Goal: Task Accomplishment & Management: Use online tool/utility

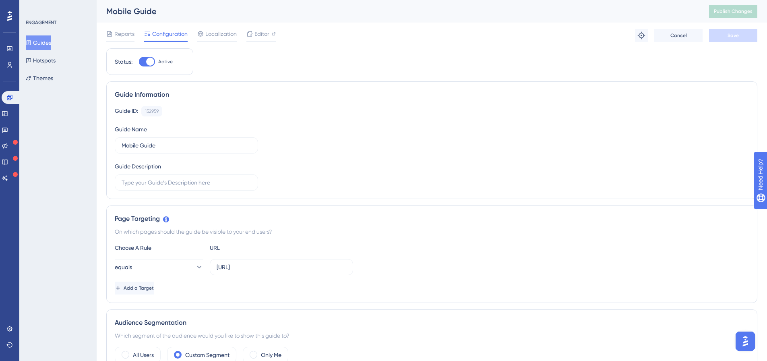
click at [205, 124] on div "Guide Name Mobile Guide" at bounding box center [186, 138] width 143 height 29
click at [156, 111] on div "152959" at bounding box center [152, 111] width 14 height 6
click at [196, 109] on div "Guide ID: 152959 Copy" at bounding box center [432, 111] width 634 height 10
click at [10, 97] on icon at bounding box center [9, 97] width 6 height 6
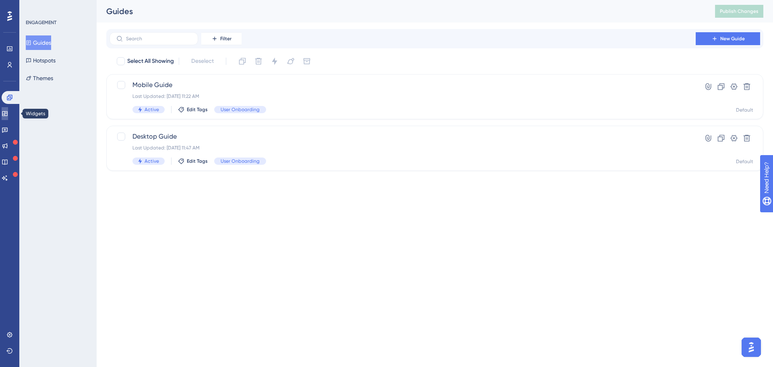
click at [8, 117] on link at bounding box center [5, 113] width 6 height 13
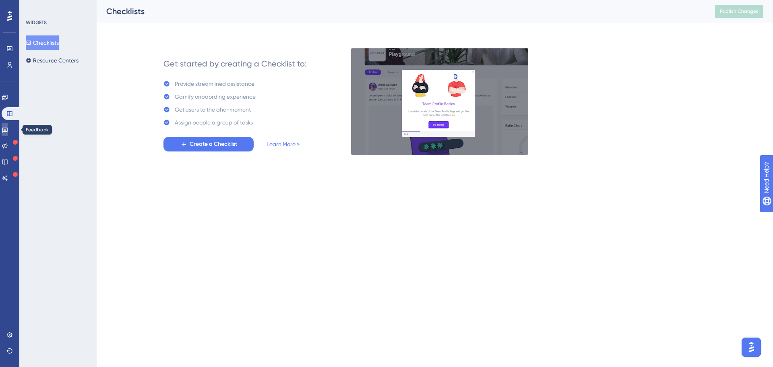
click at [8, 131] on icon at bounding box center [5, 130] width 6 height 5
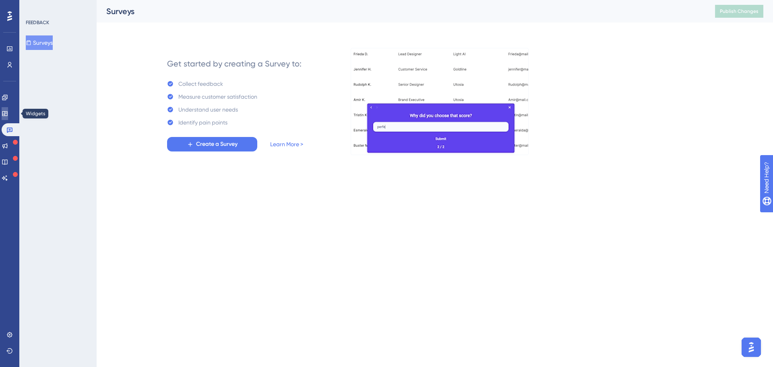
click at [7, 120] on link at bounding box center [5, 113] width 6 height 13
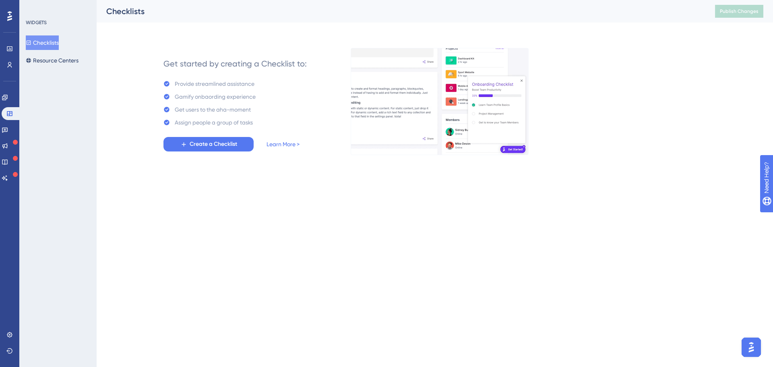
click at [210, 144] on span "Create a Checklist" at bounding box center [213, 144] width 47 height 10
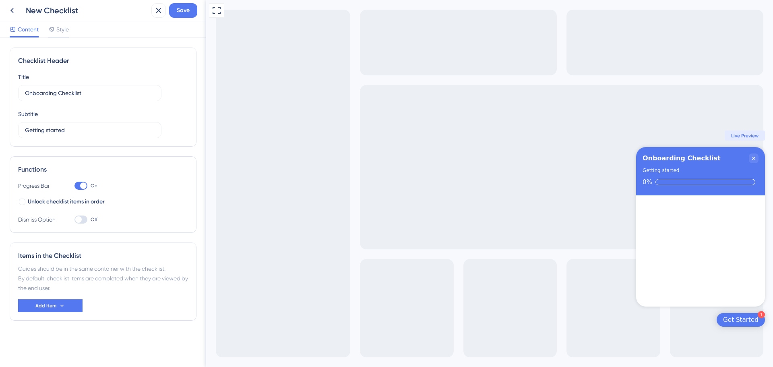
click at [25, 200] on div at bounding box center [22, 201] width 6 height 6
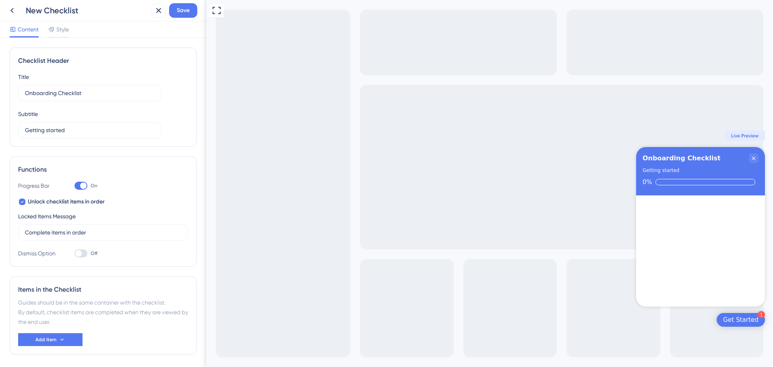
click at [25, 200] on div at bounding box center [22, 201] width 6 height 6
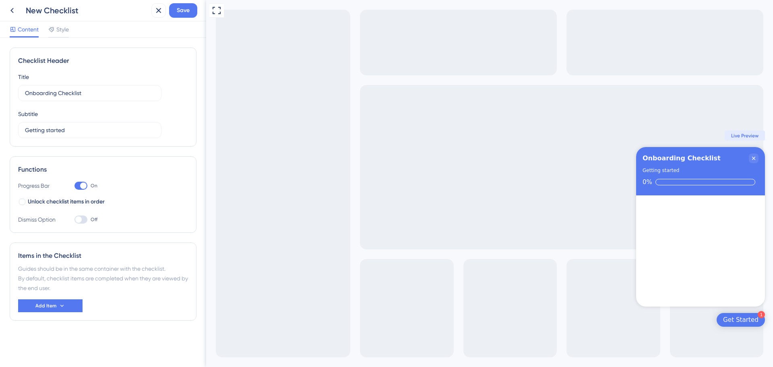
click at [25, 200] on div at bounding box center [22, 201] width 6 height 6
checkbox input "true"
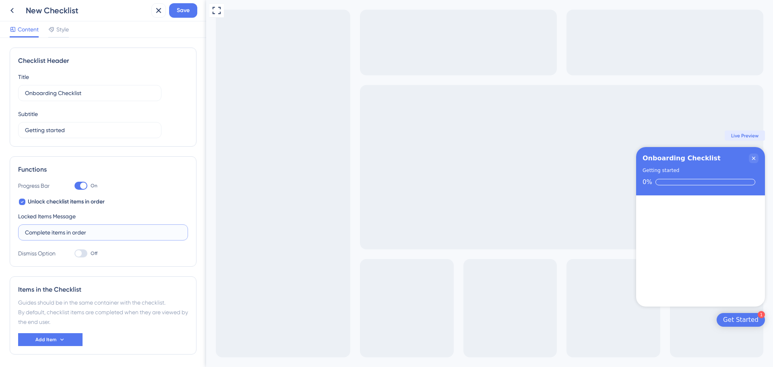
click at [86, 230] on input "Complete items in order" at bounding box center [103, 232] width 156 height 9
click at [93, 216] on div "Locked Items Message Complete items in order" at bounding box center [103, 225] width 170 height 29
click at [80, 255] on div at bounding box center [78, 253] width 6 height 6
click at [74, 254] on input "Off" at bounding box center [74, 253] width 0 height 0
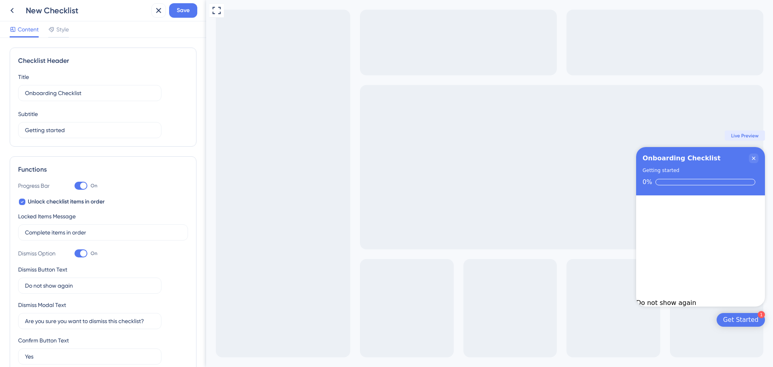
click at [80, 255] on div at bounding box center [80, 253] width 13 height 8
click at [74, 254] on input "On" at bounding box center [74, 253] width 0 height 0
checkbox input "false"
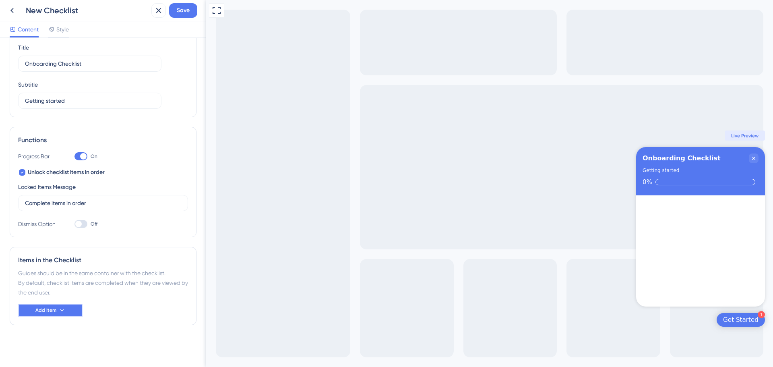
click at [67, 307] on button "Add Item" at bounding box center [50, 309] width 64 height 13
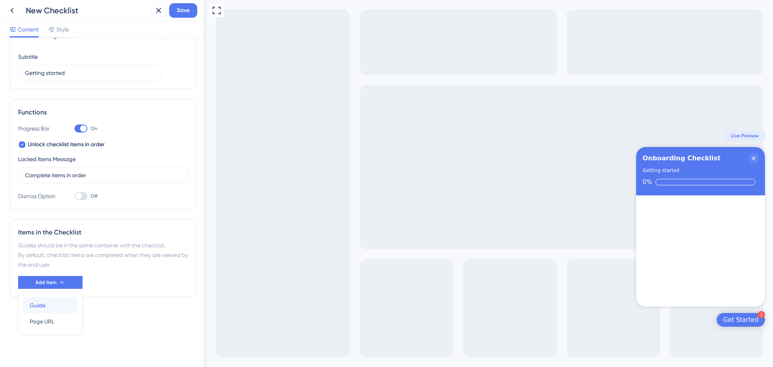
click at [65, 307] on div "Guide Guide" at bounding box center [50, 305] width 41 height 16
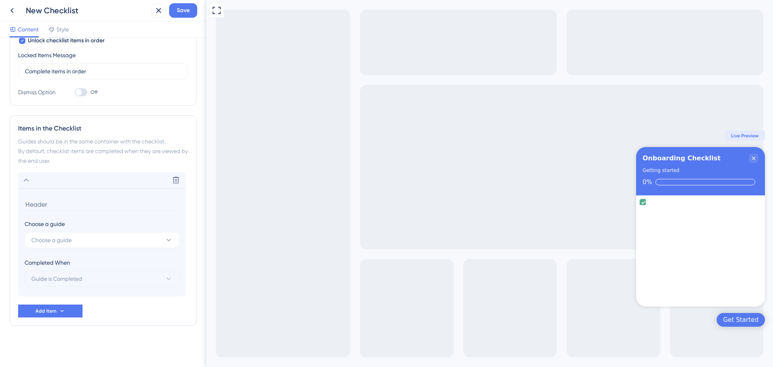
scroll to position [162, 0]
click at [144, 241] on button "Choose a guide" at bounding box center [102, 239] width 155 height 16
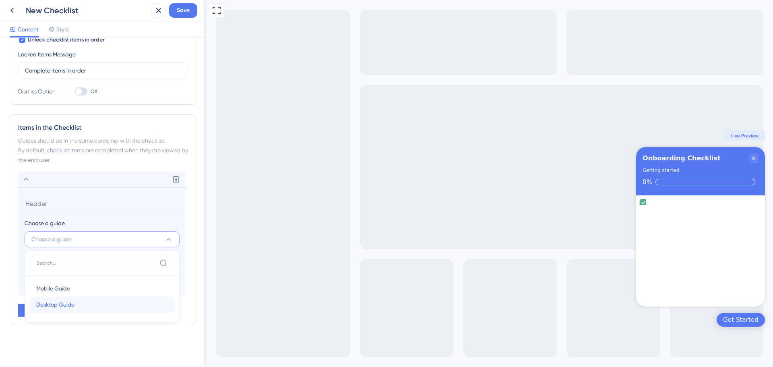
click at [82, 303] on div "Desktop Guide Desktop Guide" at bounding box center [102, 304] width 132 height 16
type input "Desktop Guide"
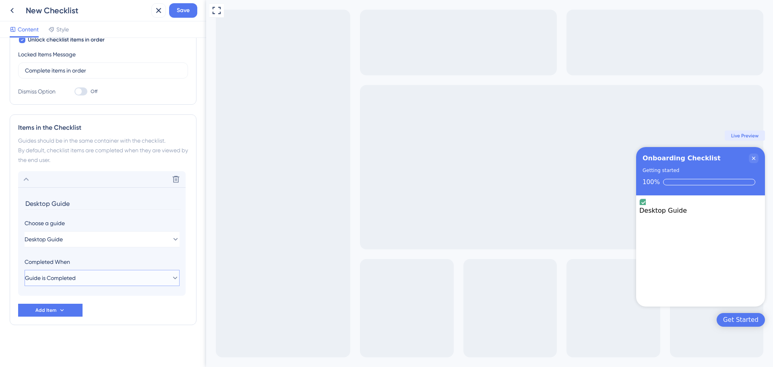
click at [111, 275] on button "Guide is Completed" at bounding box center [102, 278] width 155 height 16
click at [88, 313] on div "Goal is Reached Goal is Reached" at bounding box center [102, 318] width 132 height 16
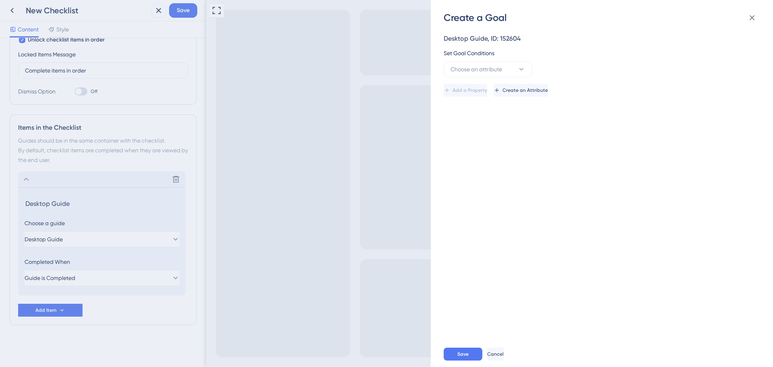
click at [138, 280] on div "Create a Goal Desktop Guide, ID: 152604 Set Goal Conditions Choose an attribute…" at bounding box center [386, 183] width 773 height 367
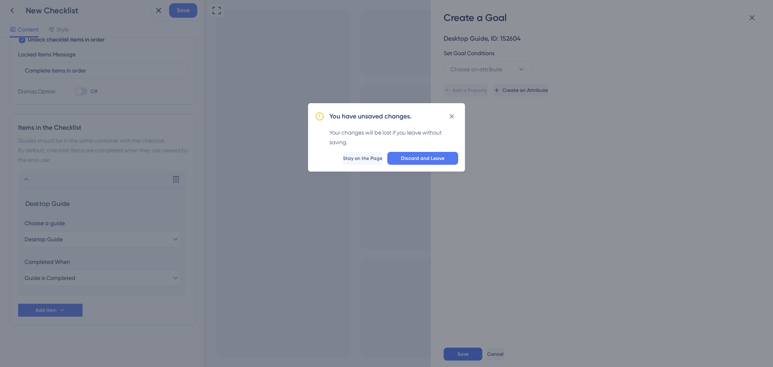
click at [163, 272] on div "You have unsaved changes. Your changes will be lost if you leave without saving…" at bounding box center [386, 183] width 773 height 367
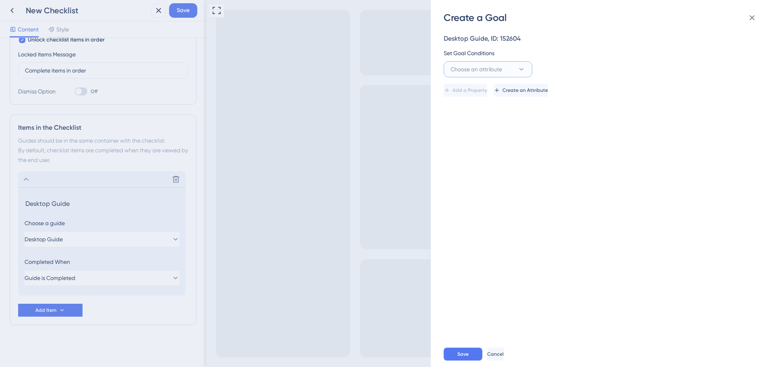
click at [485, 65] on span "Choose an attribute" at bounding box center [476, 69] width 52 height 10
click at [583, 109] on div "Desktop Guide, ID: 152604 Set Goal Conditions Choose an attribute Visited Page …" at bounding box center [605, 182] width 324 height 317
click at [110, 276] on div "Create a Goal Desktop Guide, ID: 152604 Set Goal Conditions Choose an attribute…" at bounding box center [386, 183] width 773 height 367
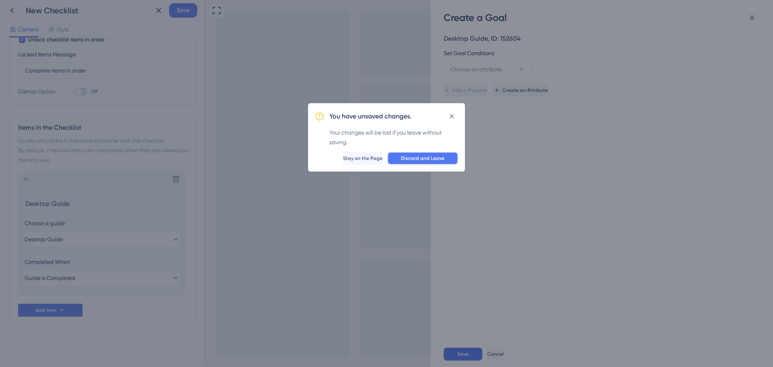
click at [400, 159] on button "Discard and Leave" at bounding box center [422, 158] width 71 height 13
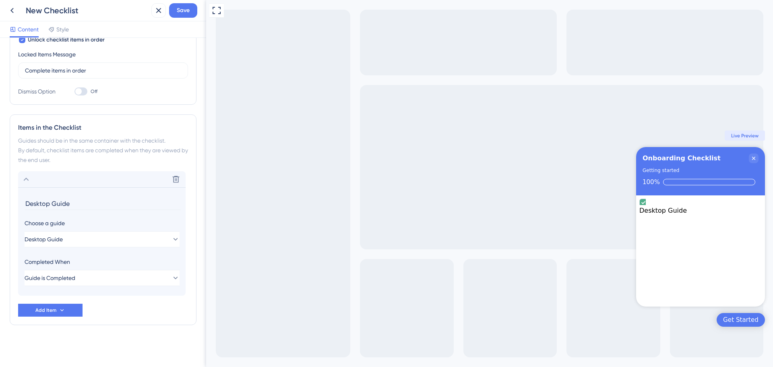
click at [75, 307] on button "Add Item" at bounding box center [50, 309] width 64 height 13
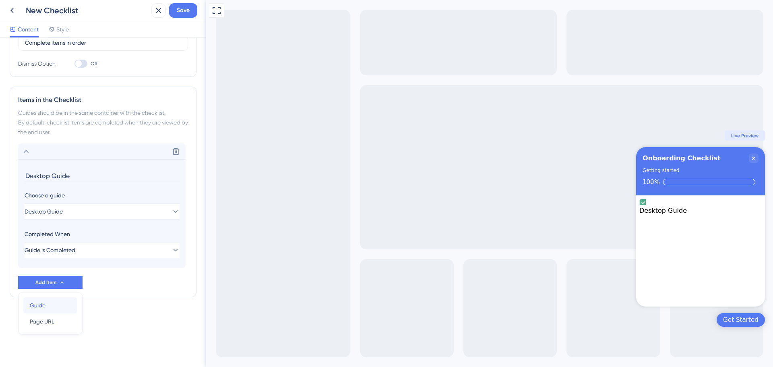
click at [63, 305] on div "Guide Guide" at bounding box center [50, 305] width 41 height 16
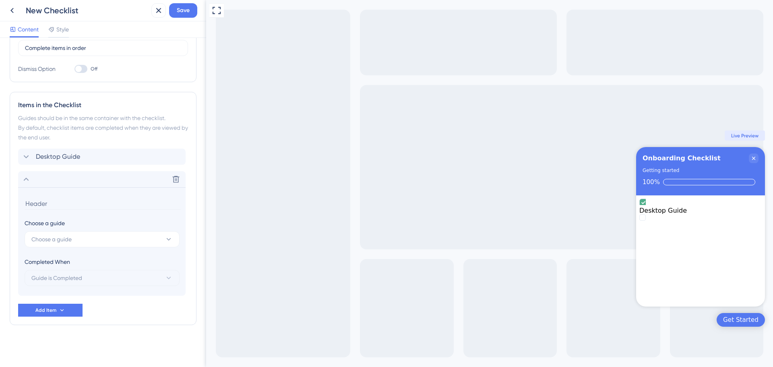
click at [81, 204] on input at bounding box center [103, 203] width 156 height 12
click at [43, 162] on div "Desktop Guide Delete" at bounding box center [101, 156] width 167 height 16
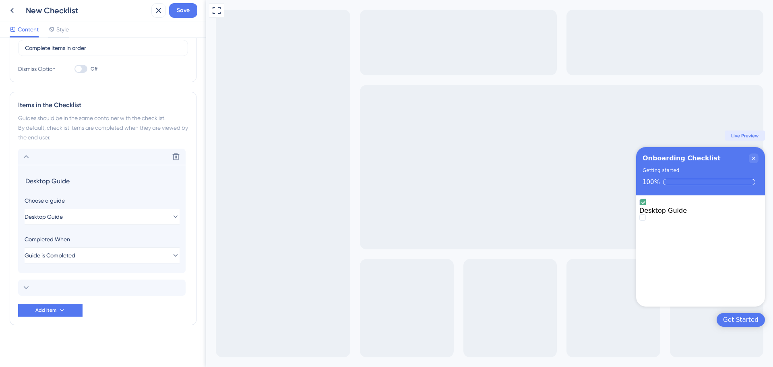
click at [31, 160] on div "Delete" at bounding box center [101, 156] width 167 height 16
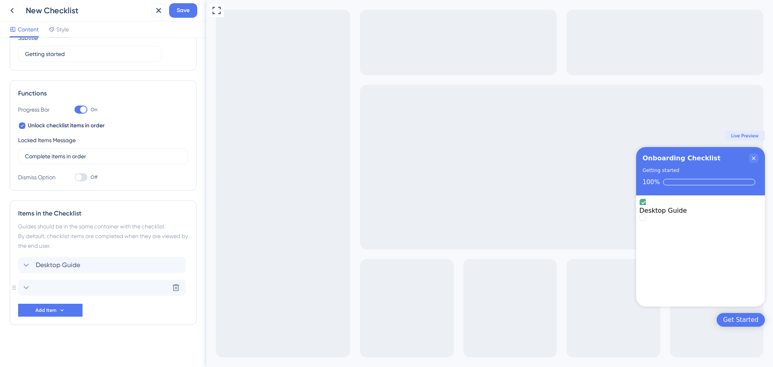
click at [57, 288] on div "Delete" at bounding box center [101, 287] width 167 height 16
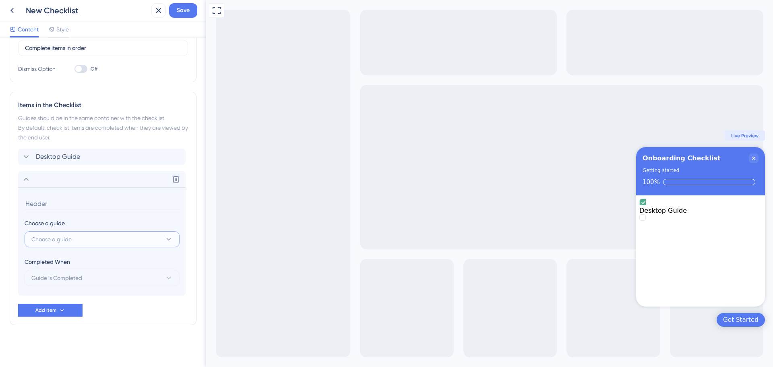
click at [158, 239] on button "Choose a guide" at bounding box center [102, 239] width 155 height 16
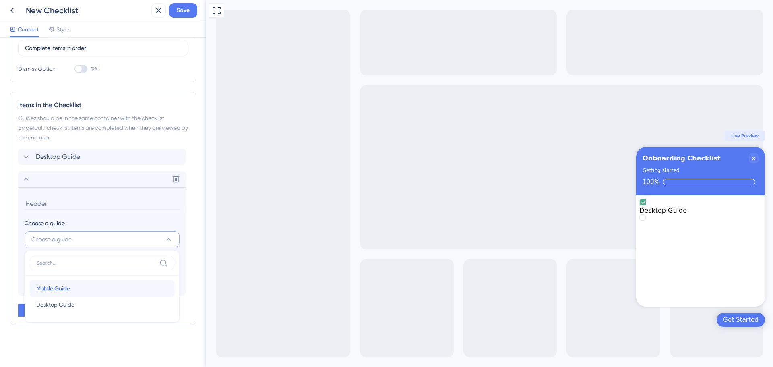
click at [73, 291] on div "Mobile Guide Mobile Guide" at bounding box center [102, 288] width 132 height 16
type input "Mobile Guide"
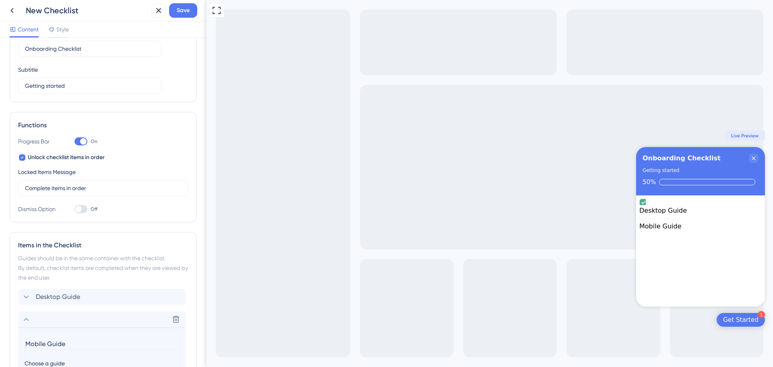
scroll to position [0, 0]
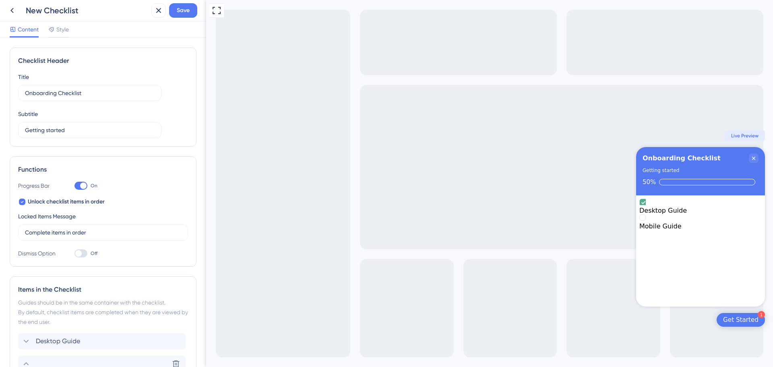
click at [54, 29] on icon at bounding box center [51, 29] width 5 height 5
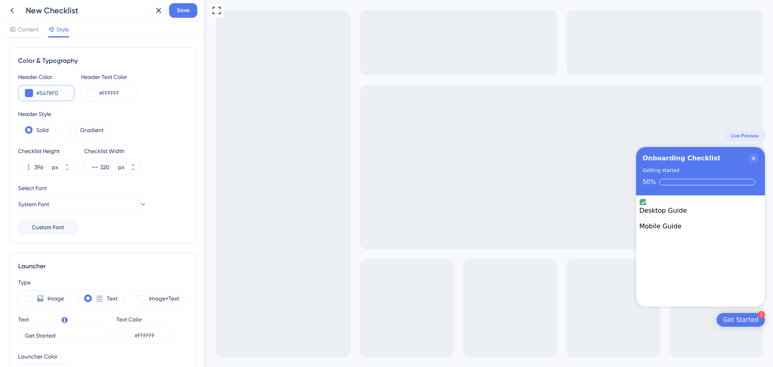
drag, startPoint x: 49, startPoint y: 96, endPoint x: 39, endPoint y: 97, distance: 9.7
click at [39, 97] on input "#5478F0" at bounding box center [51, 93] width 31 height 10
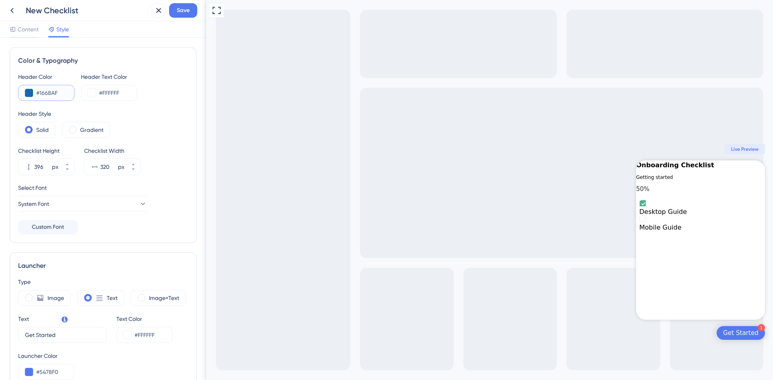
type input "#1668AF"
click at [184, 110] on div "Color & Typography Header Color #1668AF Header Text Color #FFFFFF Header Style …" at bounding box center [103, 145] width 187 height 196
click at [80, 128] on div "Gradient" at bounding box center [86, 130] width 48 height 16
click at [77, 128] on div "Gradient" at bounding box center [86, 130] width 48 height 16
click at [36, 130] on div "Solid" at bounding box center [36, 130] width 37 height 16
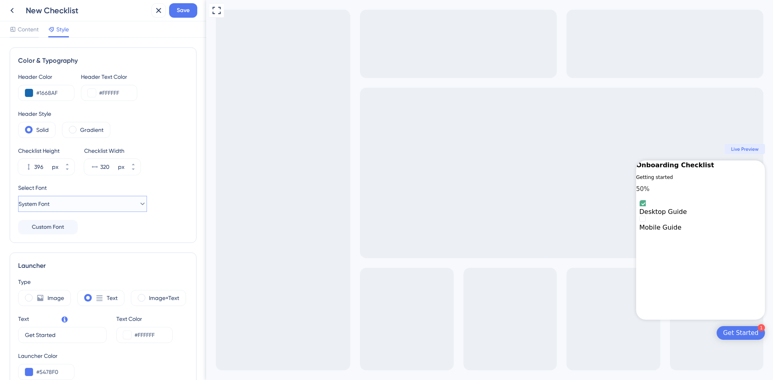
click at [129, 200] on button "System Font" at bounding box center [82, 204] width 129 height 16
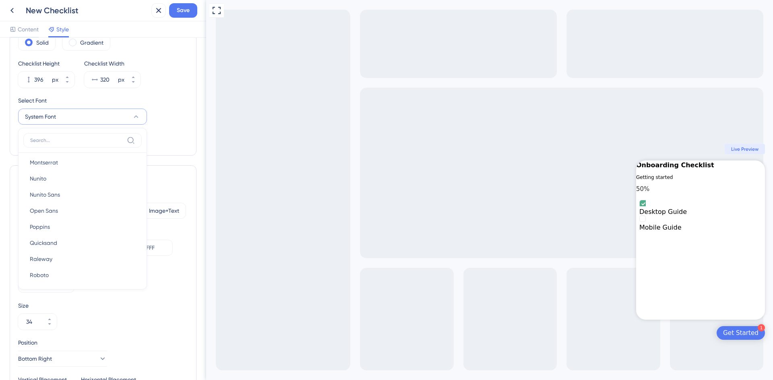
scroll to position [120, 0]
click at [185, 125] on div "Color & Typography Header Color #1668AF Header Text Color #FFFFFF Header Style …" at bounding box center [103, 58] width 187 height 196
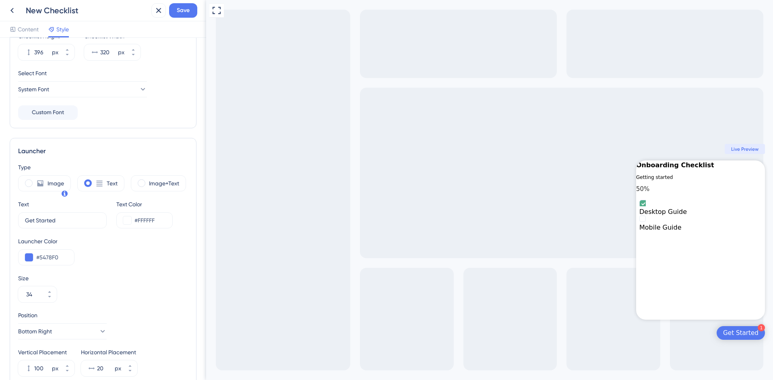
scroll to position [128, 0]
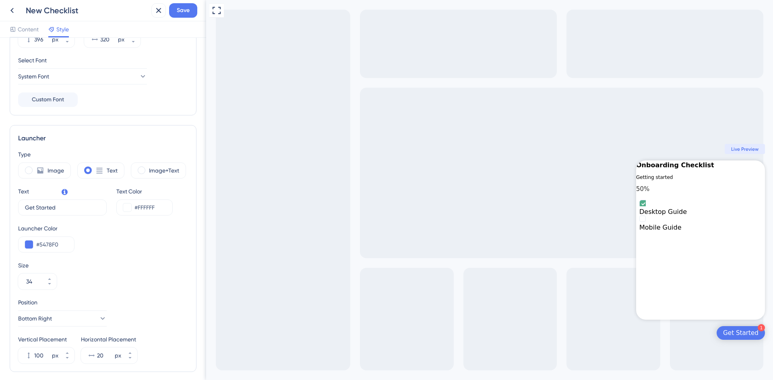
click at [48, 167] on label "Image" at bounding box center [55, 171] width 16 height 10
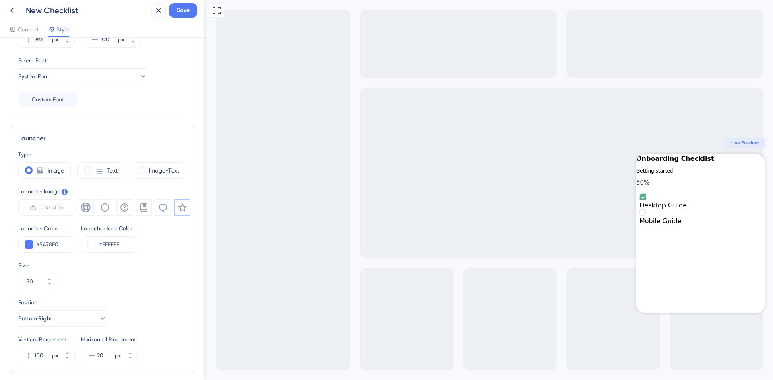
click at [146, 172] on div "Image+Text" at bounding box center [158, 171] width 55 height 16
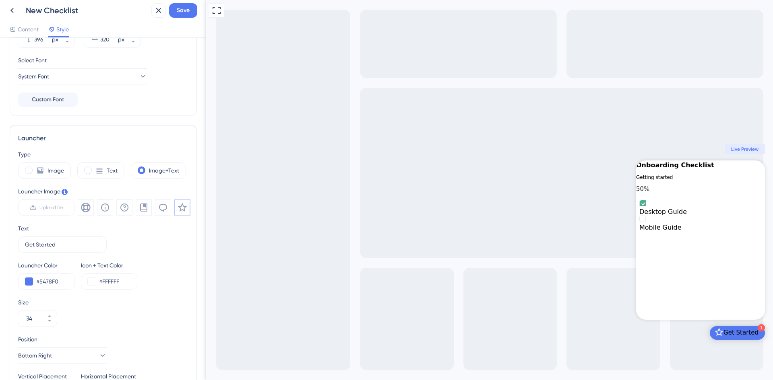
click at [73, 172] on div "Image Text Image+Text" at bounding box center [103, 171] width 170 height 16
click at [83, 169] on div "Text" at bounding box center [100, 171] width 47 height 16
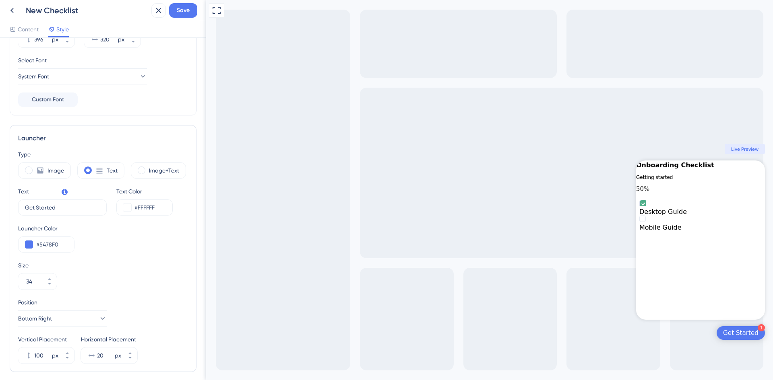
click at [91, 170] on span at bounding box center [88, 171] width 8 height 8
click at [94, 168] on input "radio" at bounding box center [94, 168] width 0 height 0
click at [49, 170] on label "Image" at bounding box center [55, 171] width 16 height 10
type input "50"
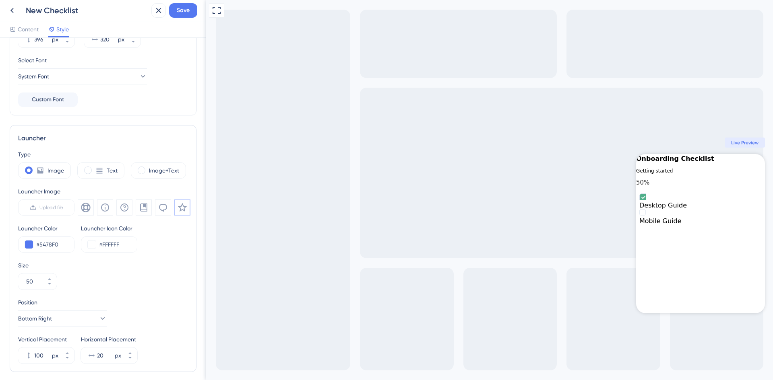
scroll to position [0, 0]
click at [161, 205] on icon at bounding box center [163, 208] width 10 height 10
click at [141, 207] on icon at bounding box center [144, 208] width 10 height 10
click at [128, 207] on icon at bounding box center [124, 208] width 8 height 8
click at [103, 206] on icon at bounding box center [105, 208] width 10 height 10
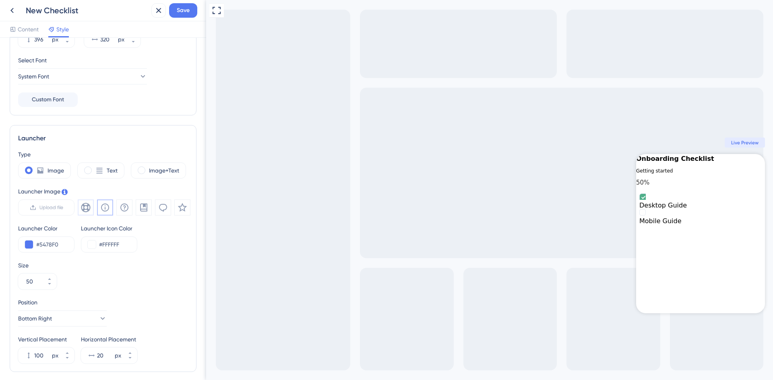
click at [91, 208] on button at bounding box center [86, 208] width 16 height 16
click at [66, 192] on icon at bounding box center [65, 192] width 6 height 6
drag, startPoint x: 47, startPoint y: 187, endPoint x: 52, endPoint y: 188, distance: 4.7
click at [47, 187] on div "Launcher Image" at bounding box center [104, 192] width 172 height 10
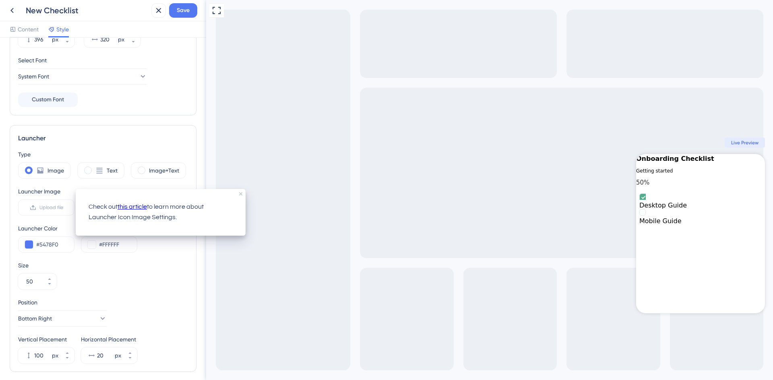
click at [94, 186] on div "Type Image Text Image+Text Launcher Image Upload file Launcher Color #5478F0 La…" at bounding box center [103, 257] width 170 height 214
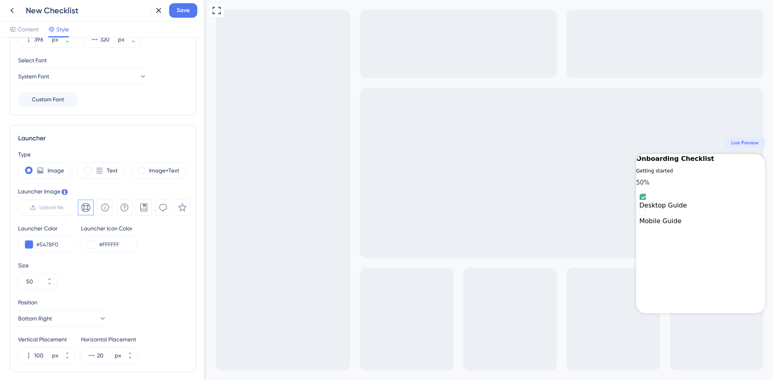
click at [177, 204] on button at bounding box center [182, 208] width 16 height 16
drag, startPoint x: 63, startPoint y: 243, endPoint x: 39, endPoint y: 243, distance: 23.7
click at [39, 243] on input "#5478F0" at bounding box center [51, 245] width 31 height 10
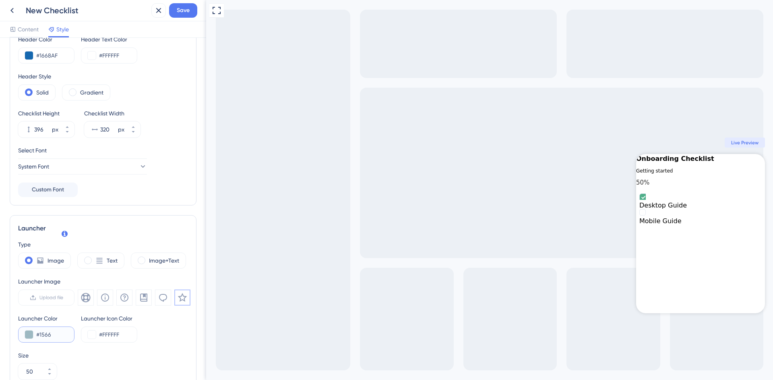
scroll to position [87, 0]
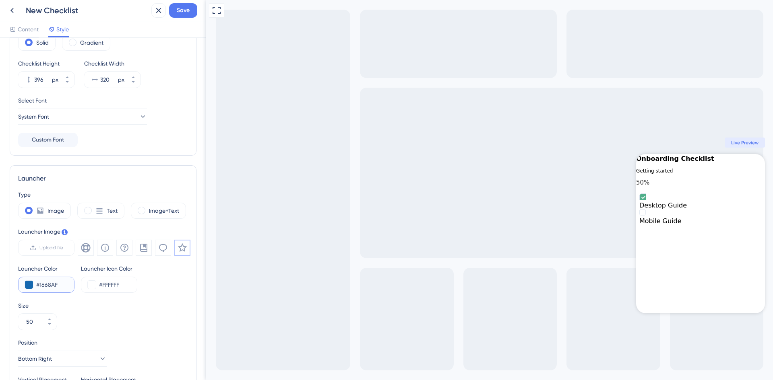
type input "#1668AF"
click at [167, 173] on div "Launcher Type Image Text Image+Text Launcher Image Upload file Launcher Color #…" at bounding box center [103, 288] width 187 height 247
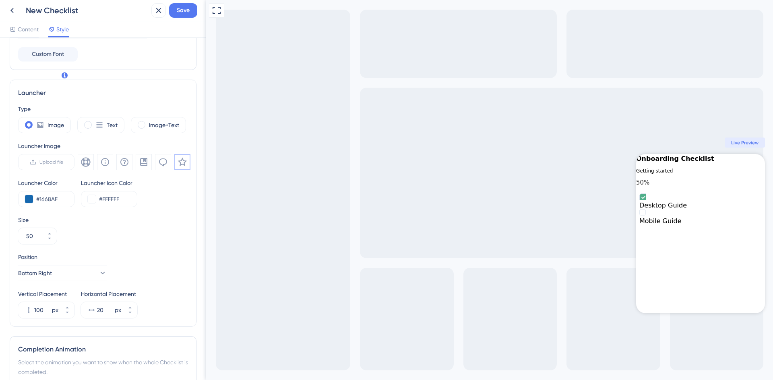
scroll to position [248, 0]
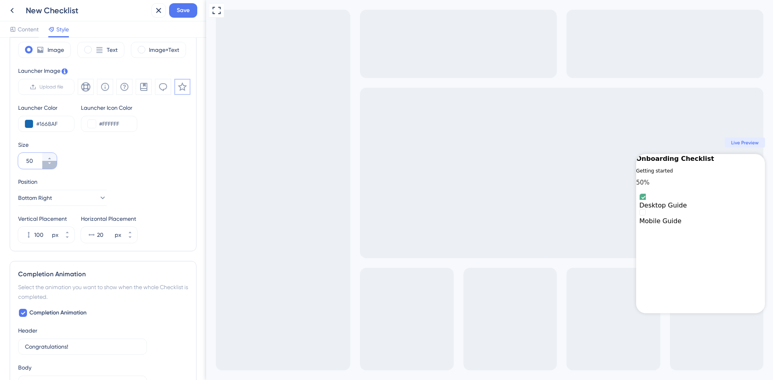
click at [47, 166] on button "50" at bounding box center [49, 165] width 14 height 8
click at [47, 166] on button "49" at bounding box center [49, 165] width 14 height 8
click at [47, 166] on button "48" at bounding box center [49, 165] width 14 height 8
click at [47, 166] on button "47" at bounding box center [49, 165] width 14 height 8
click at [47, 166] on button "46" at bounding box center [49, 165] width 14 height 8
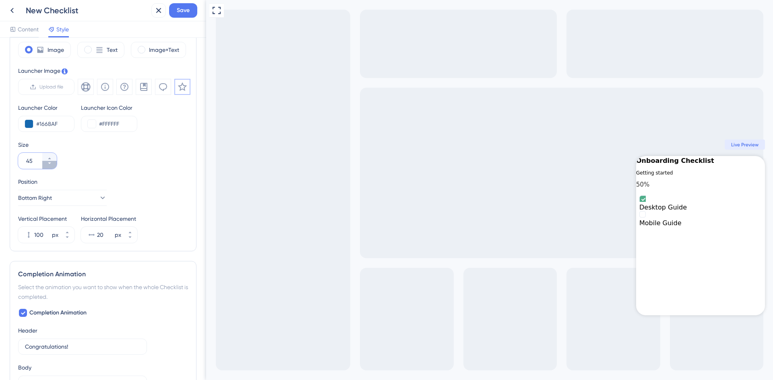
click at [47, 166] on button "45" at bounding box center [49, 165] width 14 height 8
click at [47, 166] on button "44" at bounding box center [49, 165] width 14 height 8
click at [47, 166] on button "43" at bounding box center [49, 165] width 14 height 8
click at [47, 157] on icon at bounding box center [49, 158] width 5 height 5
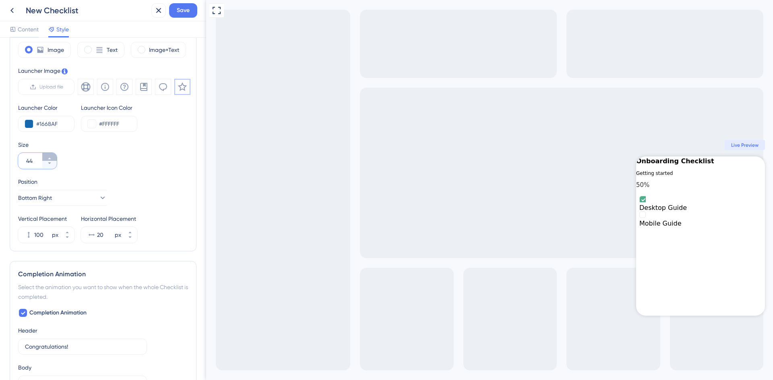
click at [47, 157] on icon at bounding box center [49, 158] width 5 height 5
type input "48"
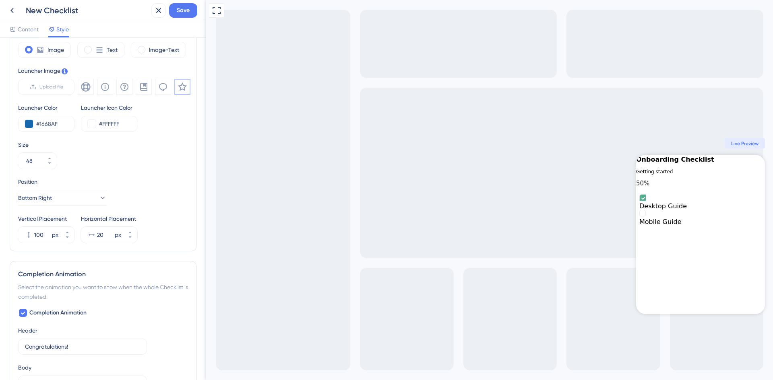
click at [87, 165] on div "Size 48" at bounding box center [103, 154] width 170 height 29
click at [97, 192] on button "Bottom Right" at bounding box center [62, 198] width 89 height 16
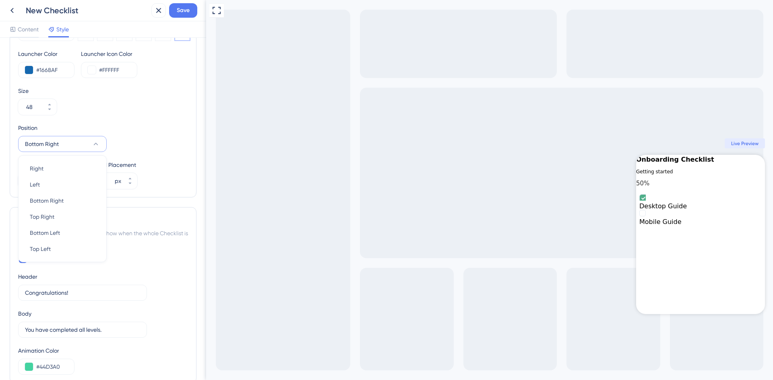
click at [177, 114] on div "Size 48" at bounding box center [103, 100] width 170 height 29
click at [128, 179] on icon at bounding box center [130, 178] width 5 height 5
click at [129, 186] on icon at bounding box center [130, 183] width 5 height 5
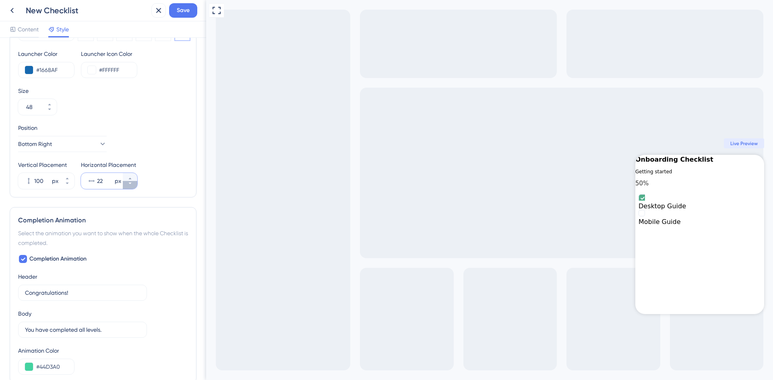
click at [129, 186] on icon at bounding box center [130, 183] width 5 height 5
type input "20"
click at [161, 165] on div "Vertical Placement 100 px Horizontal Placement 20 px" at bounding box center [103, 174] width 170 height 29
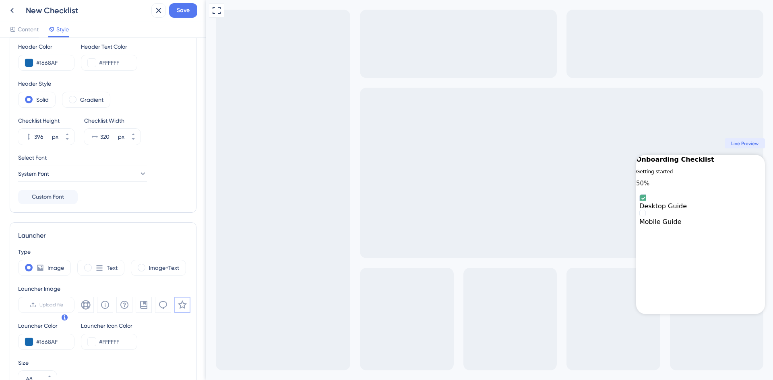
scroll to position [0, 0]
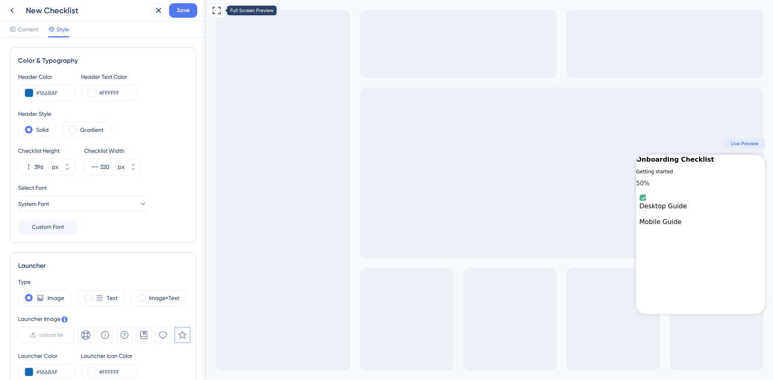
click at [216, 12] on icon at bounding box center [217, 11] width 10 height 10
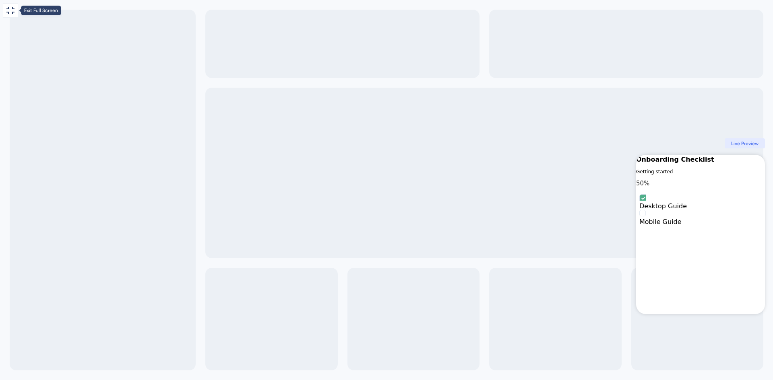
click at [14, 9] on icon at bounding box center [10, 10] width 8 height 7
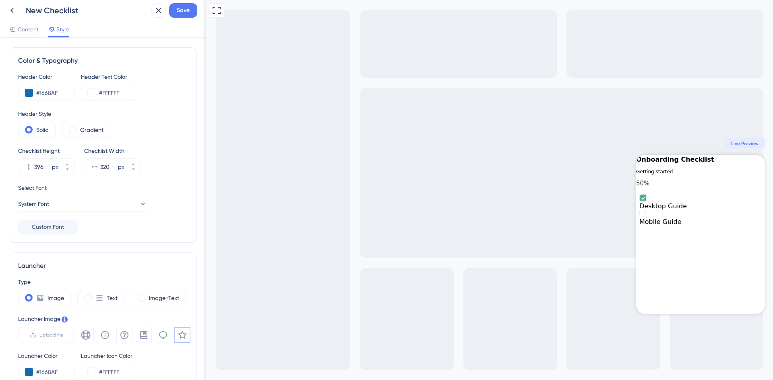
click at [28, 31] on span "Content" at bounding box center [28, 30] width 21 height 10
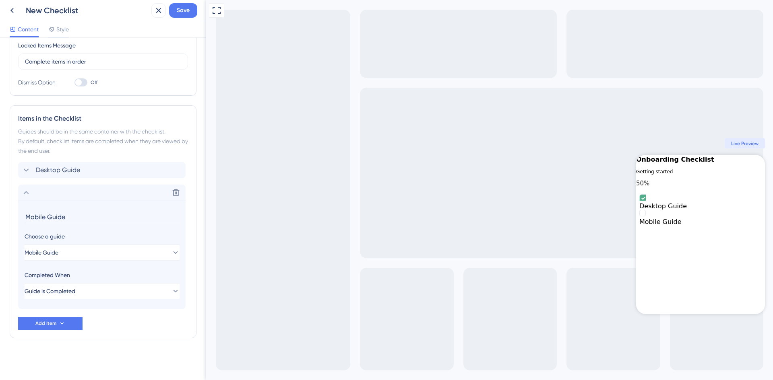
click at [64, 31] on span "Style" at bounding box center [62, 30] width 12 height 10
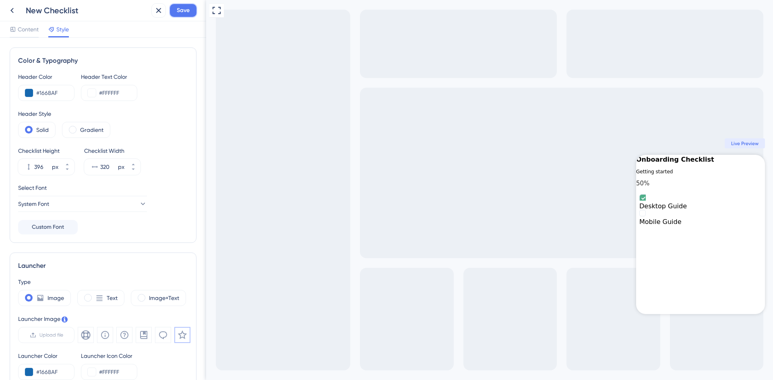
click at [177, 10] on span "Save" at bounding box center [183, 11] width 13 height 10
click at [153, 15] on icon at bounding box center [153, 15] width 4 height 4
click at [12, 9] on icon at bounding box center [12, 11] width 10 height 10
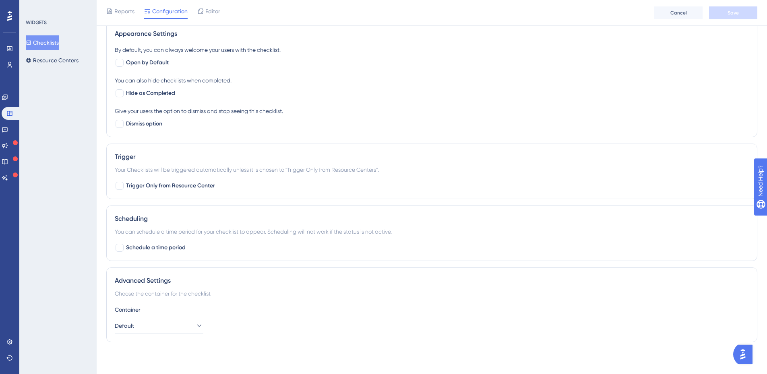
scroll to position [324, 0]
click at [175, 333] on button "Default" at bounding box center [159, 326] width 89 height 16
click at [177, 328] on button "Default" at bounding box center [159, 326] width 89 height 16
click at [222, 316] on div "Container Default" at bounding box center [432, 319] width 634 height 29
click at [175, 184] on span "Trigger Only from Resource Center" at bounding box center [170, 186] width 89 height 10
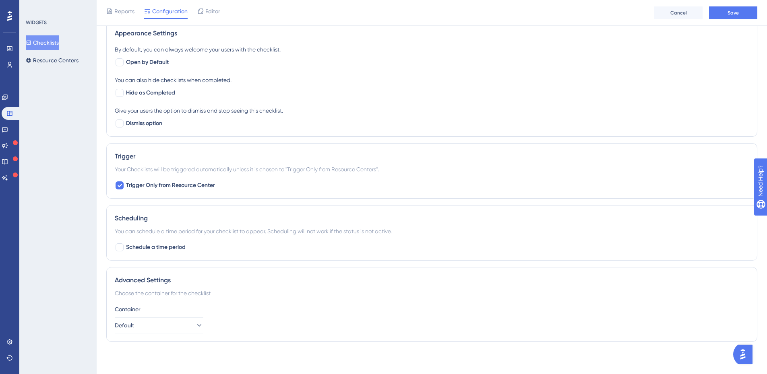
click at [175, 184] on span "Trigger Only from Resource Center" at bounding box center [170, 186] width 89 height 10
checkbox input "false"
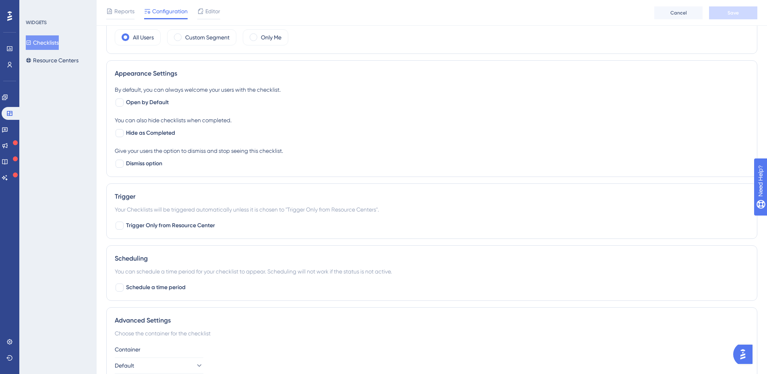
scroll to position [243, 0]
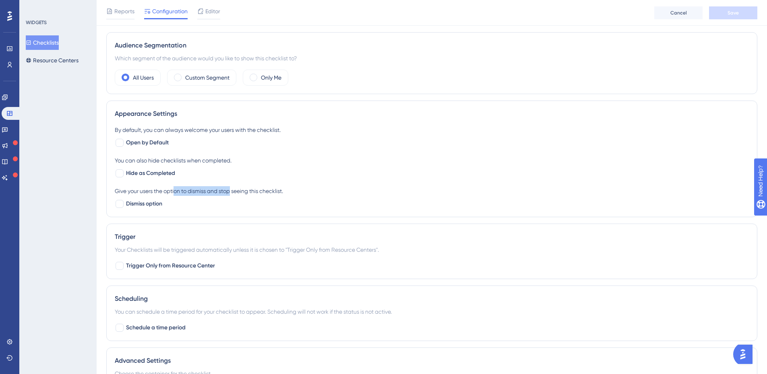
drag, startPoint x: 175, startPoint y: 192, endPoint x: 233, endPoint y: 188, distance: 58.1
click at [233, 188] on div "Give your users the option to dismiss and stop seeing this checklist." at bounding box center [432, 191] width 634 height 10
drag, startPoint x: 280, startPoint y: 188, endPoint x: 186, endPoint y: 191, distance: 93.8
click at [186, 191] on div "Give your users the option to dismiss and stop seeing this checklist." at bounding box center [432, 191] width 634 height 10
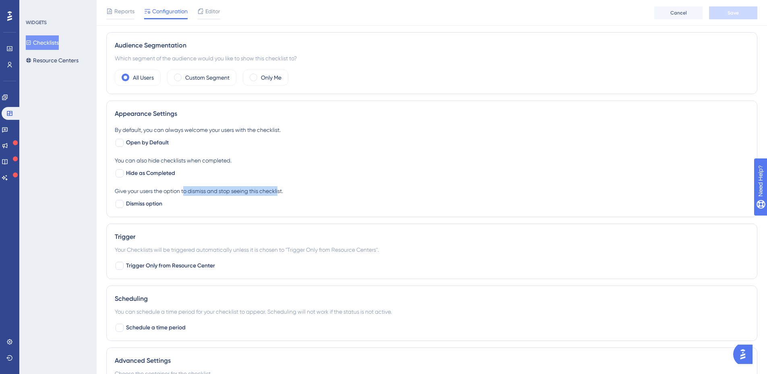
click at [186, 191] on div "Give your users the option to dismiss and stop seeing this checklist." at bounding box center [432, 191] width 634 height 10
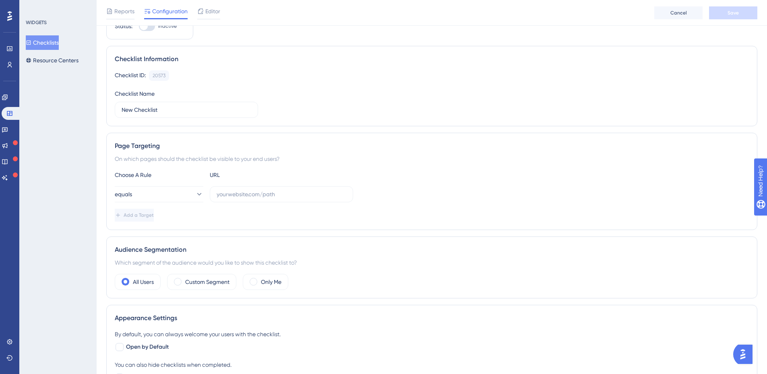
scroll to position [80, 0]
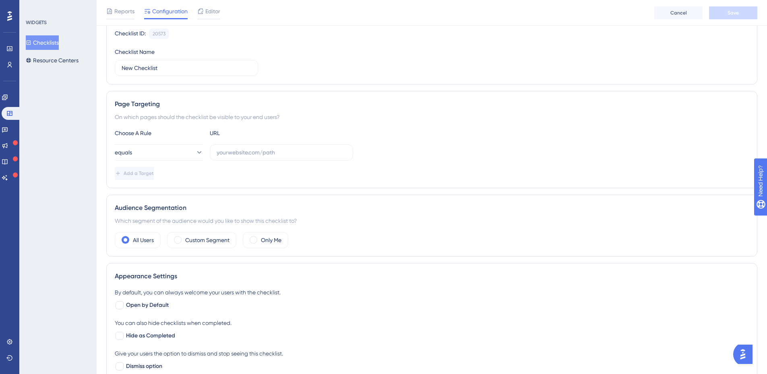
click at [205, 245] on div "Custom Segment" at bounding box center [201, 240] width 69 height 16
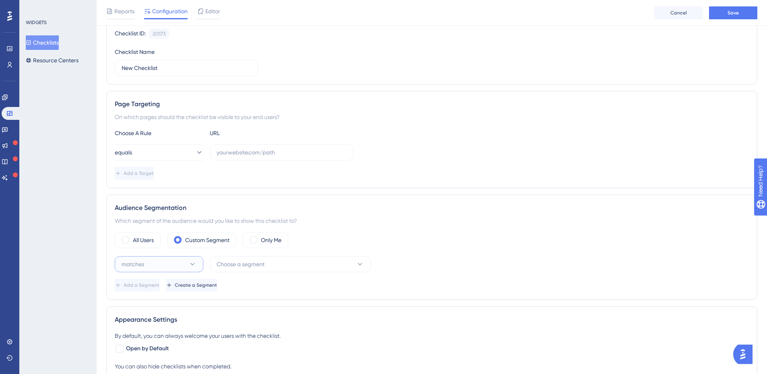
click at [189, 268] on icon at bounding box center [192, 264] width 8 height 8
click at [170, 289] on div "matches matches" at bounding box center [158, 289] width 65 height 16
click at [276, 264] on button "Choose a segment" at bounding box center [290, 264] width 161 height 16
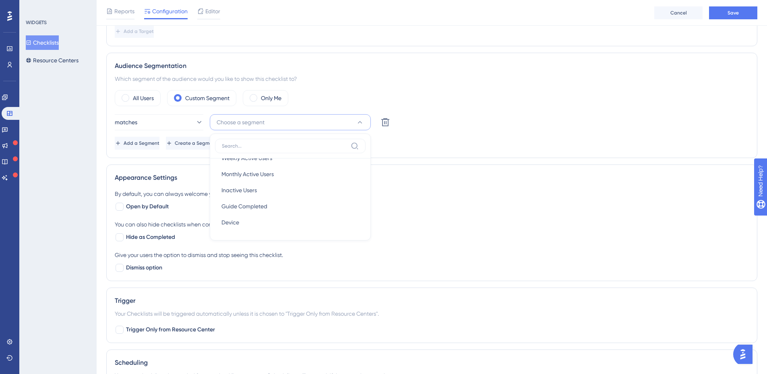
scroll to position [263, 0]
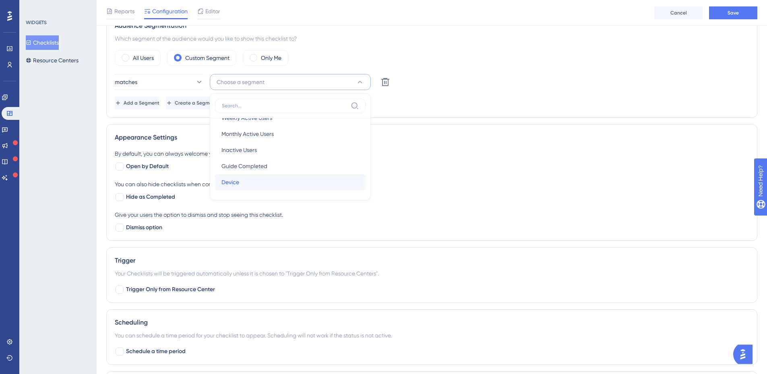
click at [260, 184] on div "[PERSON_NAME]" at bounding box center [290, 182] width 138 height 16
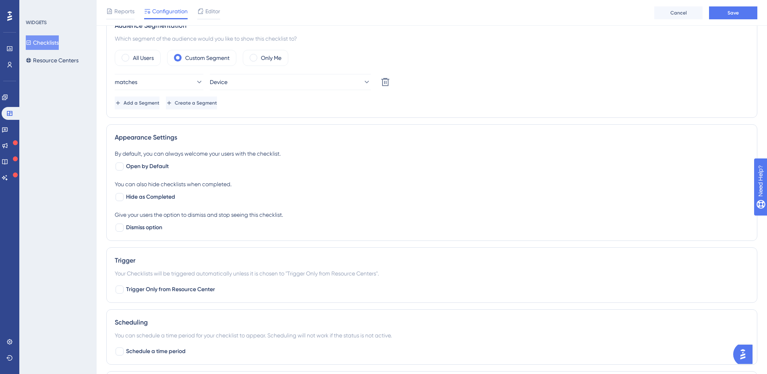
click at [301, 105] on div "Add a Segment Create a Segment" at bounding box center [432, 103] width 634 height 13
click at [274, 82] on button "Device" at bounding box center [290, 82] width 161 height 16
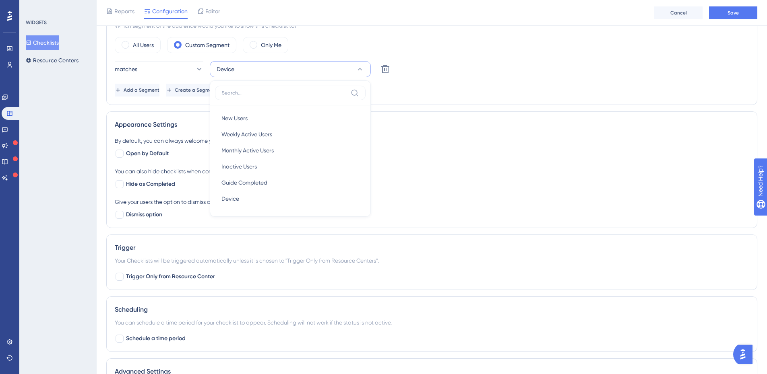
scroll to position [303, 0]
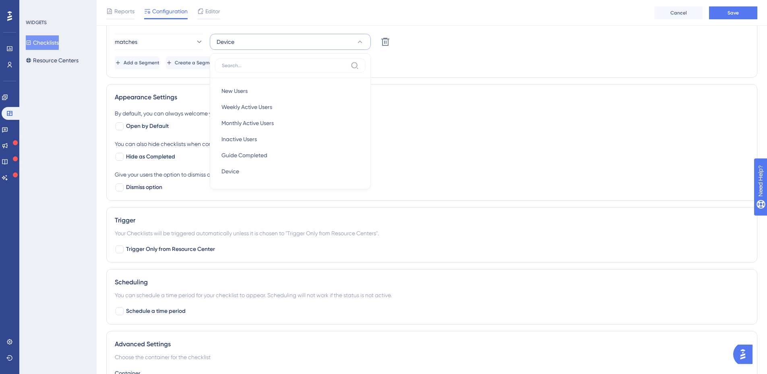
click at [415, 66] on div "Add a Segment Create a Segment" at bounding box center [432, 62] width 634 height 13
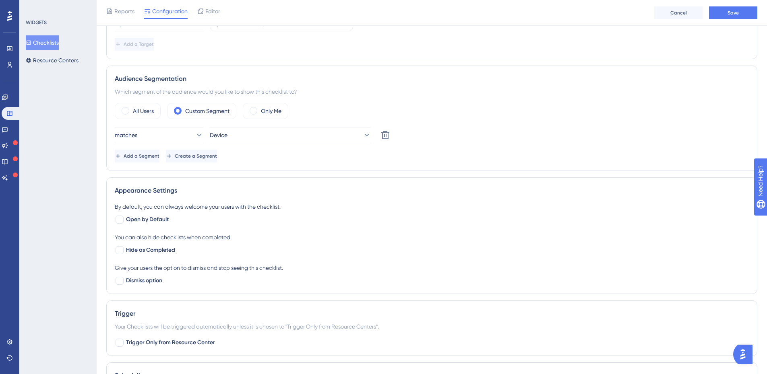
scroll to position [182, 0]
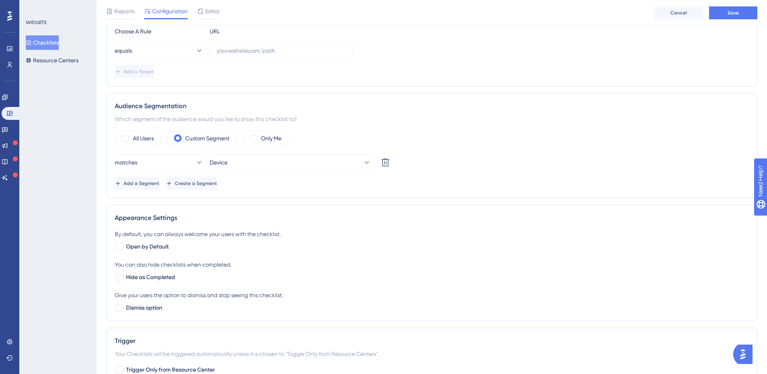
click at [334, 178] on div "Add a Segment Create a Segment" at bounding box center [432, 183] width 634 height 13
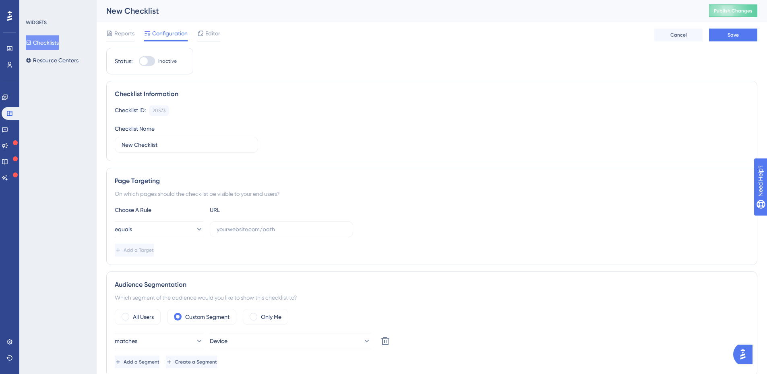
scroll to position [0, 0]
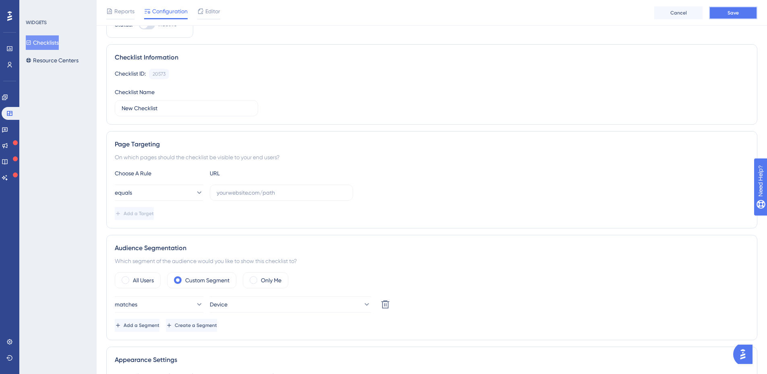
click at [738, 17] on button "Save" at bounding box center [733, 12] width 48 height 13
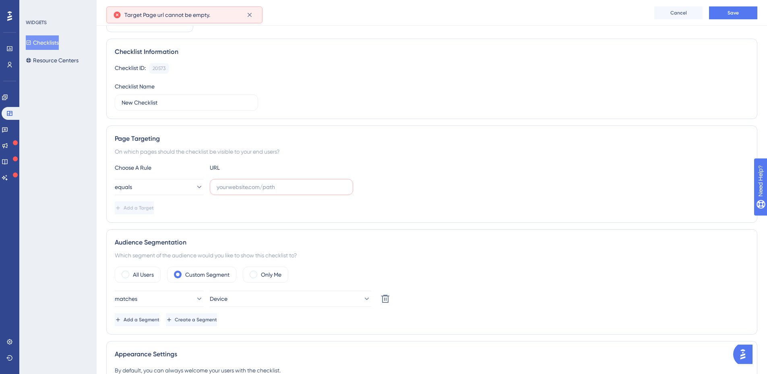
drag, startPoint x: 280, startPoint y: 177, endPoint x: 282, endPoint y: 182, distance: 5.6
click at [280, 177] on div "Choose A Rule URL equals Add a Target" at bounding box center [432, 189] width 634 height 52
click at [283, 182] on label at bounding box center [281, 187] width 143 height 16
click at [283, 183] on input "text" at bounding box center [281, 187] width 130 height 9
paste input "[URL]"
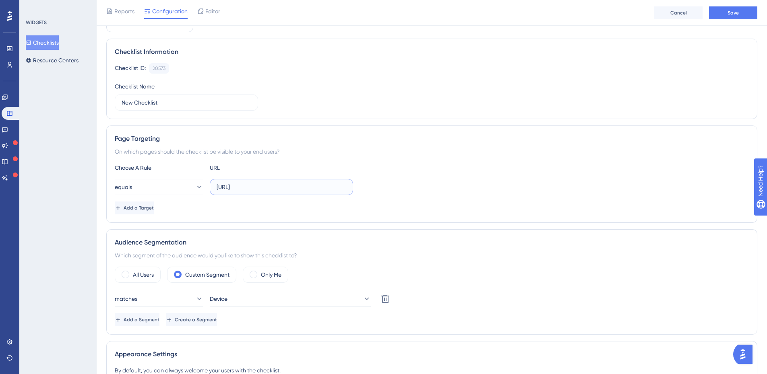
type input "[URL]"
click at [727, 16] on button "Save" at bounding box center [733, 12] width 48 height 13
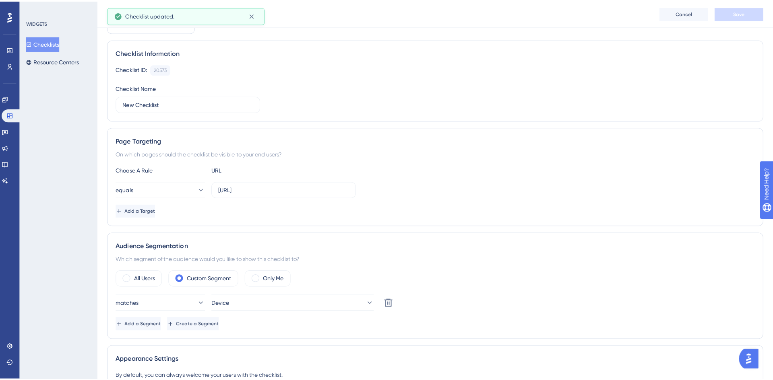
scroll to position [0, 0]
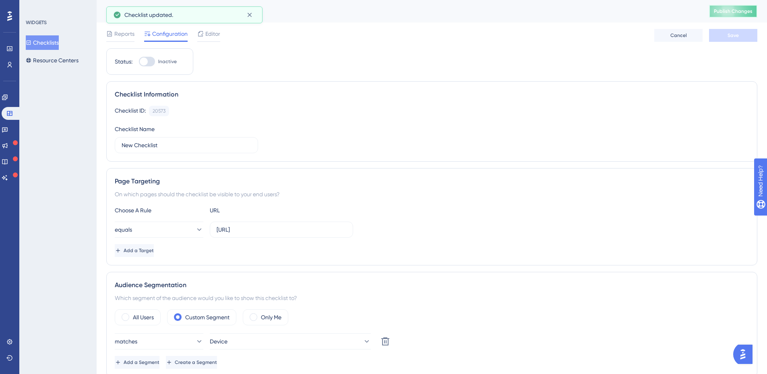
click at [745, 12] on button "Publish Changes" at bounding box center [733, 11] width 48 height 13
click at [252, 14] on icon at bounding box center [249, 15] width 8 height 8
click at [212, 37] on span "Editor" at bounding box center [212, 34] width 15 height 10
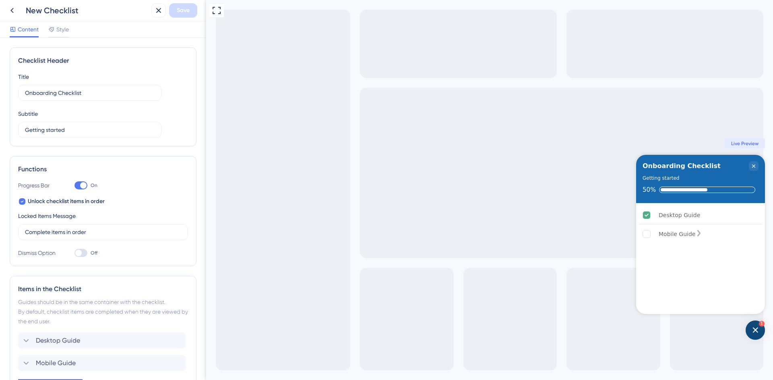
click at [647, 235] on rect "Mobile Guide is incomplete." at bounding box center [647, 235] width 8 height 8
click at [702, 237] on div "Mobile Guide is incomplete." at bounding box center [698, 234] width 6 height 8
click at [702, 233] on div "Mobile Guide is incomplete." at bounding box center [698, 234] width 6 height 8
click at [726, 261] on div "Desktop Guide Mobile Guide" at bounding box center [700, 259] width 129 height 112
click at [726, 235] on div "Mobile Guide" at bounding box center [700, 234] width 122 height 18
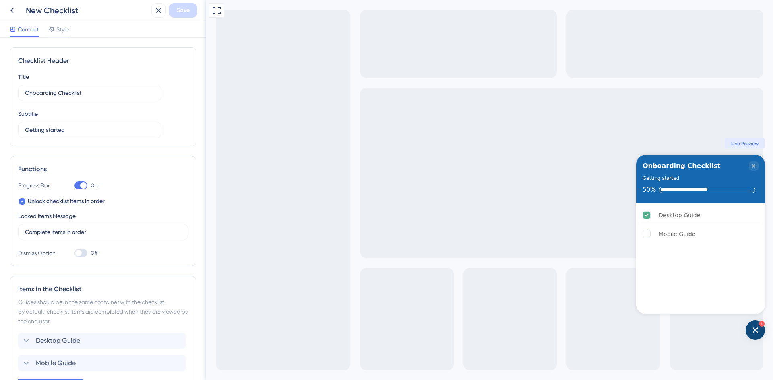
click at [684, 239] on div "Mobile Guide" at bounding box center [676, 234] width 37 height 10
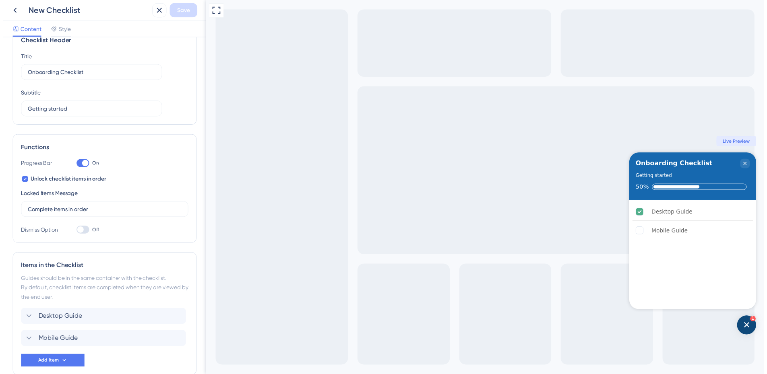
scroll to position [62, 0]
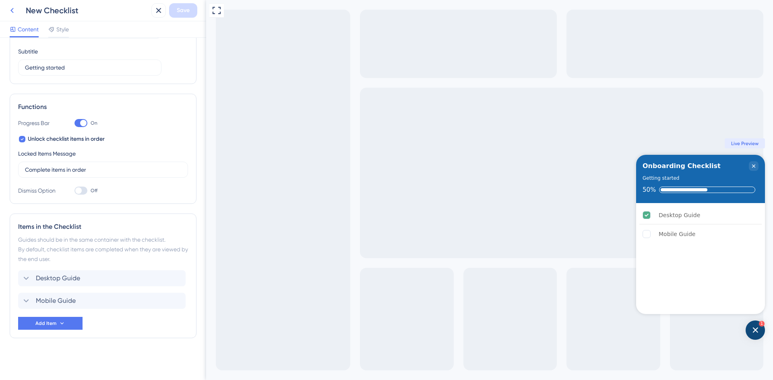
click at [14, 7] on icon at bounding box center [12, 11] width 10 height 10
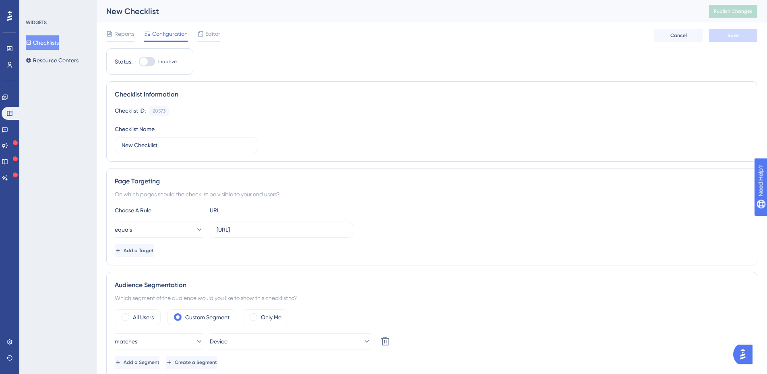
click at [211, 31] on span "Editor" at bounding box center [212, 34] width 15 height 10
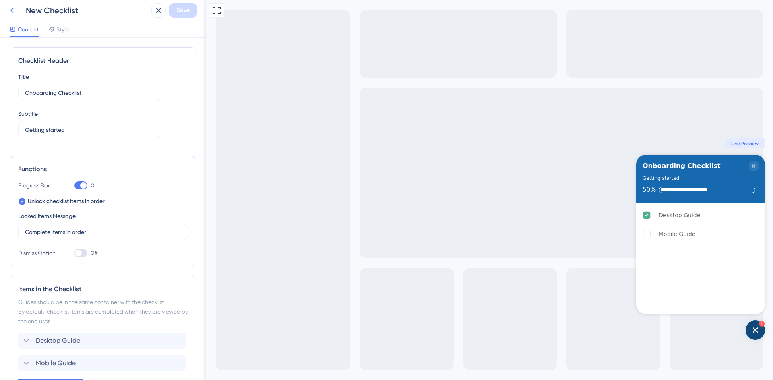
click at [18, 11] on button at bounding box center [12, 10] width 14 height 14
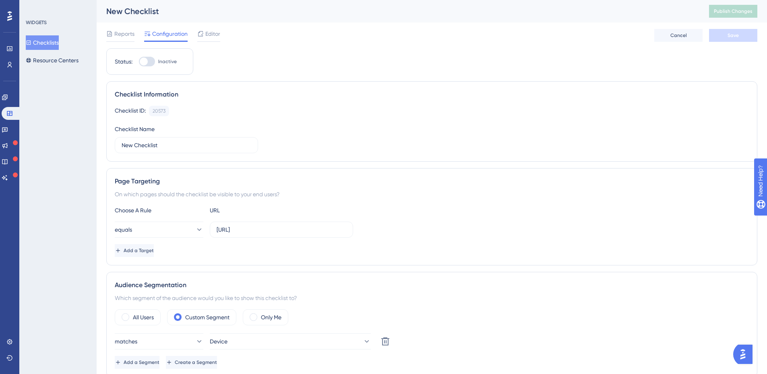
click at [11, 10] on div at bounding box center [9, 16] width 13 height 13
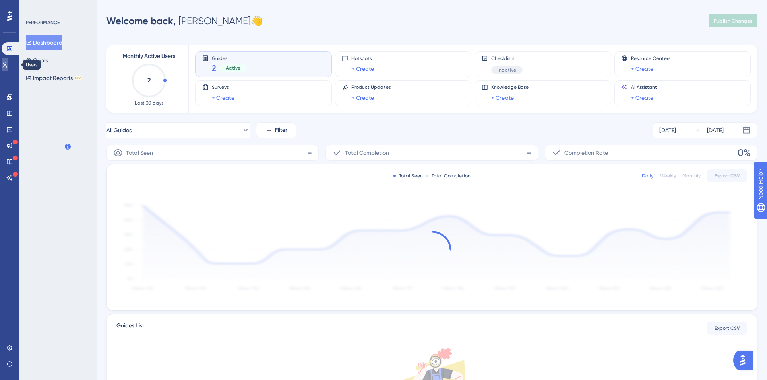
click at [6, 64] on icon at bounding box center [5, 65] width 6 height 6
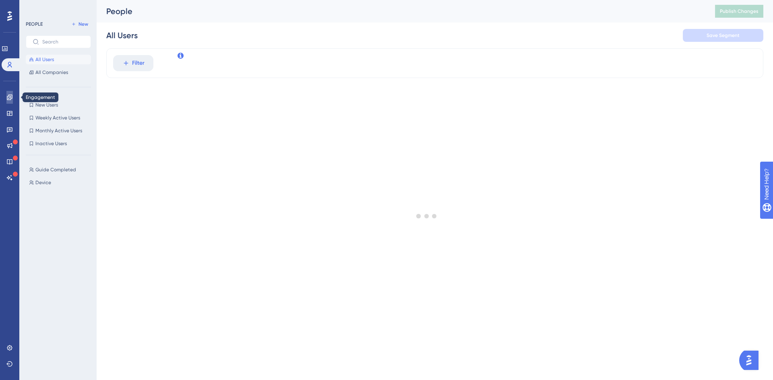
click at [8, 93] on link at bounding box center [9, 97] width 6 height 13
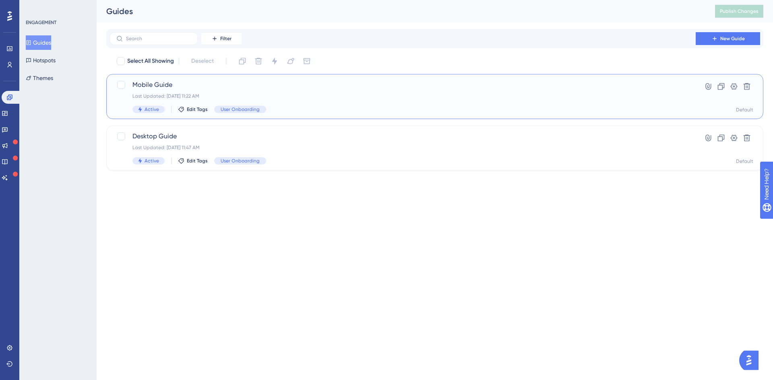
click at [293, 95] on div "Last Updated: [DATE] 11:22 AM" at bounding box center [402, 96] width 540 height 6
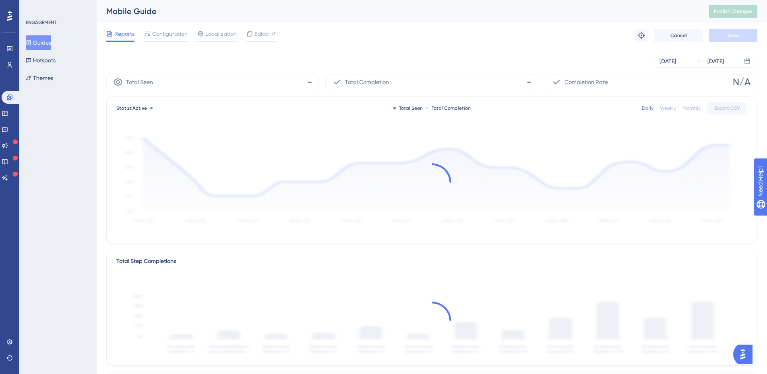
click at [260, 31] on span "Editor" at bounding box center [261, 34] width 15 height 10
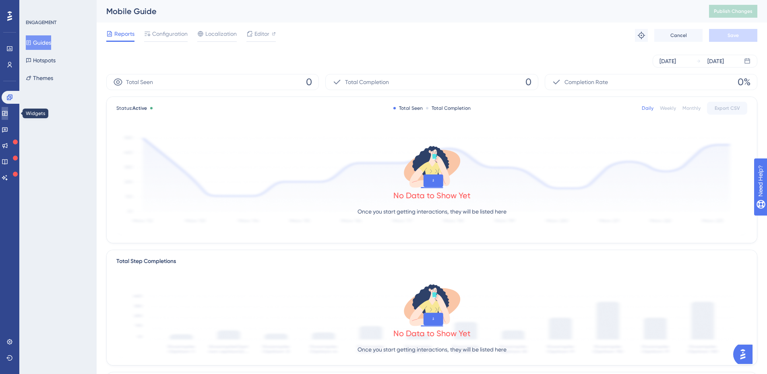
click at [8, 113] on icon at bounding box center [5, 113] width 6 height 6
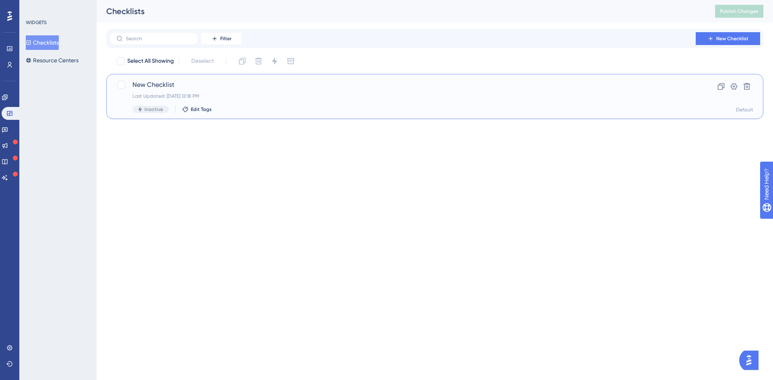
click at [239, 87] on span "New Checklist" at bounding box center [402, 85] width 540 height 10
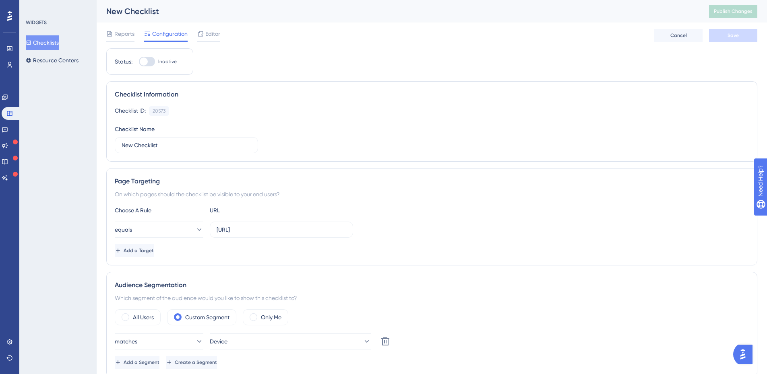
click at [147, 59] on div at bounding box center [147, 62] width 16 height 10
click at [139, 62] on input "Inactive" at bounding box center [138, 62] width 0 height 0
checkbox input "true"
click at [723, 35] on button "Save" at bounding box center [733, 35] width 48 height 13
click at [743, 13] on span "Publish Changes" at bounding box center [732, 11] width 39 height 6
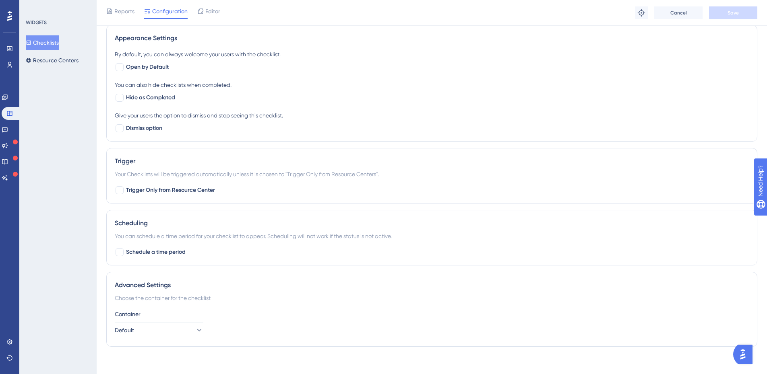
scroll to position [80, 0]
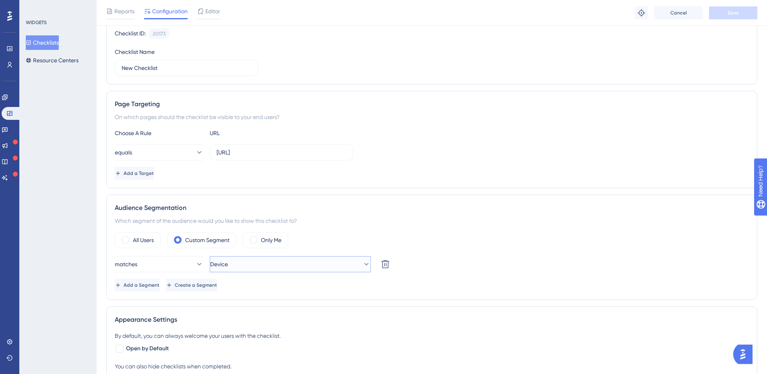
click at [295, 266] on button "Device" at bounding box center [290, 264] width 161 height 16
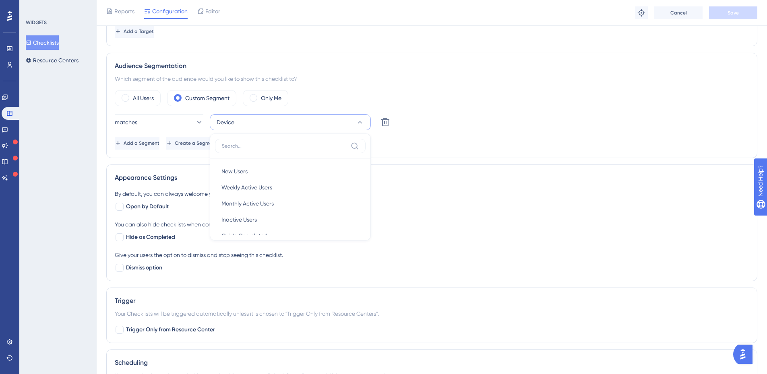
click at [432, 205] on div "By default, you can always welcome your users with the checklist. Open by Defau…" at bounding box center [432, 200] width 634 height 23
click at [218, 144] on span "Create a Segment" at bounding box center [196, 143] width 42 height 6
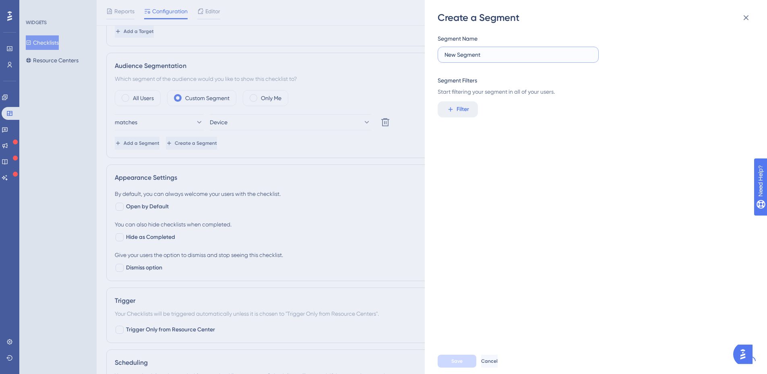
click at [532, 52] on input "New Segment" at bounding box center [517, 54] width 147 height 9
click at [466, 109] on span "Filter" at bounding box center [462, 110] width 12 height 10
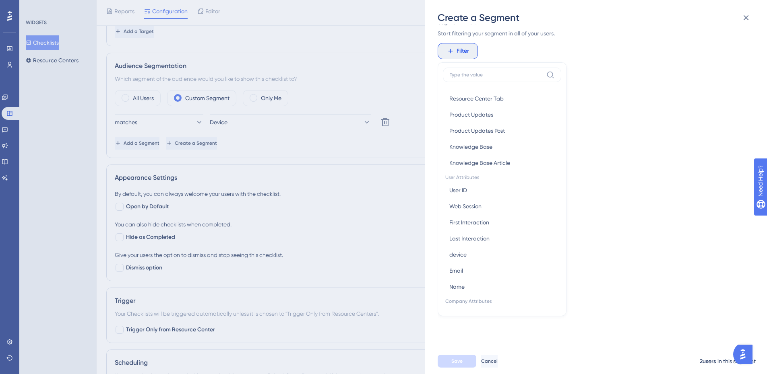
scroll to position [346, 0]
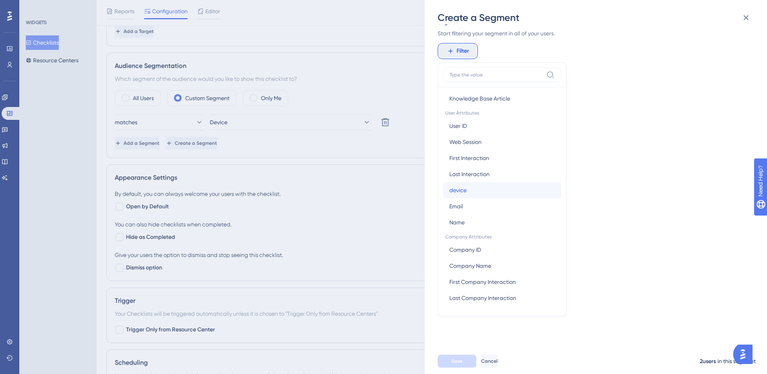
click at [464, 194] on span "device" at bounding box center [457, 191] width 17 height 10
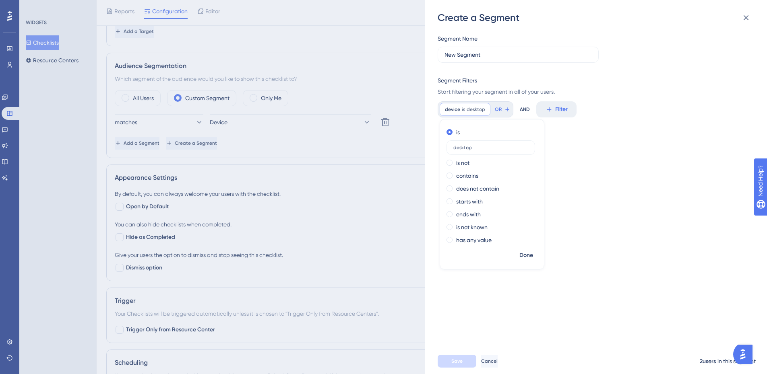
type input "desktop"
click at [522, 252] on span "Done" at bounding box center [526, 256] width 14 height 10
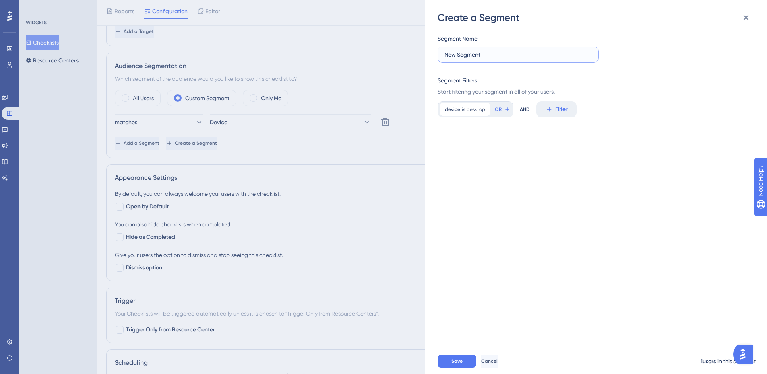
drag, startPoint x: 492, startPoint y: 54, endPoint x: 412, endPoint y: 56, distance: 79.7
click at [412, 56] on div "Create a Segment Segment Name New Segment Segment Filters Start filtering your …" at bounding box center [383, 187] width 767 height 374
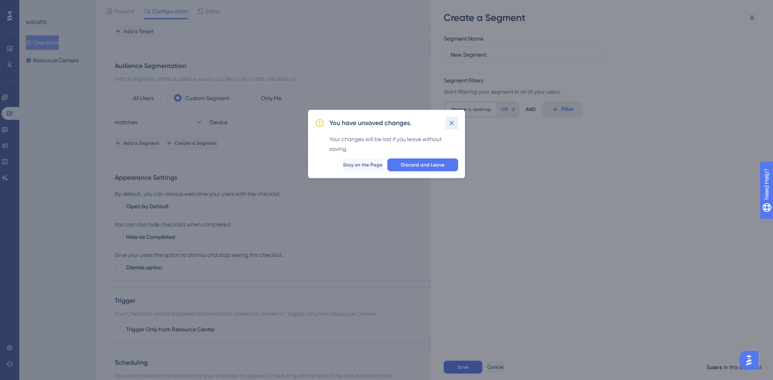
click at [454, 122] on icon at bounding box center [451, 123] width 8 height 8
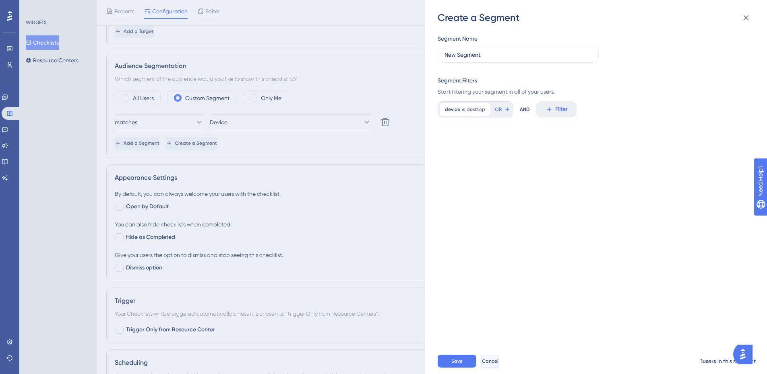
click at [499, 360] on button "Cancel" at bounding box center [490, 361] width 18 height 13
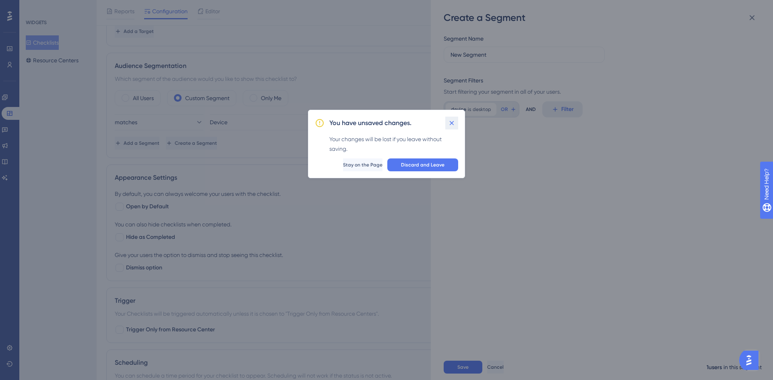
click at [447, 122] on icon at bounding box center [451, 123] width 8 height 8
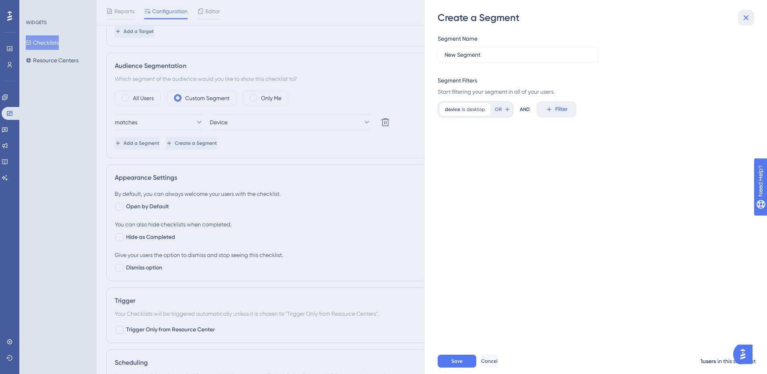
click at [746, 19] on icon at bounding box center [746, 18] width 10 height 10
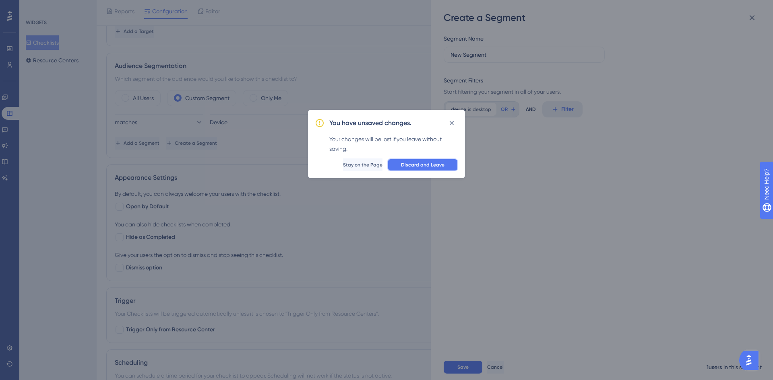
click at [398, 164] on button "Discard and Leave" at bounding box center [422, 165] width 71 height 13
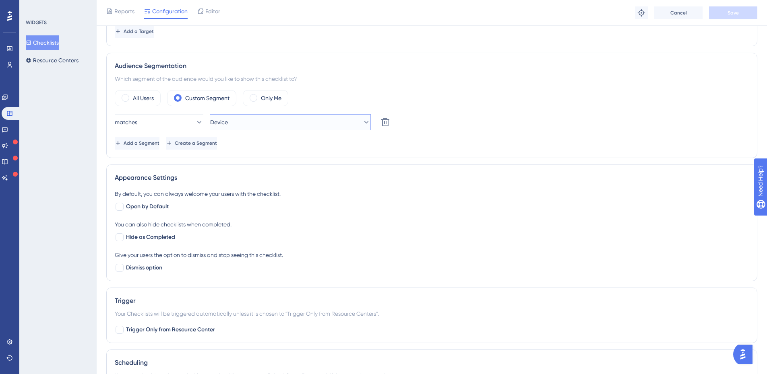
click at [252, 118] on button "Device" at bounding box center [290, 122] width 161 height 16
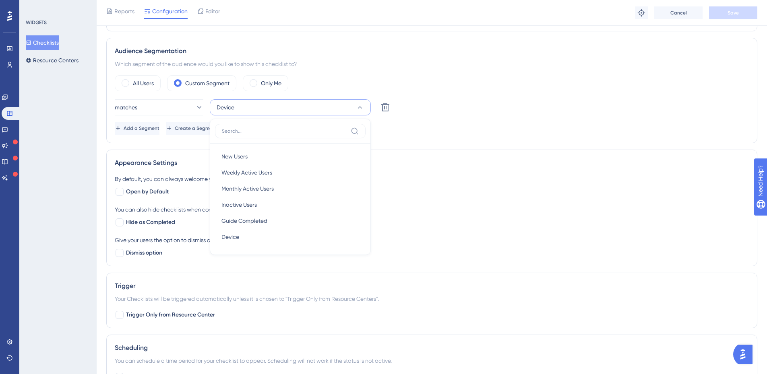
scroll to position [358, 0]
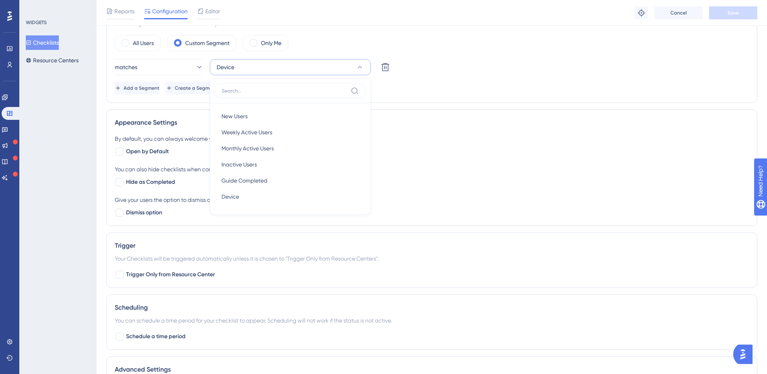
click at [481, 29] on div "Which segment of the audience would you like to show this checklist to?" at bounding box center [432, 24] width 634 height 10
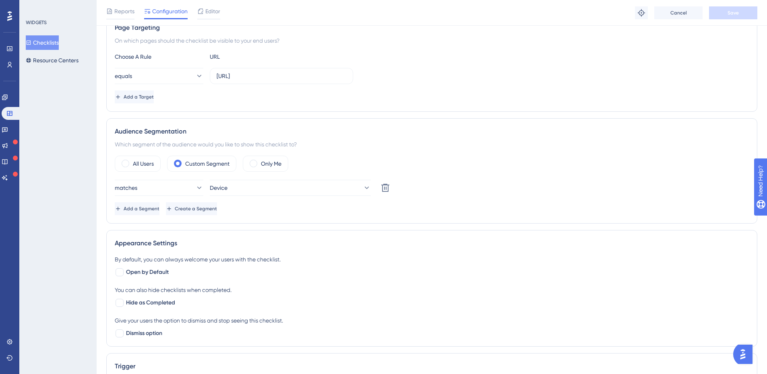
click at [159, 210] on span "Add a Segment" at bounding box center [142, 209] width 36 height 6
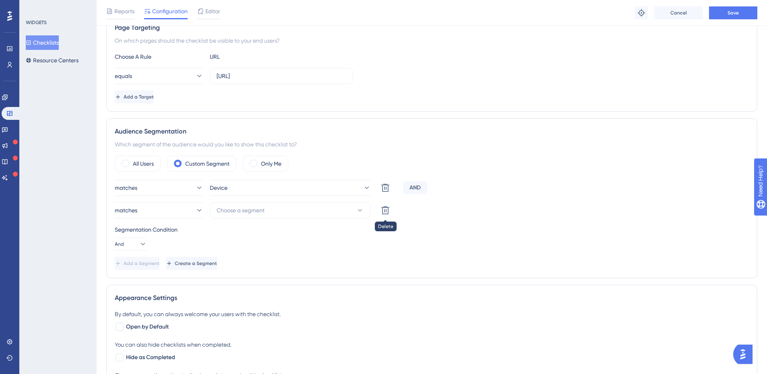
click at [388, 209] on icon at bounding box center [385, 210] width 8 height 8
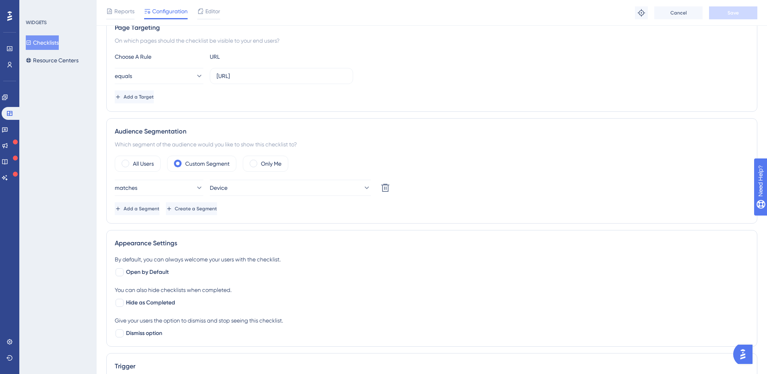
click at [144, 163] on label "All Users" at bounding box center [143, 164] width 21 height 10
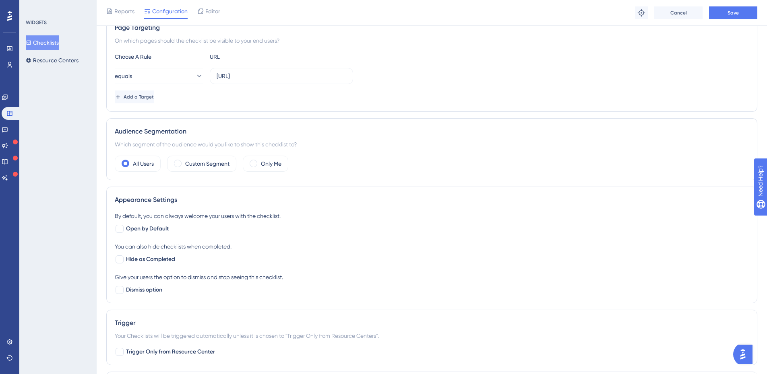
scroll to position [117, 0]
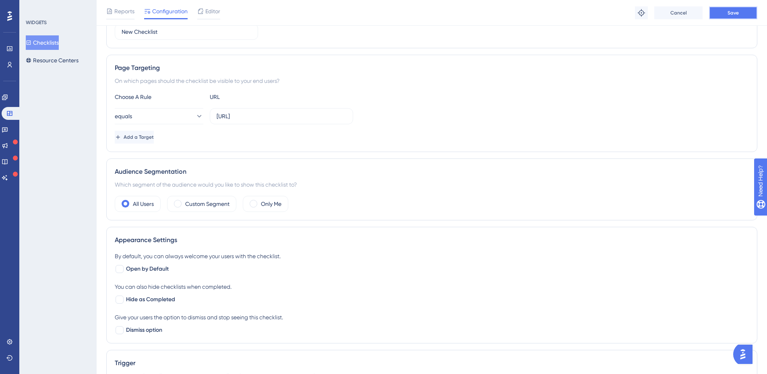
click at [732, 18] on button "Save" at bounding box center [733, 12] width 48 height 13
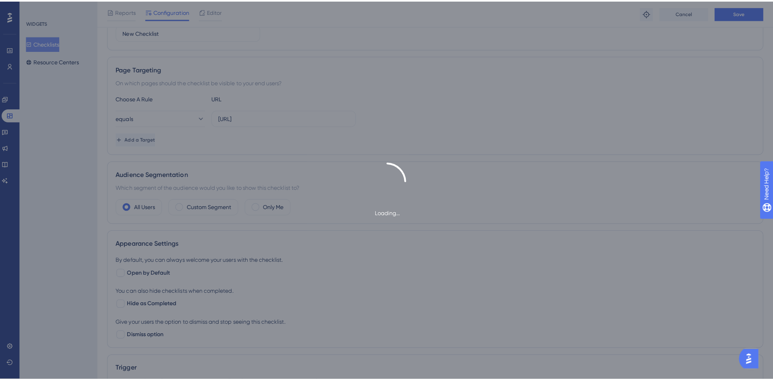
scroll to position [0, 0]
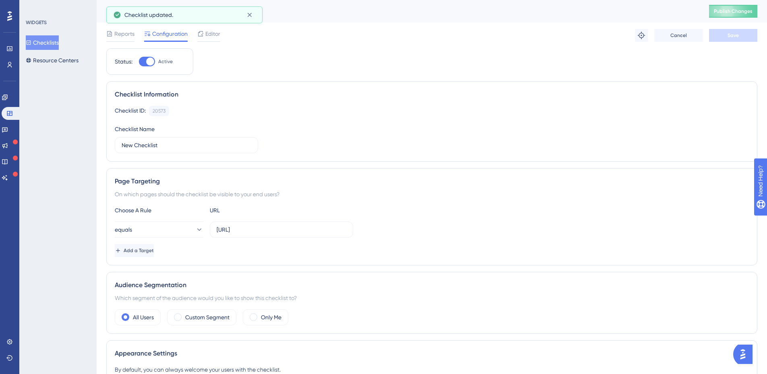
click at [742, 2] on div "New Checklist Publish Changes" at bounding box center [432, 11] width 670 height 23
click at [736, 10] on span "Publish Changes" at bounding box center [732, 11] width 39 height 6
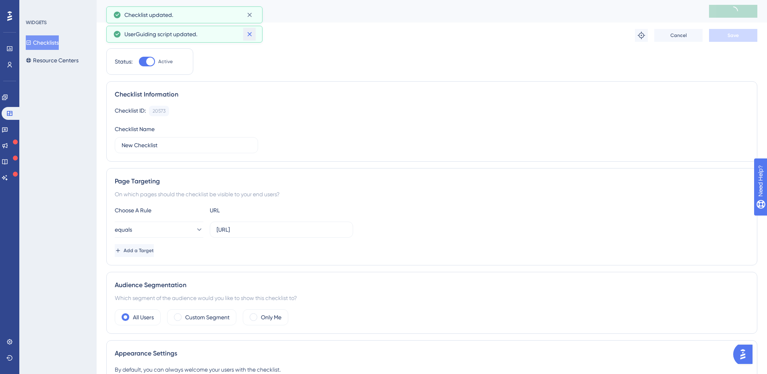
click at [249, 32] on icon at bounding box center [249, 34] width 8 height 8
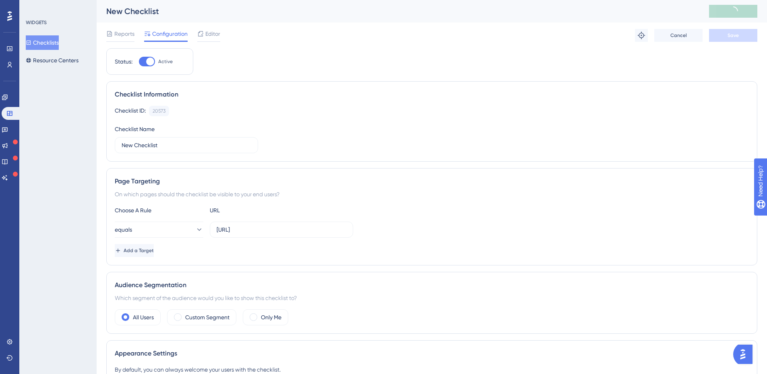
click at [249, 18] on div "New Checklist" at bounding box center [432, 11] width 670 height 23
click at [202, 36] on icon at bounding box center [200, 33] width 5 height 5
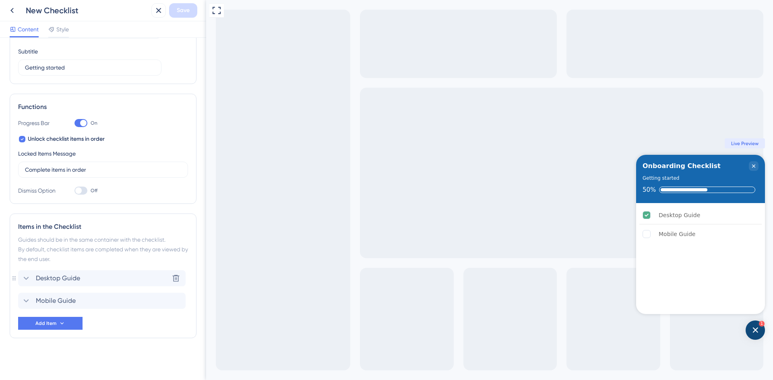
click at [58, 275] on span "Desktop Guide" at bounding box center [58, 279] width 44 height 10
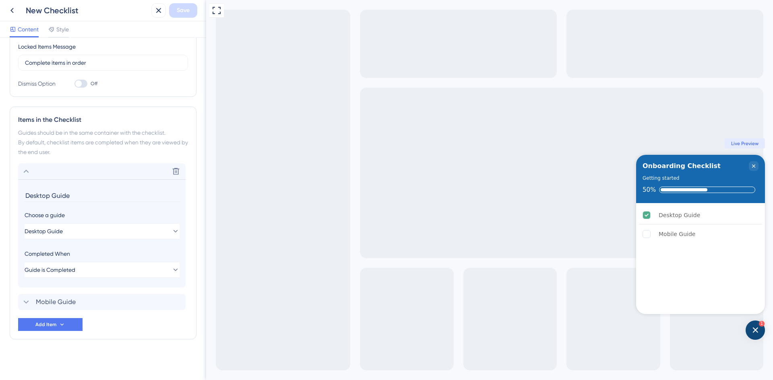
scroll to position [171, 0]
click at [38, 232] on span "Desktop Guide" at bounding box center [44, 230] width 38 height 10
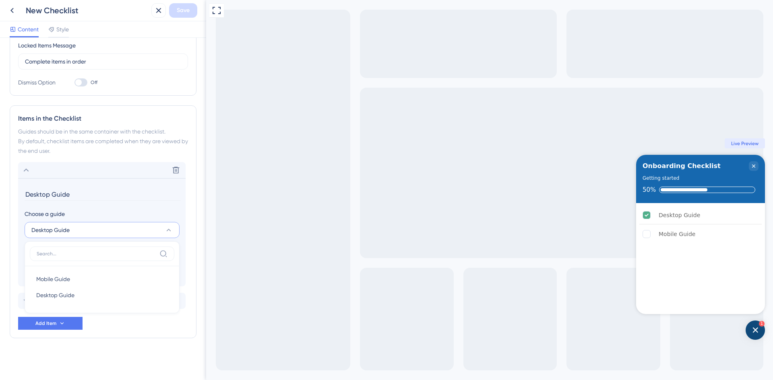
click at [38, 232] on span "Desktop Guide" at bounding box center [50, 230] width 38 height 10
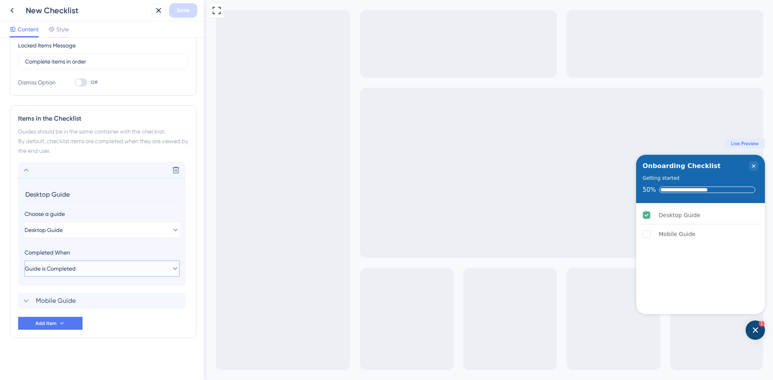
click at [56, 266] on span "Guide is Completed" at bounding box center [50, 269] width 51 height 10
click at [136, 245] on section "Desktop Guide Choose a guide Desktop Guide Completed When Guide is Completed Gu…" at bounding box center [101, 232] width 167 height 108
click at [113, 299] on div "Mobile Guide Delete" at bounding box center [101, 301] width 167 height 16
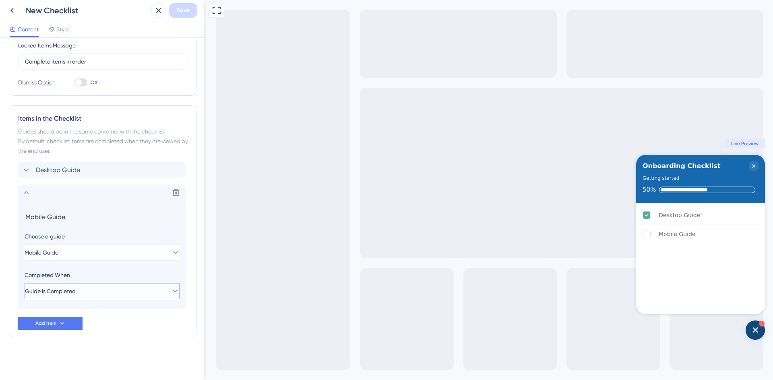
click at [113, 291] on button "Guide is Completed" at bounding box center [102, 291] width 155 height 16
click at [98, 312] on div "Guide is Completed Guide is Completed" at bounding box center [102, 316] width 132 height 16
click at [131, 267] on section "Mobile Guide Choose a guide Mobile Guide Completed When Guide is Completed" at bounding box center [101, 255] width 167 height 108
click at [649, 215] on icon "Desktop Guide is complete." at bounding box center [647, 216] width 8 height 8
click at [646, 214] on icon "Desktop Guide is complete." at bounding box center [647, 216] width 8 height 8
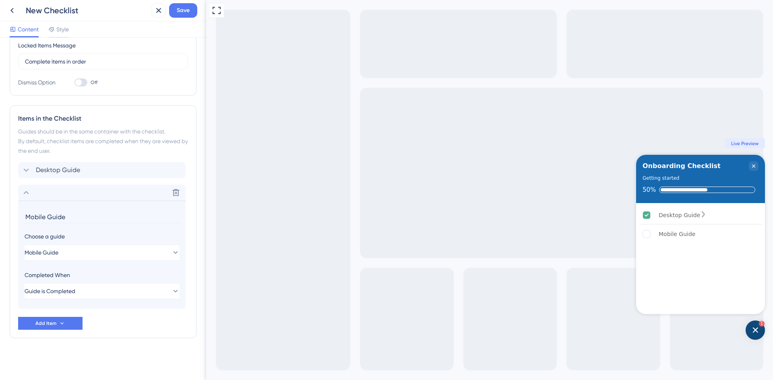
click at [742, 213] on div "Desktop Guide" at bounding box center [700, 215] width 122 height 18
click at [706, 213] on div "Desktop Guide is complete." at bounding box center [703, 215] width 6 height 8
click at [744, 228] on div "Mobile Guide" at bounding box center [700, 234] width 122 height 18
click at [706, 213] on icon "Desktop Guide is complete." at bounding box center [703, 214] width 6 height 6
drag, startPoint x: 754, startPoint y: 213, endPoint x: 739, endPoint y: 223, distance: 18.0
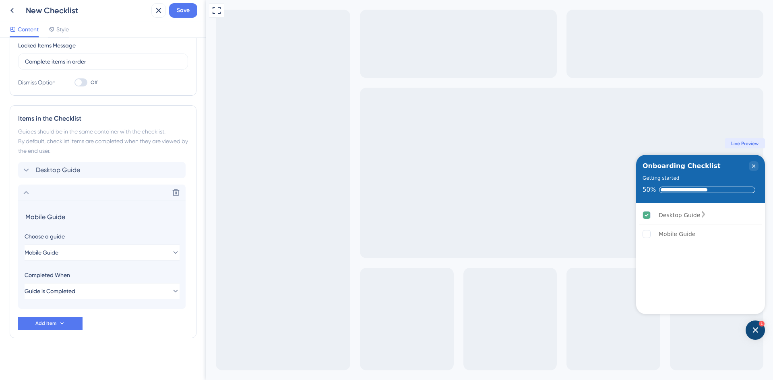
click at [739, 223] on div "Desktop Guide" at bounding box center [700, 215] width 122 height 18
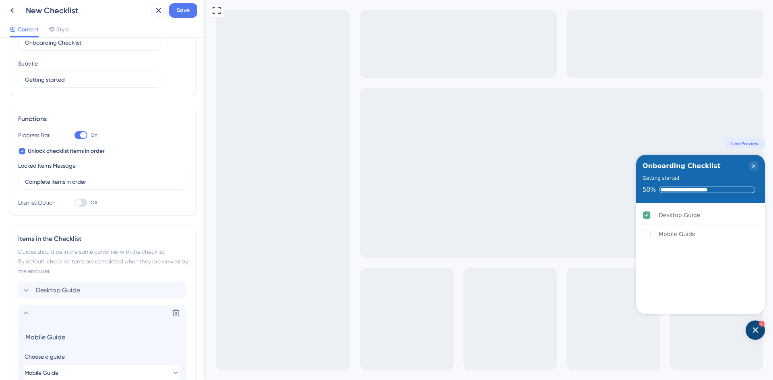
scroll to position [50, 0]
click at [76, 136] on div at bounding box center [80, 136] width 13 height 8
click at [74, 136] on input "On" at bounding box center [74, 136] width 0 height 0
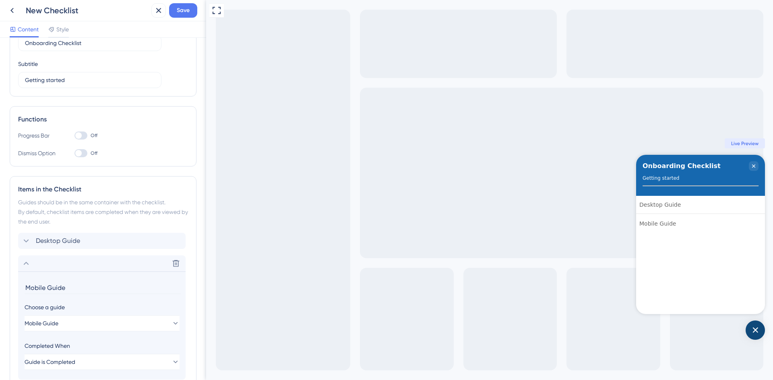
click at [76, 136] on div at bounding box center [78, 135] width 6 height 6
click at [74, 136] on input "Off" at bounding box center [74, 136] width 0 height 0
checkbox input "true"
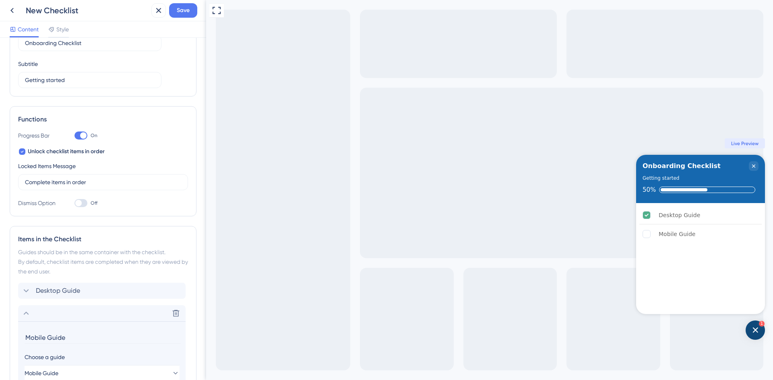
click at [25, 151] on div at bounding box center [22, 151] width 6 height 6
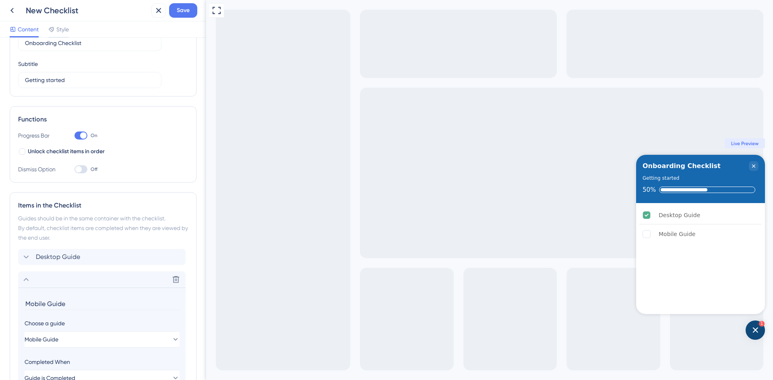
click at [25, 151] on div at bounding box center [22, 151] width 6 height 6
checkbox input "true"
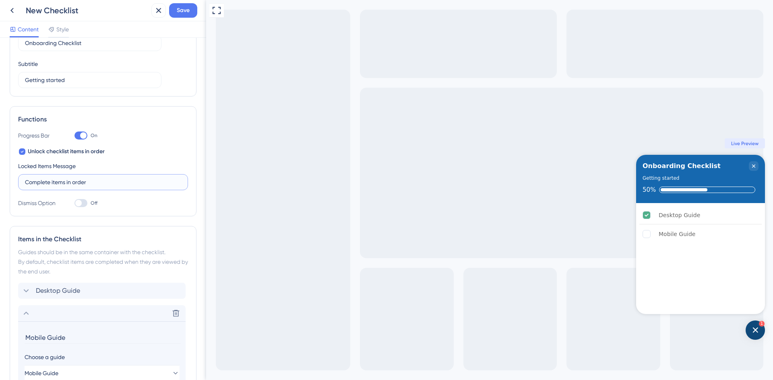
click at [54, 181] on input "Complete items in order" at bounding box center [103, 182] width 156 height 9
click at [82, 171] on div "Locked Items Message Complete items in order" at bounding box center [103, 175] width 170 height 29
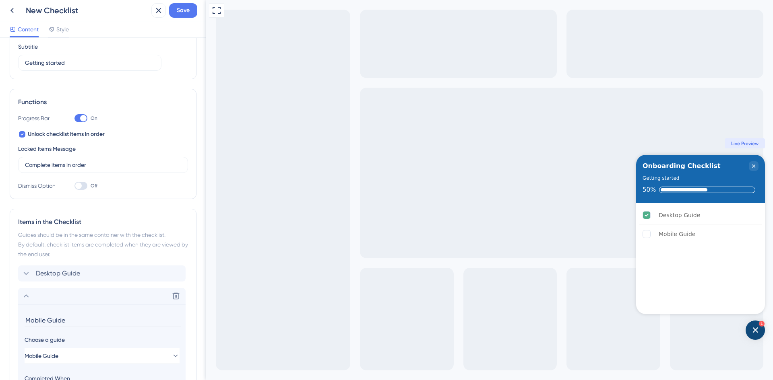
scroll to position [171, 0]
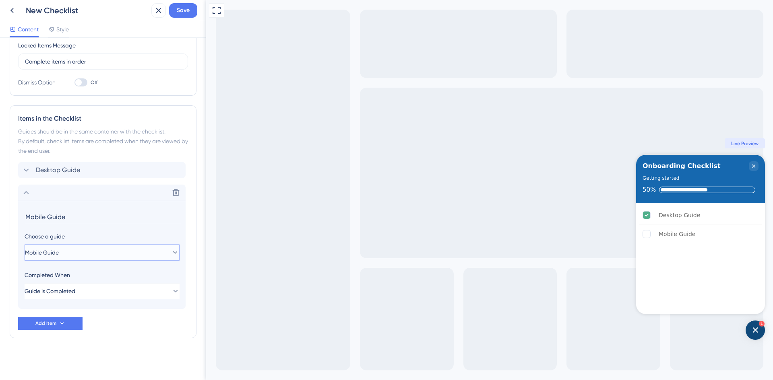
click at [59, 249] on span "Mobile Guide" at bounding box center [42, 253] width 34 height 10
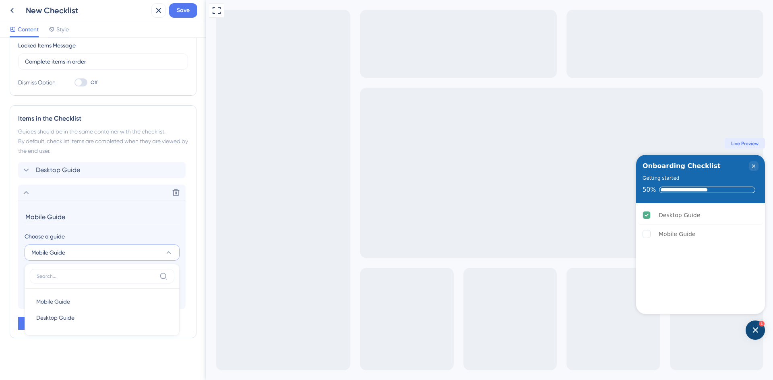
click at [60, 249] on span "Mobile Guide" at bounding box center [48, 253] width 34 height 10
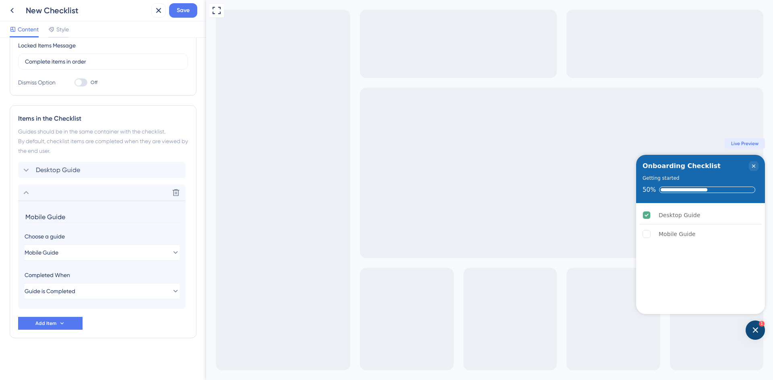
click at [28, 194] on icon at bounding box center [26, 193] width 10 height 10
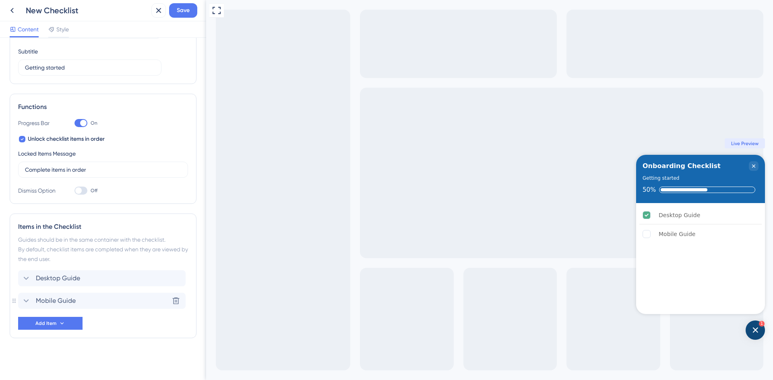
click at [25, 273] on div "Desktop Guide" at bounding box center [101, 278] width 167 height 16
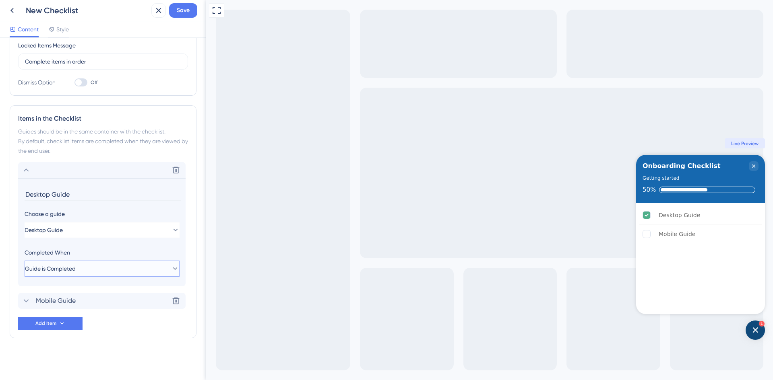
click at [62, 264] on button "Guide is Completed" at bounding box center [102, 269] width 155 height 16
click at [55, 308] on span "Goal is Reached" at bounding box center [57, 310] width 42 height 10
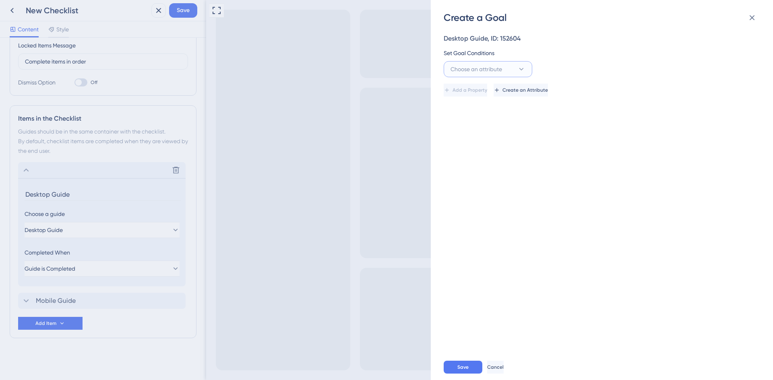
click at [482, 74] on button "Choose an attribute" at bounding box center [487, 69] width 89 height 16
click at [569, 152] on div "Desktop Guide, ID: 152604 Set Goal Conditions Choose an attribute Visited Page …" at bounding box center [605, 189] width 324 height 330
click at [752, 16] on icon at bounding box center [752, 18] width 10 height 10
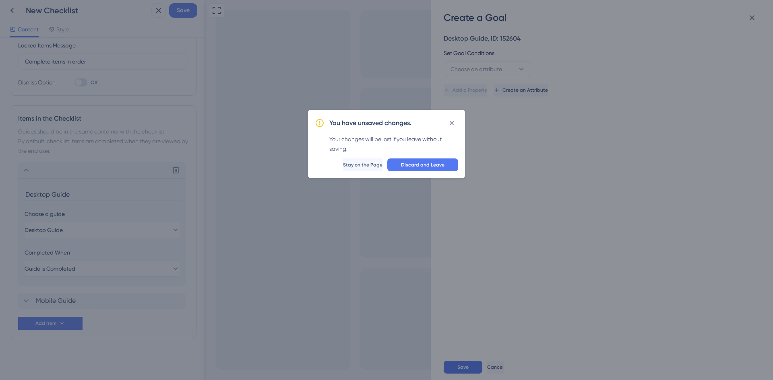
click at [407, 162] on span "Discard and Leave" at bounding box center [422, 165] width 43 height 6
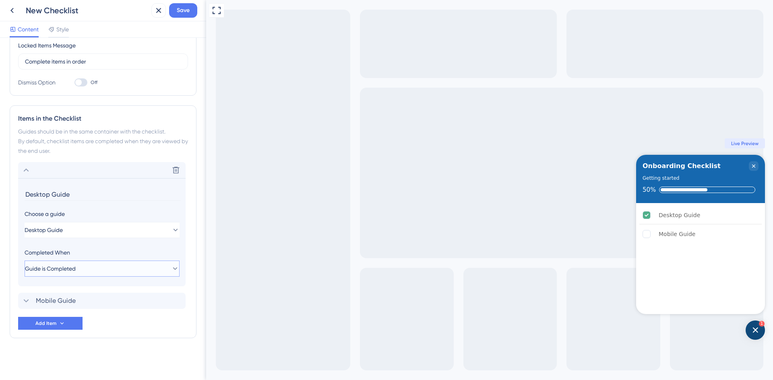
click at [133, 262] on button "Guide is Completed" at bounding box center [102, 269] width 155 height 16
click at [111, 290] on div "Guide is Completed Guide is Completed" at bounding box center [102, 293] width 132 height 16
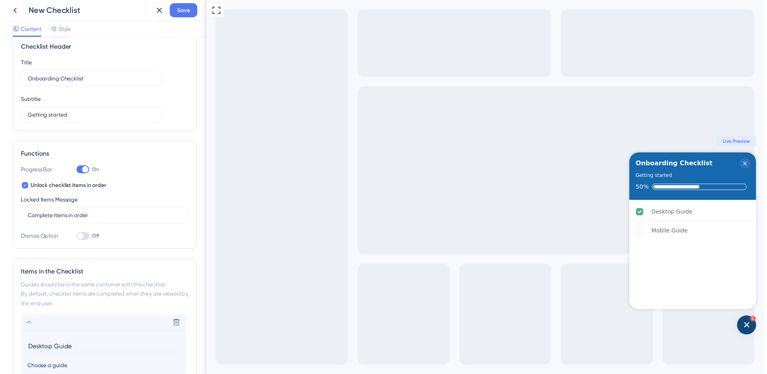
scroll to position [0, 0]
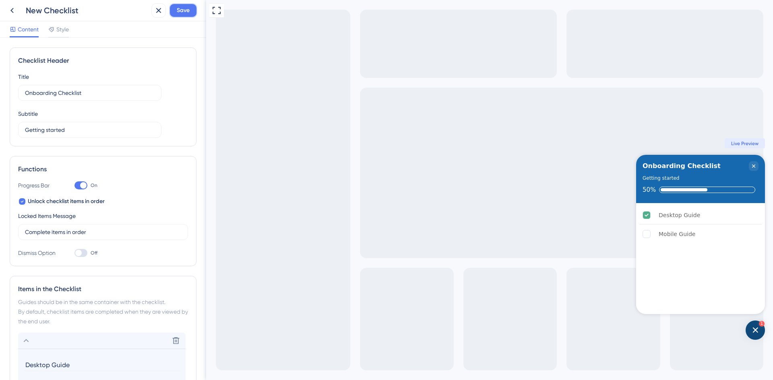
click at [175, 6] on button "Save" at bounding box center [183, 10] width 28 height 14
click at [150, 14] on icon at bounding box center [153, 15] width 8 height 8
click at [10, 10] on icon at bounding box center [12, 11] width 10 height 10
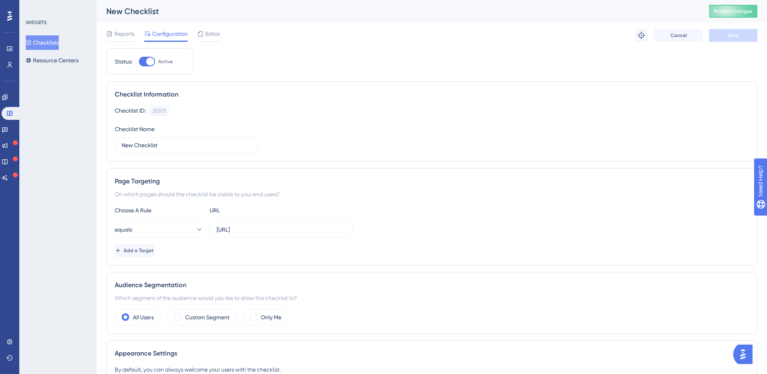
click at [129, 32] on span "Reports" at bounding box center [124, 34] width 20 height 10
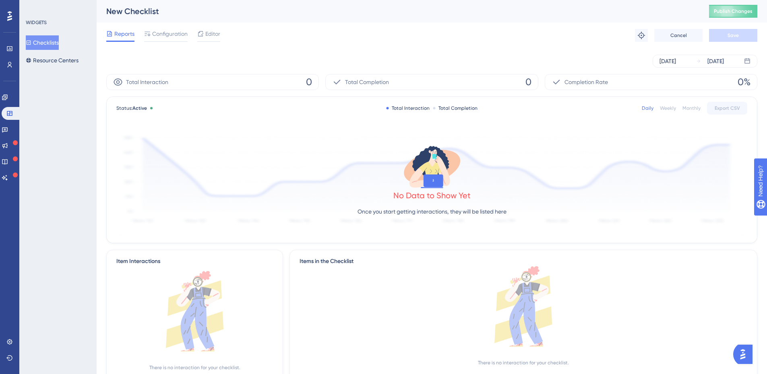
click at [175, 34] on span "Configuration" at bounding box center [169, 34] width 35 height 10
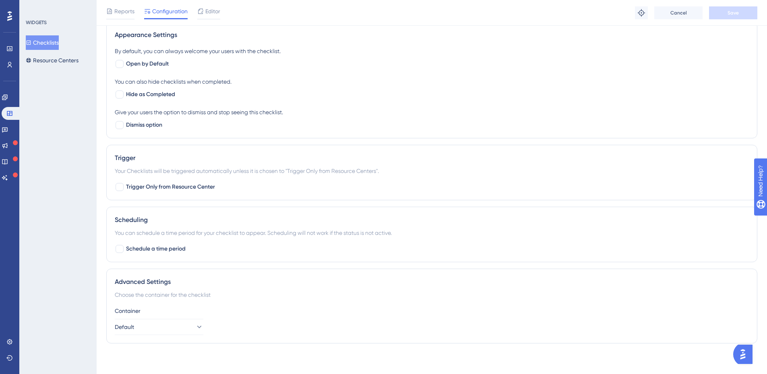
scroll to position [324, 0]
click at [58, 57] on button "Resource Centers" at bounding box center [52, 60] width 53 height 14
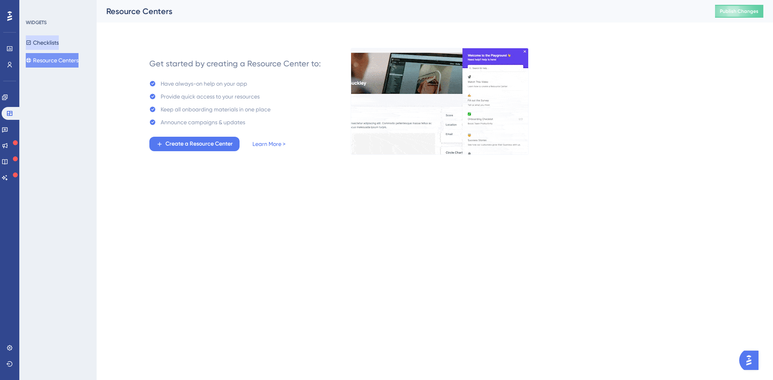
click at [38, 47] on button "Checklists" at bounding box center [42, 42] width 33 height 14
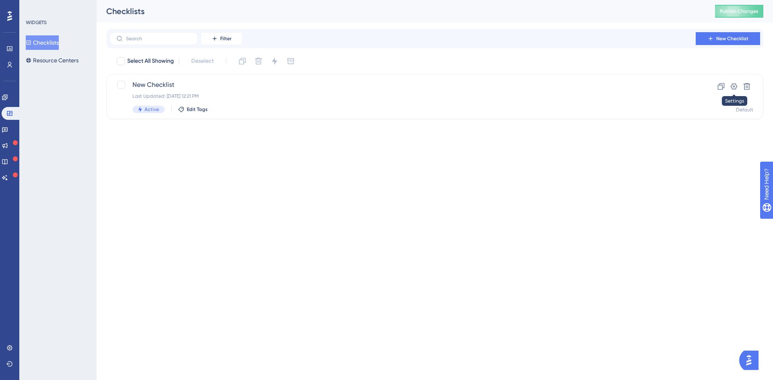
click at [734, 85] on icon at bounding box center [734, 86] width 8 height 8
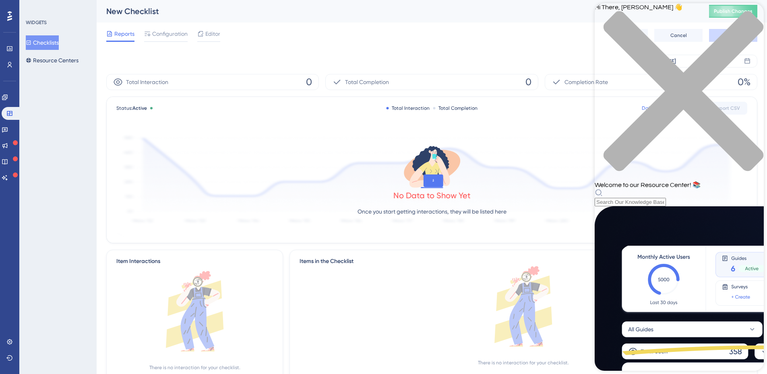
scroll to position [121, 0]
click at [666, 189] on div "Resource Center Header" at bounding box center [678, 198] width 169 height 18
click at [667, 49] on div "Hi There, [PERSON_NAME] 👋 Welcome to our Resource Center! 📚" at bounding box center [678, 104] width 169 height 203
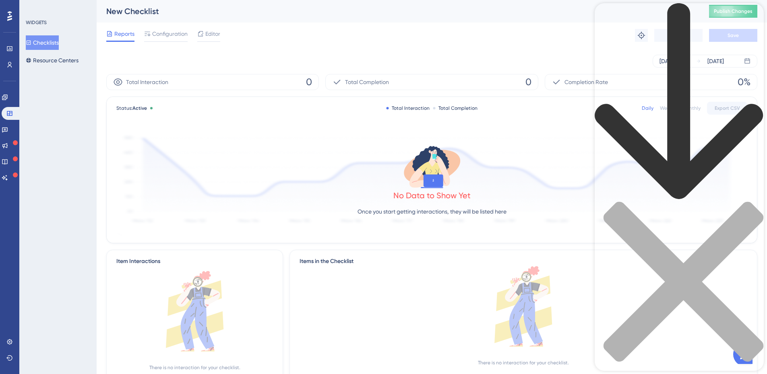
scroll to position [161, 0]
type input "checklist"
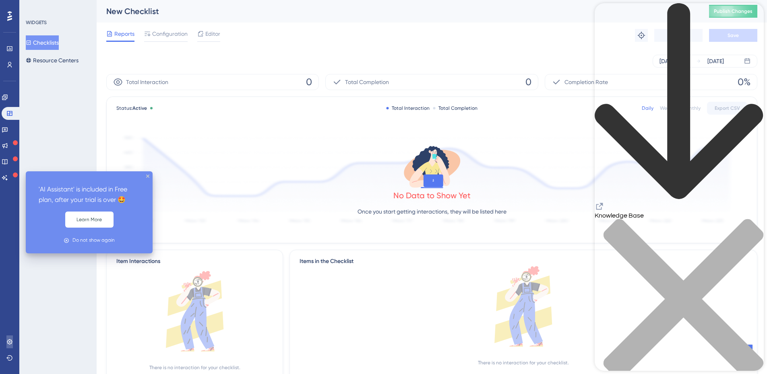
click at [10, 338] on link at bounding box center [9, 342] width 6 height 13
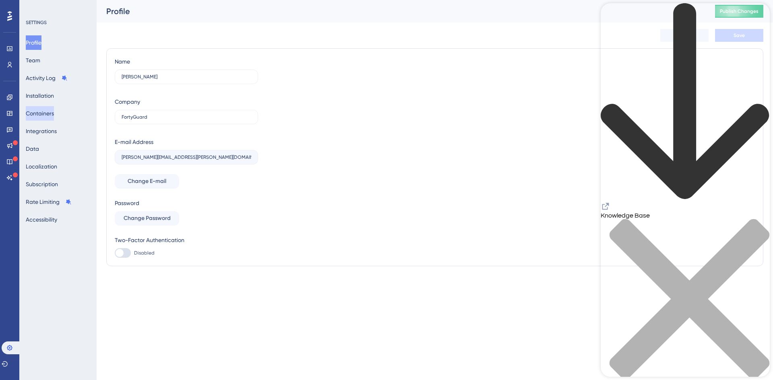
click at [51, 115] on button "Containers" at bounding box center [40, 113] width 28 height 14
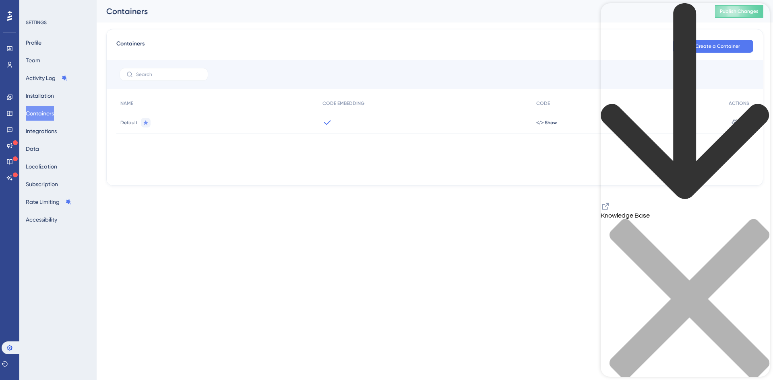
click at [244, 123] on div "Default" at bounding box center [217, 122] width 202 height 23
click at [145, 123] on icon at bounding box center [145, 122] width 5 height 5
click at [129, 126] on span "Default" at bounding box center [128, 123] width 17 height 6
click at [7, 97] on icon at bounding box center [9, 97] width 6 height 6
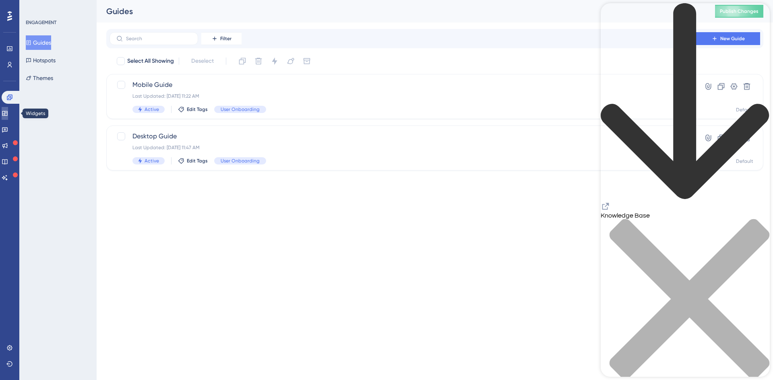
click at [8, 115] on icon at bounding box center [5, 113] width 6 height 6
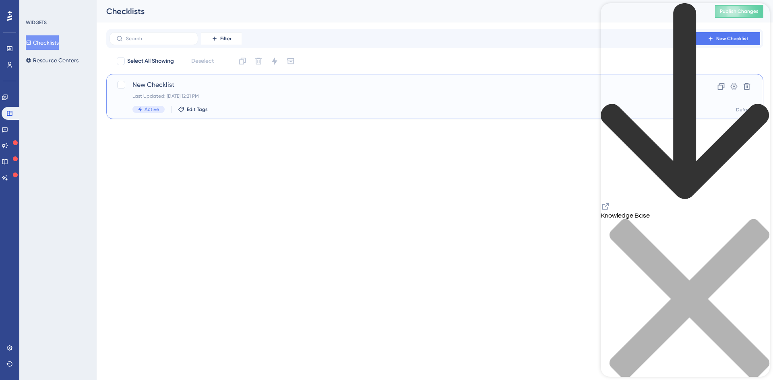
click at [190, 86] on span "New Checklist" at bounding box center [402, 85] width 540 height 10
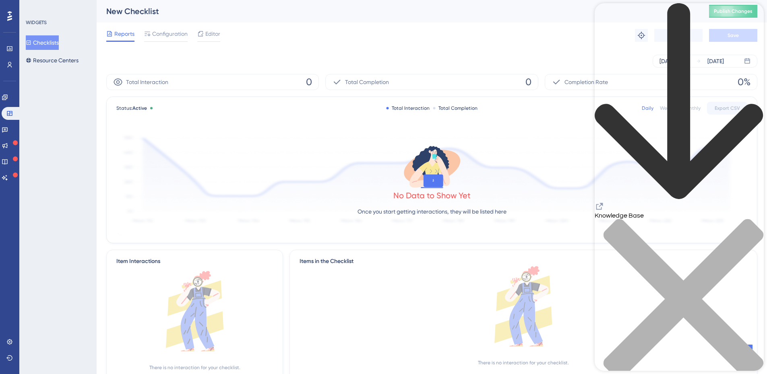
click at [164, 42] on div "Reports Configuration Editor Troubleshoot Cancel Save" at bounding box center [431, 36] width 651 height 26
click at [165, 35] on span "Configuration" at bounding box center [169, 34] width 35 height 10
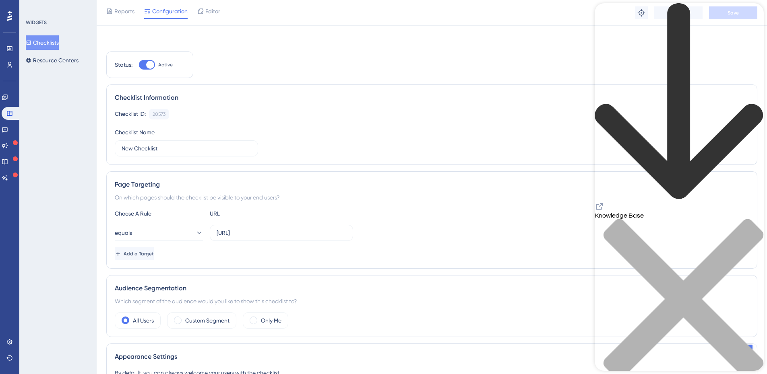
scroll to position [161, 0]
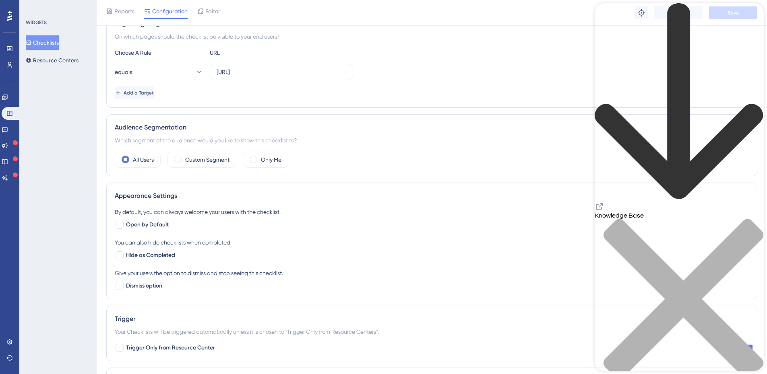
click at [147, 222] on span "Open by Default" at bounding box center [147, 225] width 43 height 10
checkbox input "true"
click at [470, 89] on div "Add a Target" at bounding box center [432, 93] width 634 height 13
click at [750, 219] on icon "close resource center" at bounding box center [678, 303] width 169 height 169
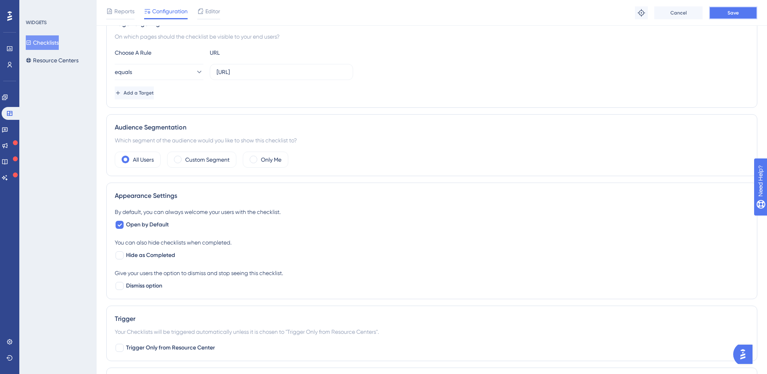
click at [730, 13] on span "Save" at bounding box center [732, 13] width 11 height 6
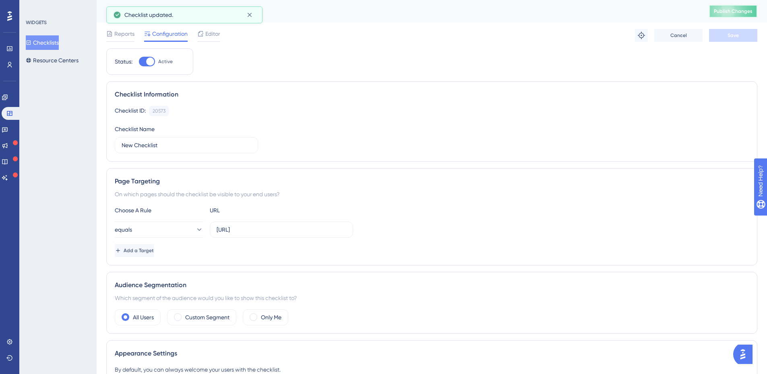
click at [730, 12] on span "Publish Changes" at bounding box center [732, 11] width 39 height 6
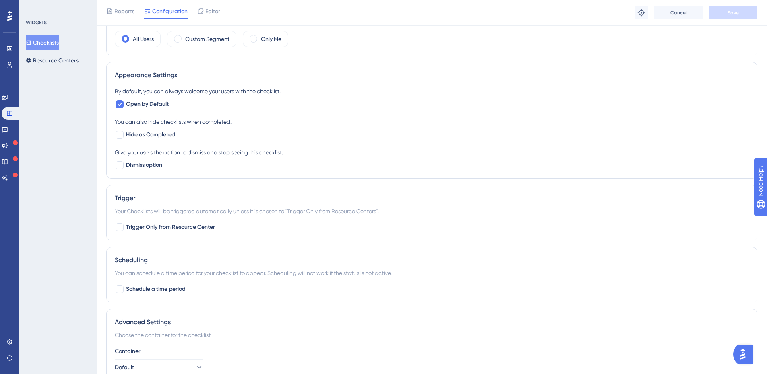
scroll to position [324, 0]
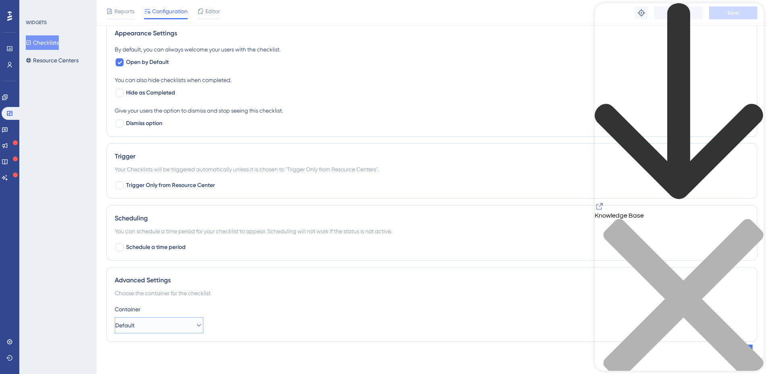
click at [176, 323] on button "Default" at bounding box center [159, 326] width 89 height 16
drag, startPoint x: 164, startPoint y: 345, endPoint x: 218, endPoint y: 309, distance: 65.1
click at [164, 345] on div "Default Default" at bounding box center [158, 350] width 65 height 16
click at [236, 298] on div "Advanced Settings Choose the container for the checklist Container Default" at bounding box center [431, 304] width 651 height 75
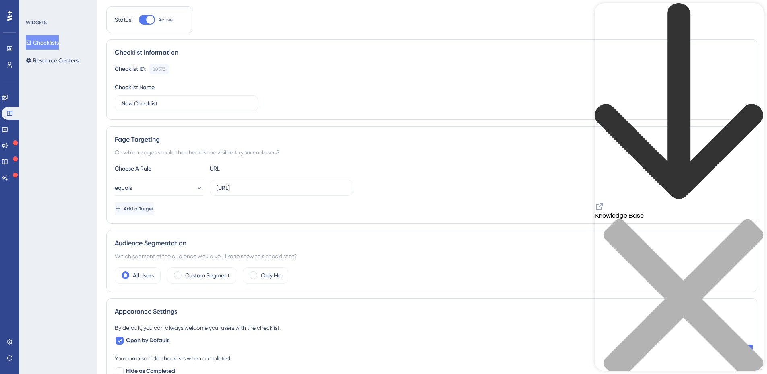
scroll to position [0, 0]
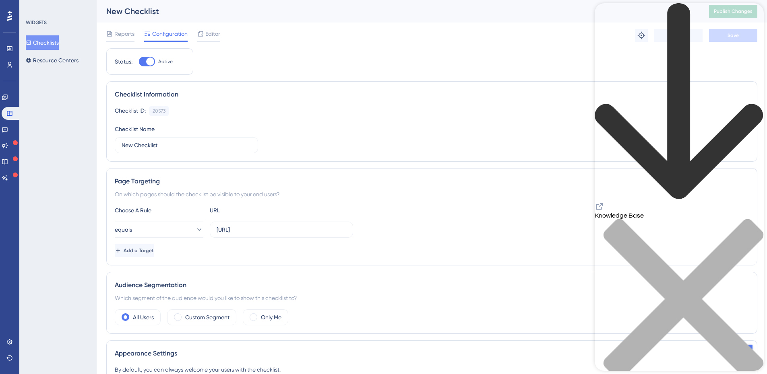
click at [754, 219] on div "close resource center" at bounding box center [678, 304] width 169 height 170
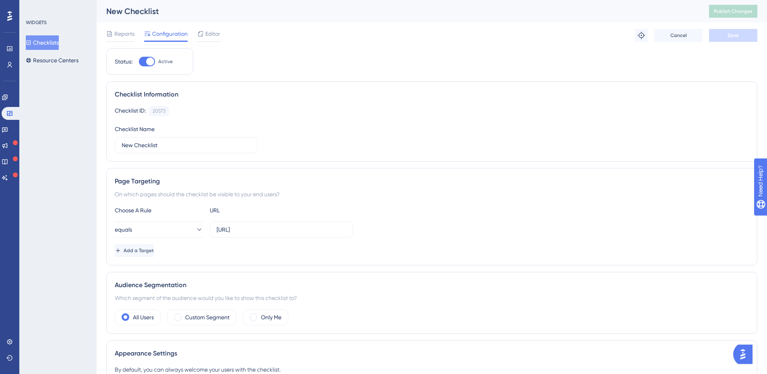
click at [740, 349] on img "Open AI Assistant Launcher" at bounding box center [742, 354] width 14 height 14
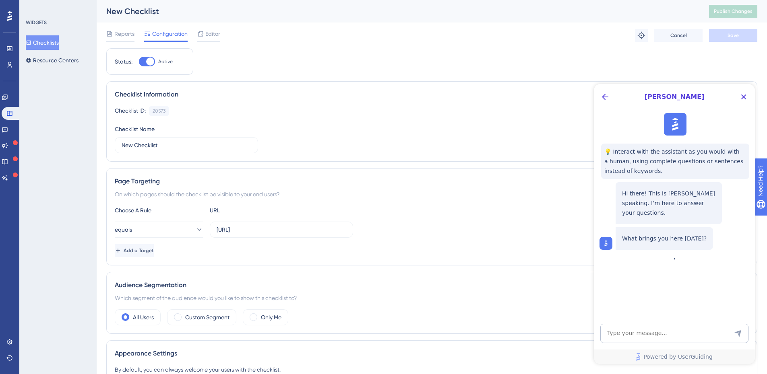
click at [745, 97] on icon "Close Button" at bounding box center [743, 97] width 10 height 10
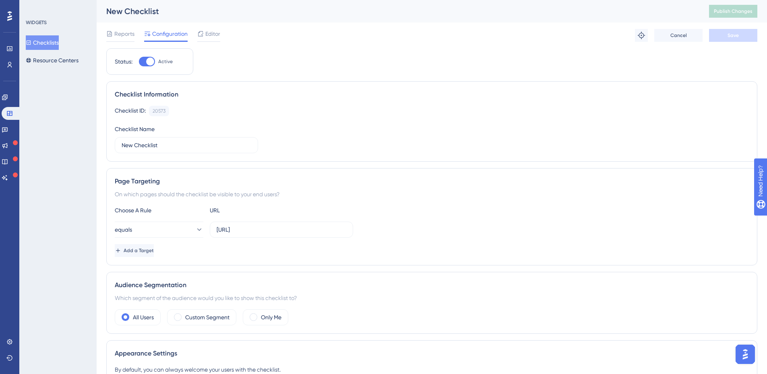
drag, startPoint x: 5, startPoint y: 335, endPoint x: 3, endPoint y: 339, distance: 4.9
click at [4, 337] on div "Performance Users Engagement Widgets Feedback Product Updates Knowledge Base AI…" at bounding box center [9, 187] width 19 height 374
click at [6, 339] on link at bounding box center [9, 342] width 6 height 13
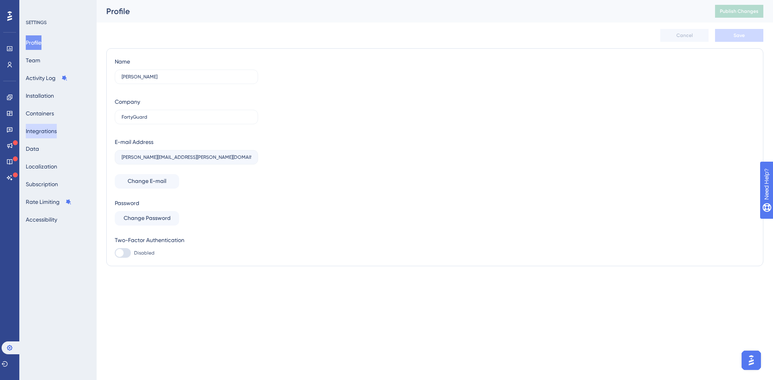
click at [56, 133] on button "Integrations" at bounding box center [41, 131] width 31 height 14
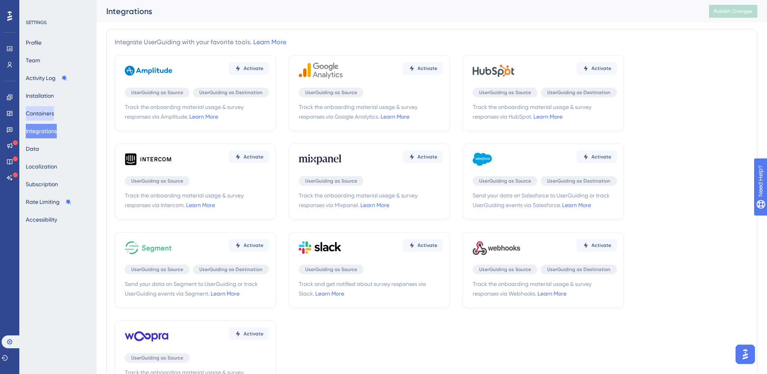
click at [54, 113] on button "Containers" at bounding box center [40, 113] width 28 height 14
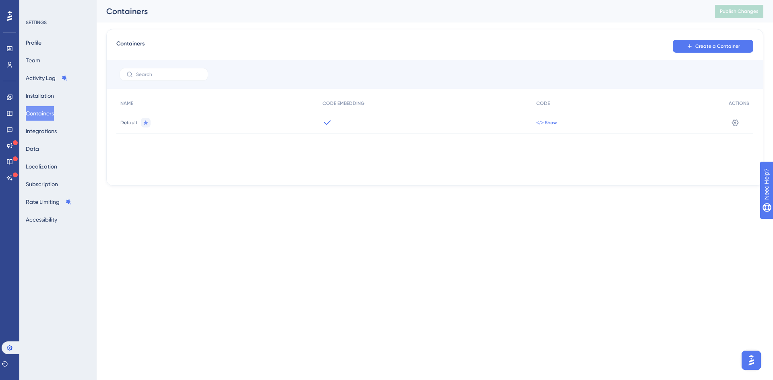
click at [542, 122] on span "</> Show" at bounding box center [546, 123] width 21 height 6
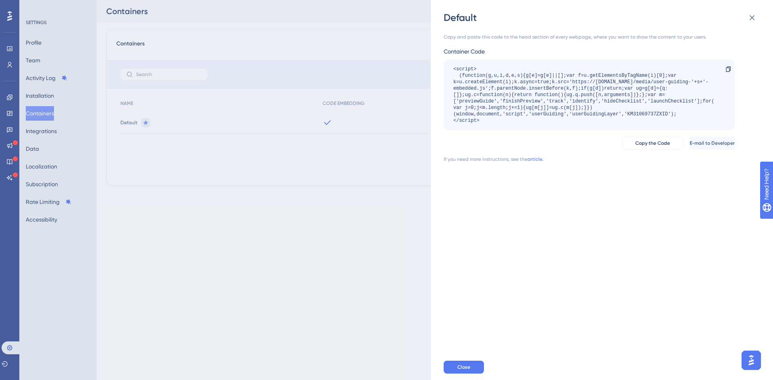
click at [274, 169] on div "Default Copy and paste this code to the head section of every webpage, where yo…" at bounding box center [386, 190] width 773 height 380
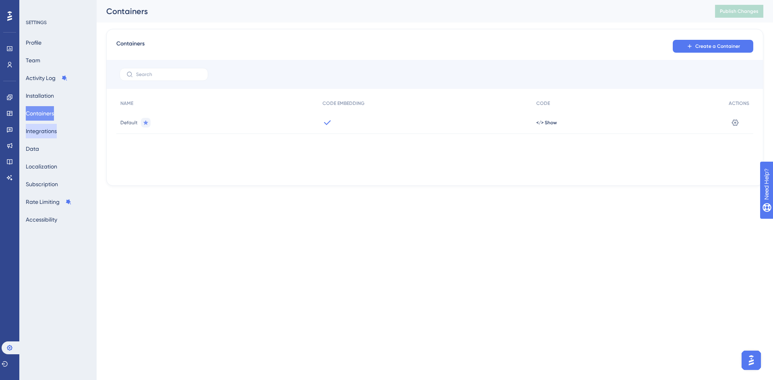
click at [55, 130] on button "Integrations" at bounding box center [41, 131] width 31 height 14
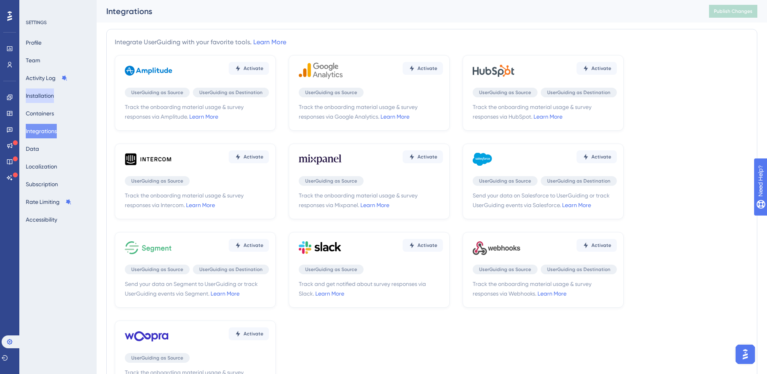
click at [54, 95] on button "Installation" at bounding box center [40, 96] width 28 height 14
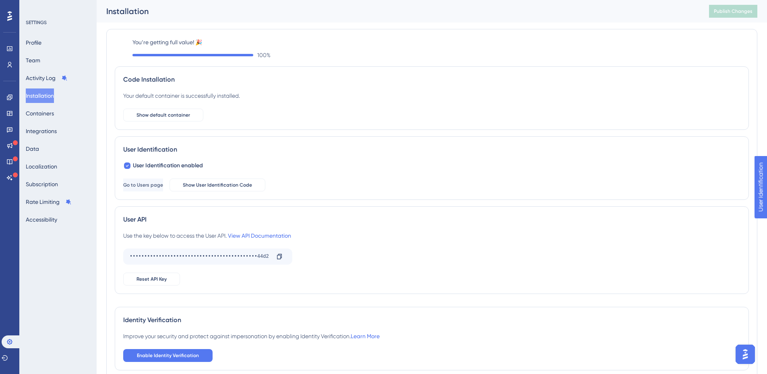
click at [182, 111] on button "Show default container" at bounding box center [163, 115] width 80 height 13
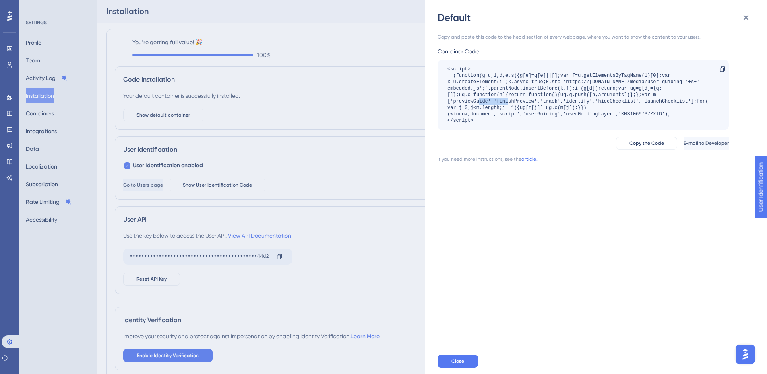
drag, startPoint x: 454, startPoint y: 99, endPoint x: 482, endPoint y: 100, distance: 29.0
click at [482, 100] on div "<script> (function(g,u,i,d,e,s){g[e]=g[e]||[];var f=u.getElementsByTagName(i)[0…" at bounding box center [579, 95] width 264 height 58
drag, startPoint x: 503, startPoint y: 100, endPoint x: 530, endPoint y: 100, distance: 27.0
click at [530, 100] on div "<script> (function(g,u,i,d,e,s){g[e]=g[e]||[];var f=u.getElementsByTagName(i)[0…" at bounding box center [579, 95] width 264 height 58
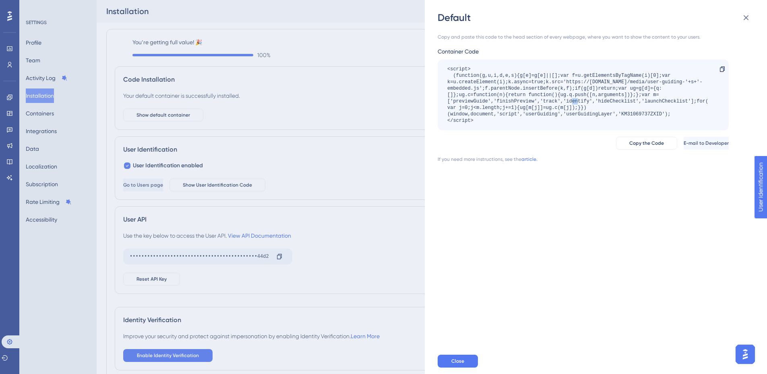
drag, startPoint x: 545, startPoint y: 100, endPoint x: 550, endPoint y: 100, distance: 4.8
click at [550, 100] on div "<script> (function(g,u,i,d,e,s){g[e]=g[e]||[];var f=u.getElementsByTagName(i)[0…" at bounding box center [579, 95] width 264 height 58
drag, startPoint x: 575, startPoint y: 100, endPoint x: 580, endPoint y: 100, distance: 5.2
click at [580, 100] on div "<script> (function(g,u,i,d,e,s){g[e]=g[e]||[];var f=u.getElementsByTagName(i)[0…" at bounding box center [579, 95] width 264 height 58
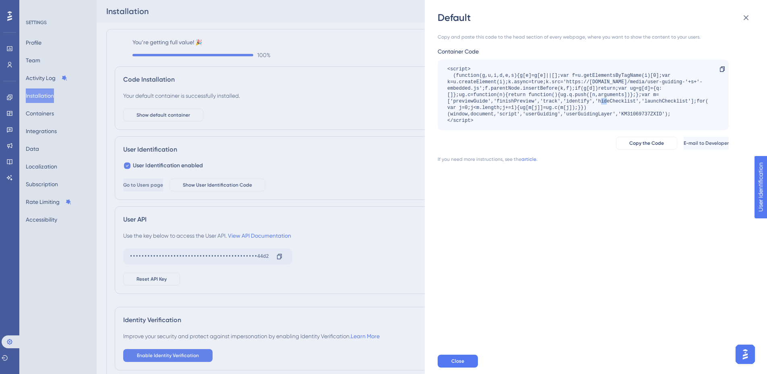
click at [580, 100] on div "<script> (function(g,u,i,d,e,s){g[e]=g[e]||[];var f=u.getElementsByTagName(i)[0…" at bounding box center [579, 95] width 264 height 58
drag, startPoint x: 600, startPoint y: 102, endPoint x: 630, endPoint y: 102, distance: 29.4
click at [630, 102] on div "<script> (function(g,u,i,d,e,s){g[e]=g[e]||[];var f=u.getElementsByTagName(i)[0…" at bounding box center [579, 95] width 264 height 58
drag, startPoint x: 645, startPoint y: 101, endPoint x: 688, endPoint y: 101, distance: 43.1
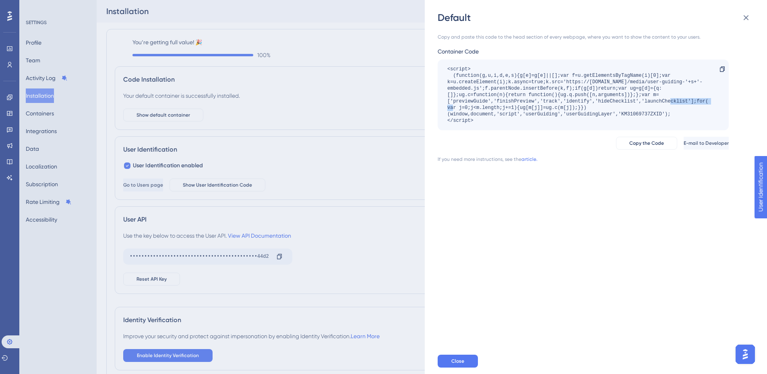
click at [688, 101] on div "<script> (function(g,u,i,d,e,s){g[e]=g[e]||[];var f=u.getElementsByTagName(i)[0…" at bounding box center [579, 95] width 264 height 58
copy div "launchChecklist"
click at [412, 144] on div "Default Copy and paste this code to the head section of every webpage, where yo…" at bounding box center [383, 187] width 767 height 374
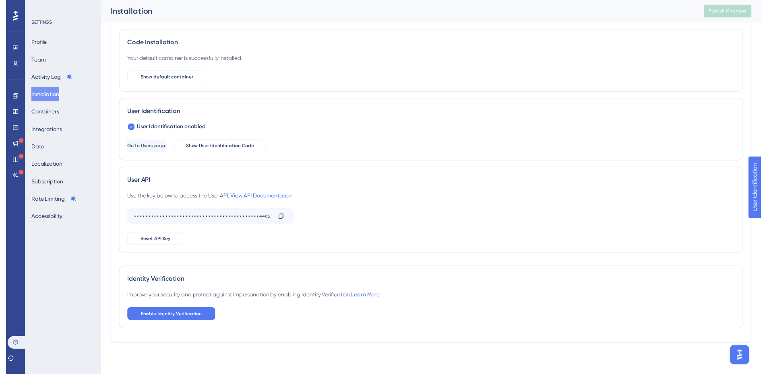
scroll to position [3, 0]
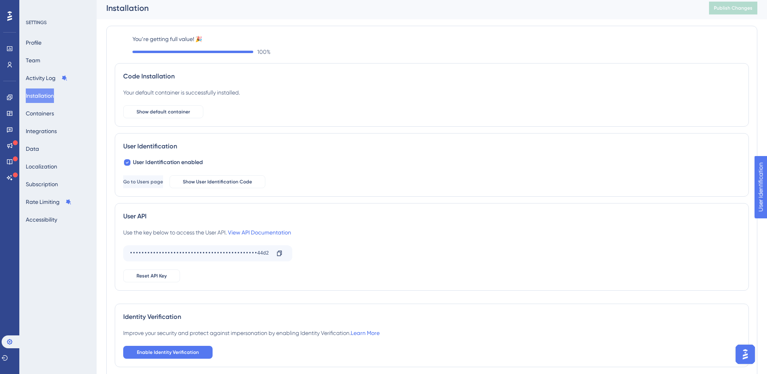
click at [243, 187] on button "Show User Identification Code" at bounding box center [217, 181] width 96 height 13
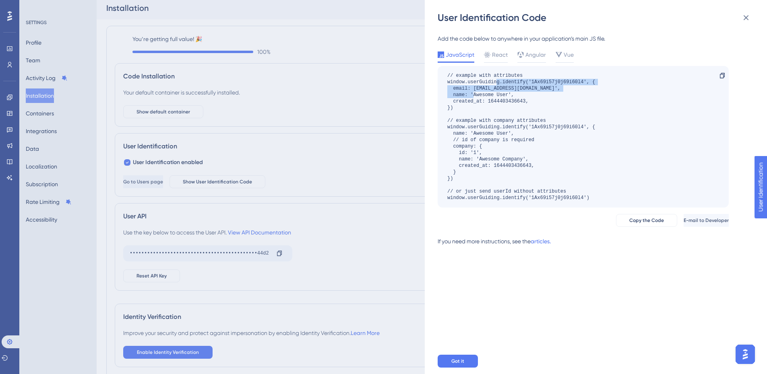
drag, startPoint x: 496, startPoint y: 83, endPoint x: 505, endPoint y: 96, distance: 15.4
click at [505, 96] on div "// example with attributes window.userGuiding.identify('1Ax69i57j0j69i60l4', { …" at bounding box center [521, 136] width 148 height 129
click at [501, 50] on span "React" at bounding box center [500, 55] width 16 height 10
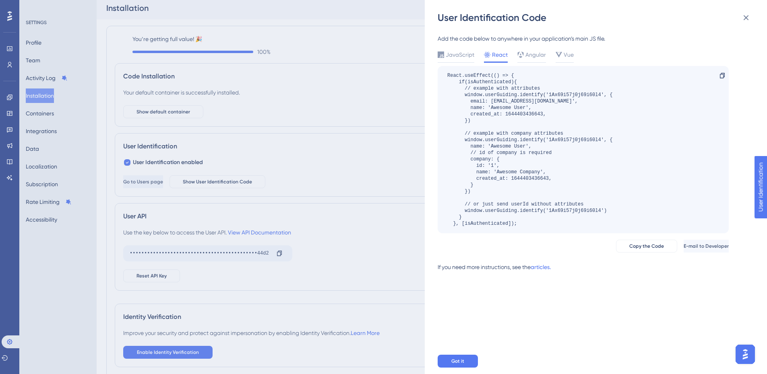
click at [519, 53] on icon at bounding box center [520, 55] width 6 height 6
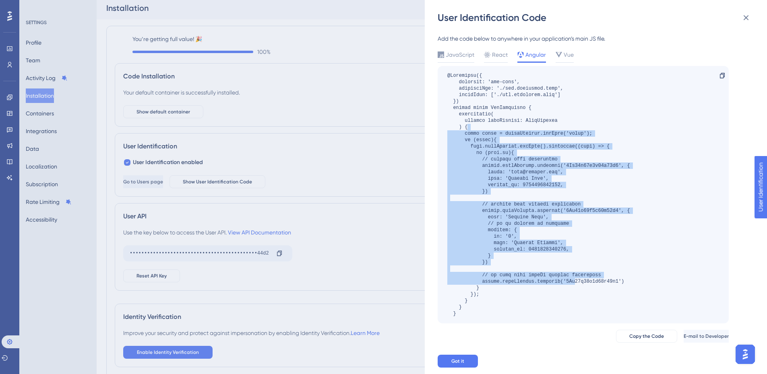
drag, startPoint x: 515, startPoint y: 129, endPoint x: 575, endPoint y: 282, distance: 164.8
click at [575, 282] on div at bounding box center [538, 194] width 183 height 245
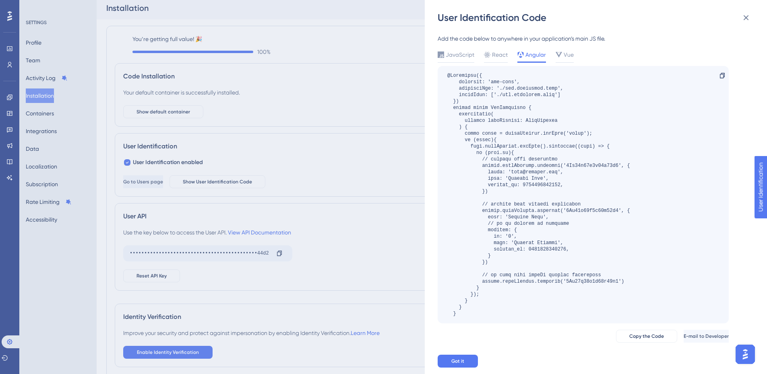
scroll to position [14, 0]
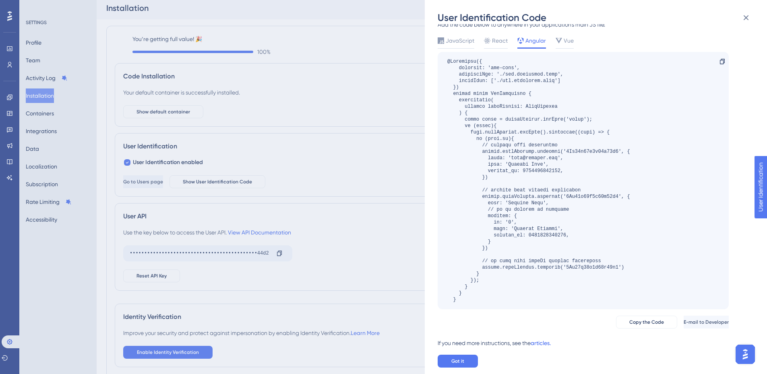
click at [548, 343] on link "articles." at bounding box center [540, 346] width 20 height 16
click at [8, 112] on div "User Identification Code Add the code below to anywhere in your application’s m…" at bounding box center [383, 187] width 767 height 374
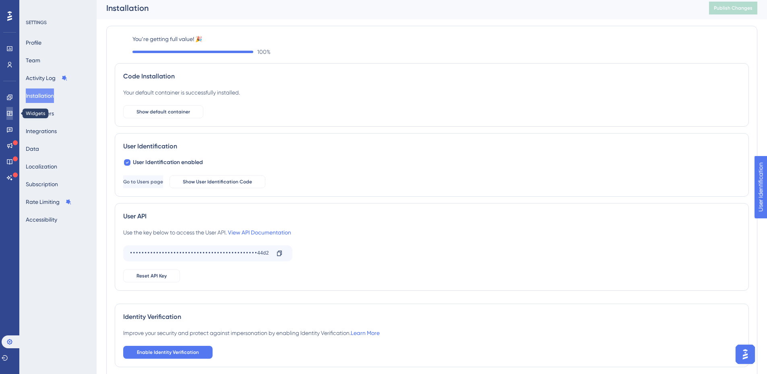
click at [9, 110] on link at bounding box center [9, 113] width 6 height 13
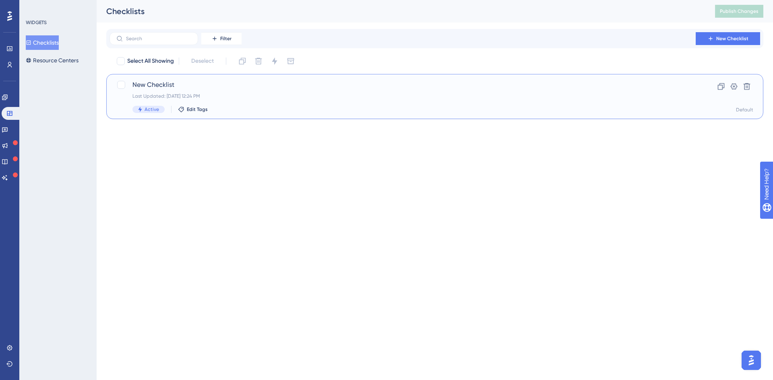
click at [235, 82] on span "New Checklist" at bounding box center [402, 85] width 540 height 10
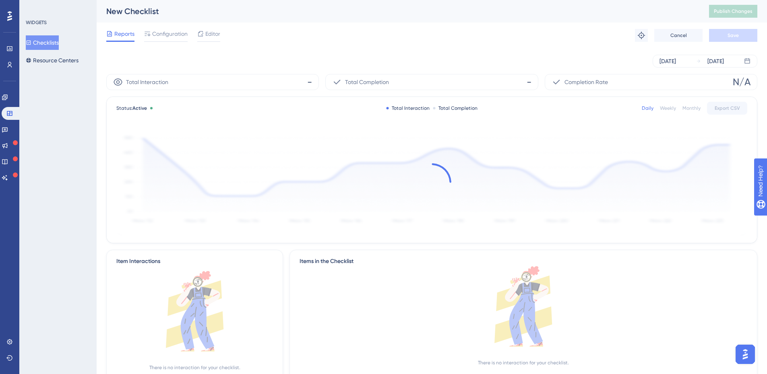
click at [168, 42] on div "Reports Configuration Editor Troubleshoot Cancel Save" at bounding box center [431, 36] width 651 height 26
click at [169, 36] on span "Configuration" at bounding box center [169, 34] width 35 height 10
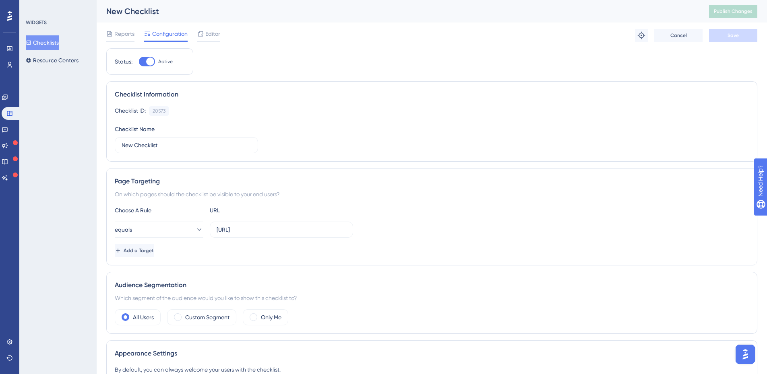
click at [163, 108] on div "20573" at bounding box center [159, 111] width 13 height 6
click at [204, 35] on icon at bounding box center [200, 34] width 6 height 6
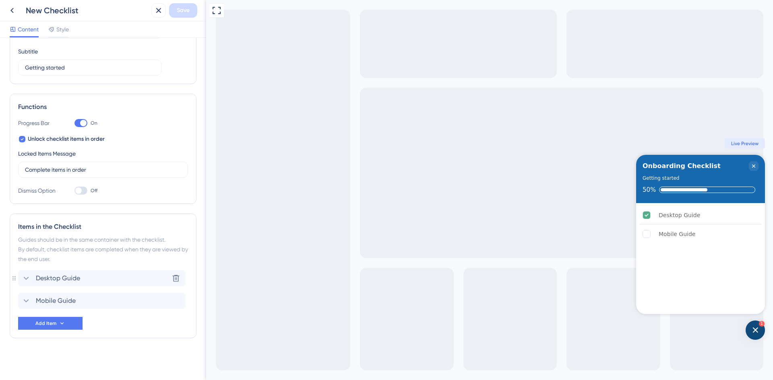
click at [111, 280] on div "Desktop Guide Delete" at bounding box center [101, 278] width 167 height 16
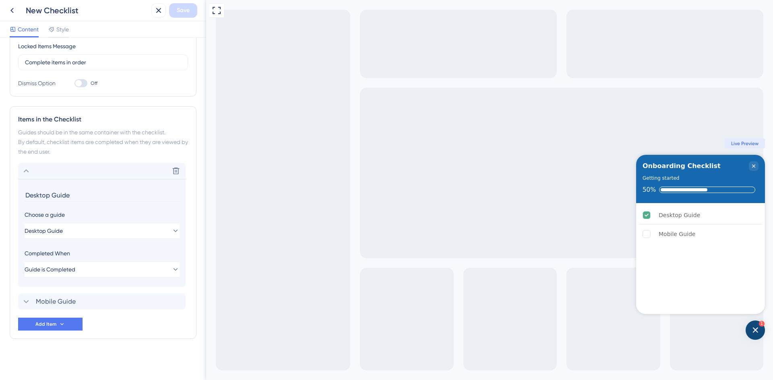
scroll to position [171, 0]
click at [116, 272] on button "Guide is Completed" at bounding box center [102, 269] width 155 height 16
click at [95, 307] on div "Goal is Reached Goal is Reached" at bounding box center [102, 309] width 132 height 16
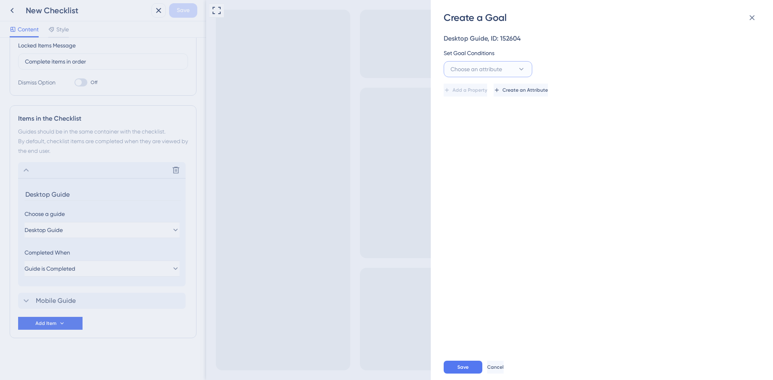
click at [489, 73] on span "Choose an attribute" at bounding box center [476, 69] width 52 height 10
click at [469, 175] on div "Guide Guide" at bounding box center [487, 183] width 65 height 16
click at [564, 63] on button "is seen" at bounding box center [578, 69] width 89 height 16
click at [573, 124] on span "is completed" at bounding box center [561, 126] width 33 height 10
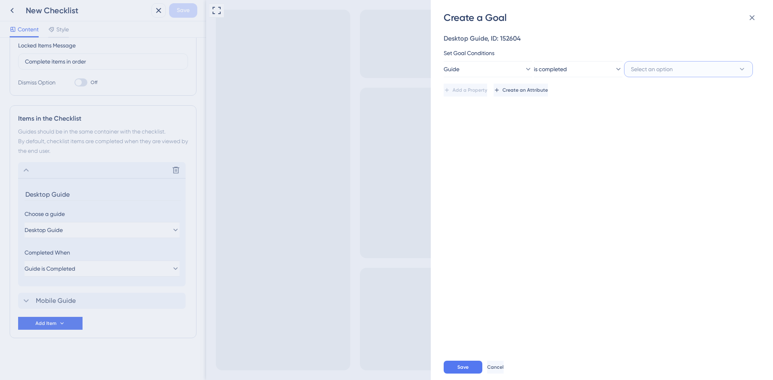
click at [665, 73] on span "Select an option" at bounding box center [652, 69] width 42 height 10
click at [664, 134] on span "Desktop Guide" at bounding box center [654, 135] width 38 height 10
click at [662, 130] on div "Desktop Guide, ID: 152604 Set Goal Conditions Guide is completed Desktop Guide …" at bounding box center [605, 189] width 324 height 330
drag, startPoint x: 460, startPoint y: 361, endPoint x: 255, endPoint y: 357, distance: 205.7
click at [460, 360] on button "Save" at bounding box center [462, 367] width 39 height 13
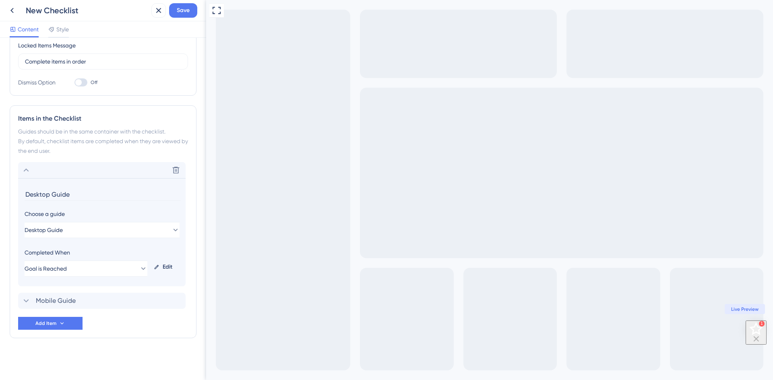
click at [757, 330] on icon "Open Checklist, remaining modules: 1" at bounding box center [755, 329] width 14 height 14
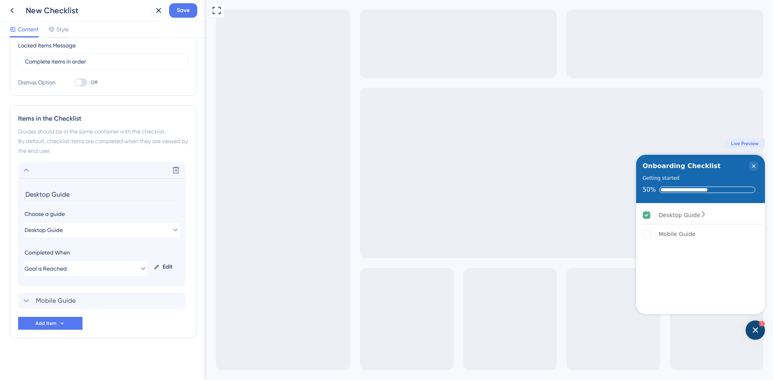
click at [705, 216] on div "Desktop Guide" at bounding box center [700, 215] width 122 height 18
click at [666, 189] on div "Checklist progress: 50%" at bounding box center [683, 189] width 46 height 3
click at [652, 190] on div "50%" at bounding box center [648, 189] width 13 height 7
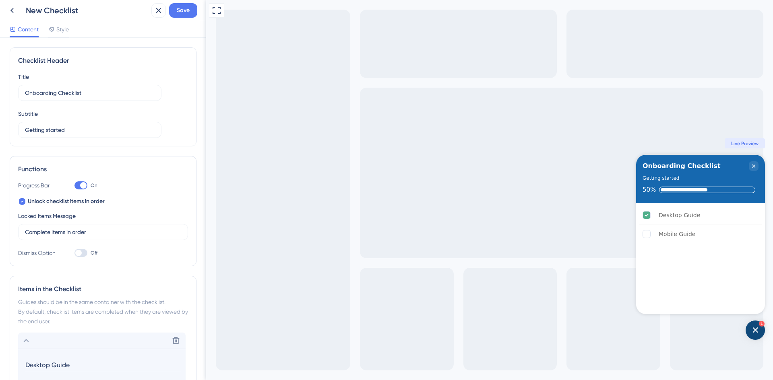
click at [83, 184] on div at bounding box center [83, 185] width 6 height 6
click at [74, 186] on input "On" at bounding box center [74, 186] width 0 height 0
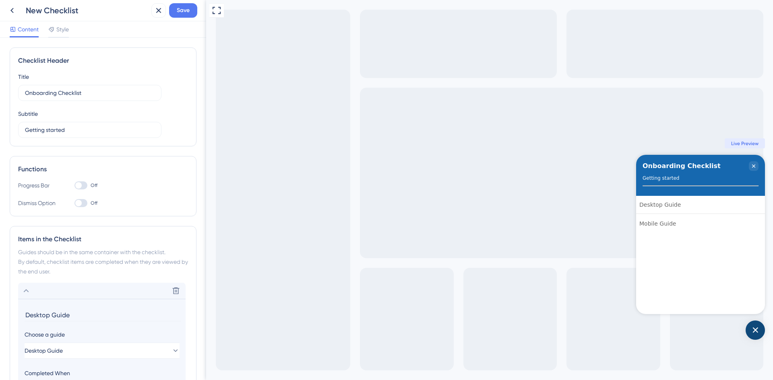
click at [83, 184] on div at bounding box center [80, 185] width 13 height 8
click at [74, 186] on input "Off" at bounding box center [74, 186] width 0 height 0
checkbox input "true"
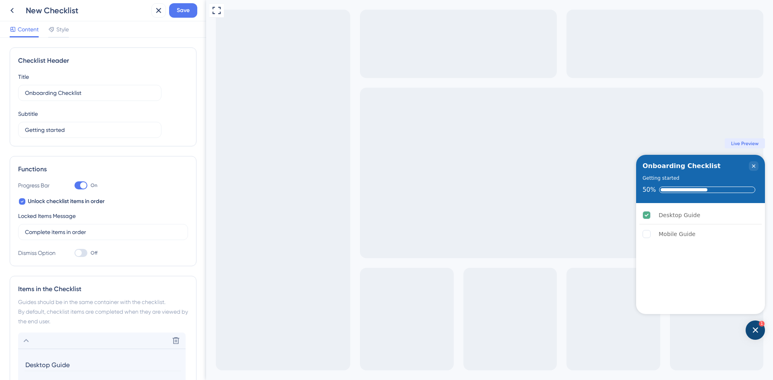
click at [22, 198] on icon at bounding box center [22, 201] width 3 height 6
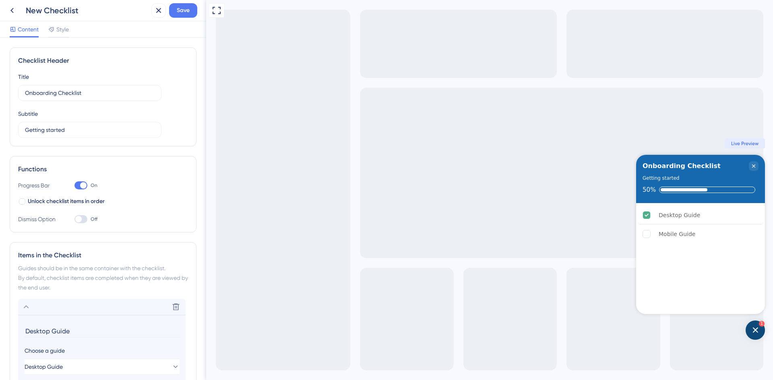
click at [22, 198] on div at bounding box center [22, 201] width 6 height 6
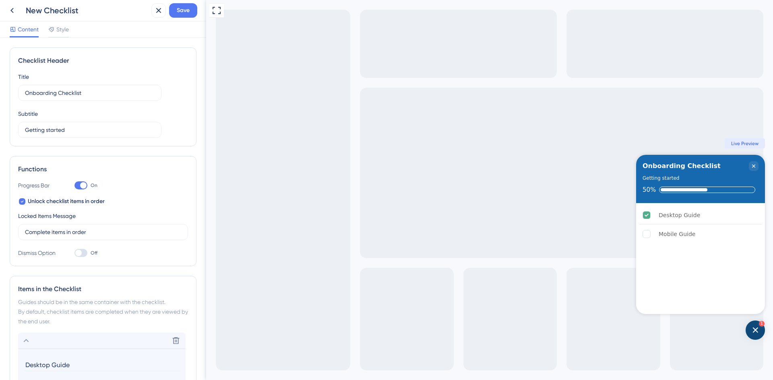
click at [22, 198] on icon at bounding box center [22, 201] width 3 height 6
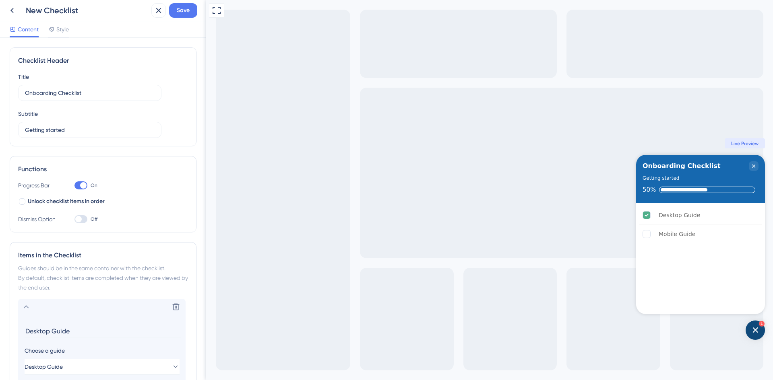
click at [22, 198] on div at bounding box center [22, 201] width 6 height 6
checkbox input "true"
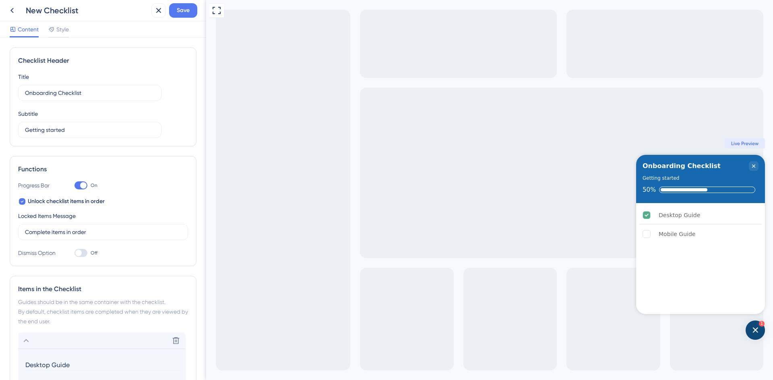
click at [68, 227] on label "Complete items in order" at bounding box center [103, 232] width 170 height 16
click at [68, 228] on input "Complete items in order" at bounding box center [103, 232] width 156 height 9
click at [87, 229] on input "Complete items in order" at bounding box center [103, 232] width 156 height 9
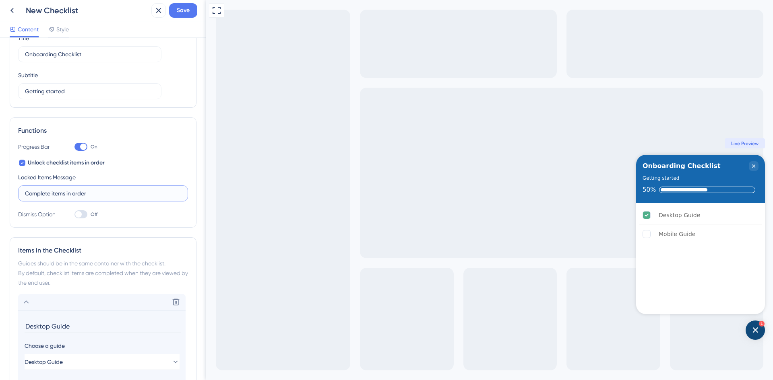
scroll to position [161, 0]
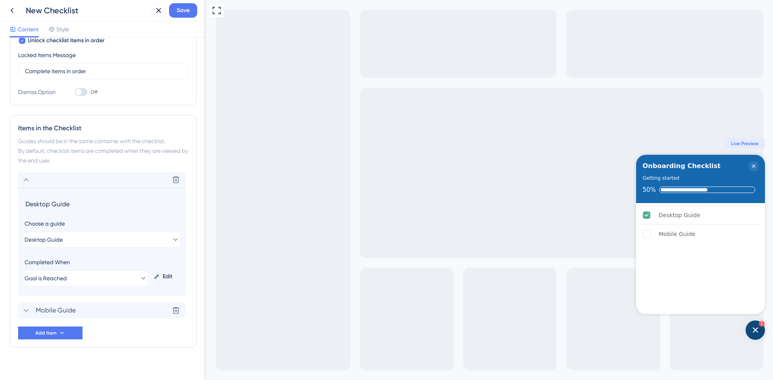
click at [167, 316] on div "Mobile Guide Delete" at bounding box center [101, 311] width 167 height 16
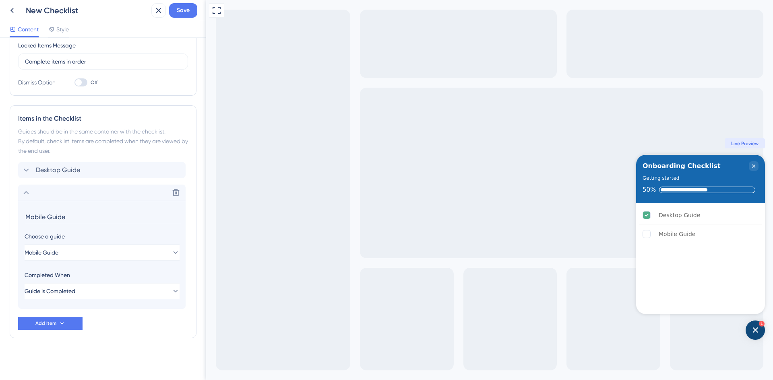
click at [173, 199] on button at bounding box center [175, 192] width 13 height 13
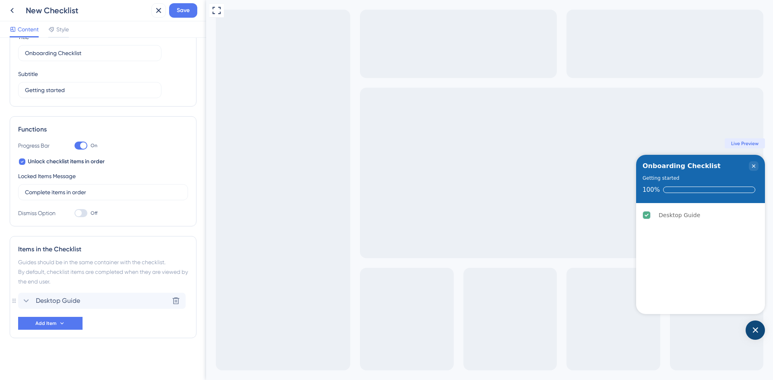
click at [73, 299] on span "Desktop Guide" at bounding box center [58, 301] width 44 height 10
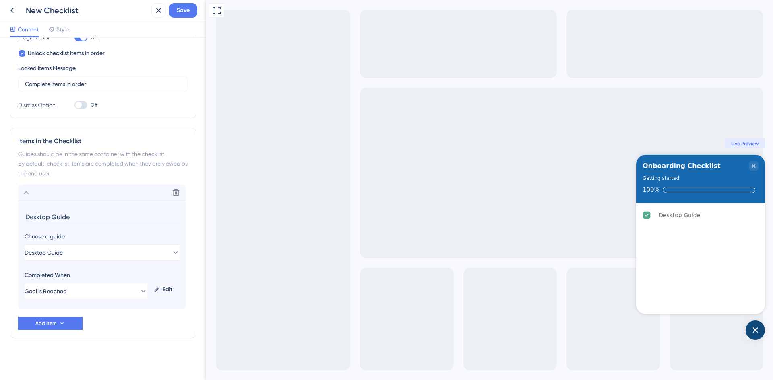
click at [159, 290] on div "Edit" at bounding box center [165, 289] width 29 height 19
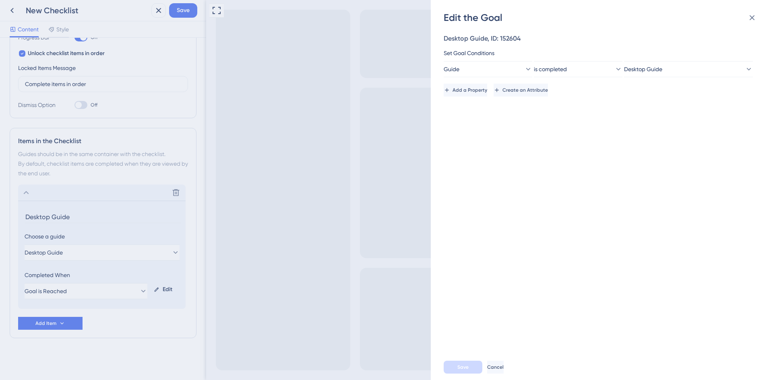
click at [138, 216] on div "Edit the Goal Desktop Guide, ID: 152604 Set Goal Conditions Guide is completed …" at bounding box center [386, 190] width 773 height 380
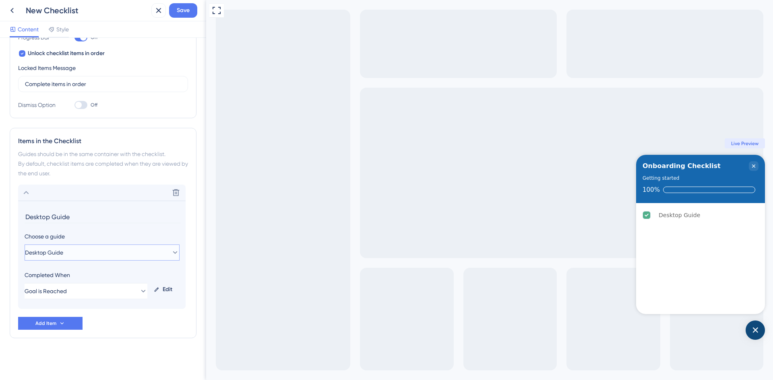
click at [128, 252] on button "Desktop Guide" at bounding box center [102, 253] width 155 height 16
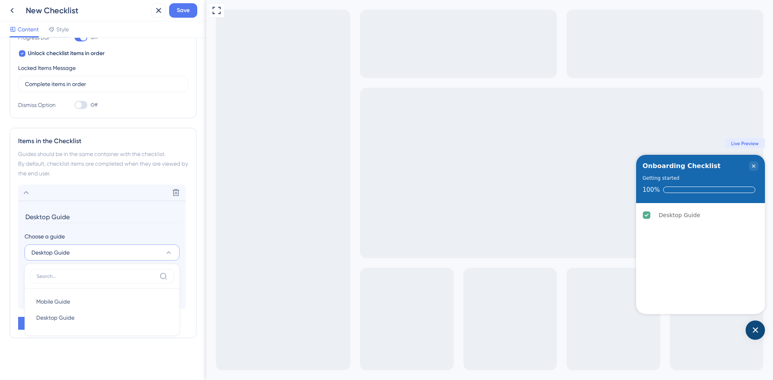
click at [132, 246] on button "Desktop Guide" at bounding box center [102, 253] width 155 height 16
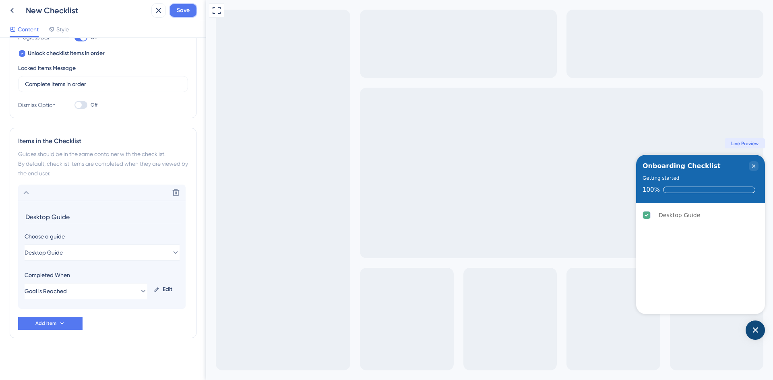
click at [192, 9] on button "Save" at bounding box center [183, 10] width 28 height 14
click at [150, 14] on icon at bounding box center [153, 15] width 8 height 8
click at [14, 12] on icon at bounding box center [12, 11] width 10 height 10
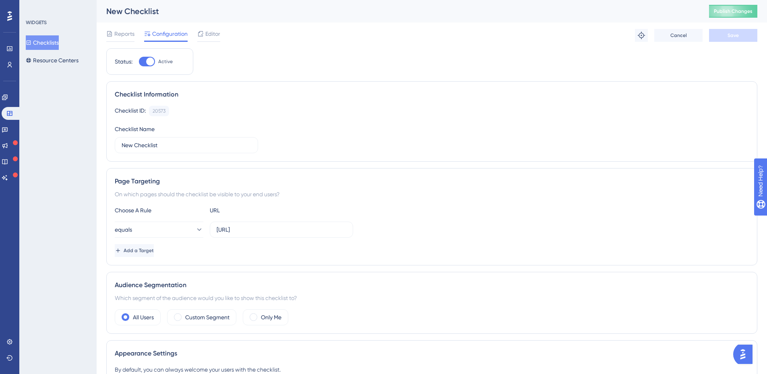
click at [0, 97] on div "Performance Users Engagement Widgets Feedback Product Updates Knowledge Base AI…" at bounding box center [9, 187] width 19 height 374
click at [8, 95] on icon at bounding box center [5, 97] width 6 height 6
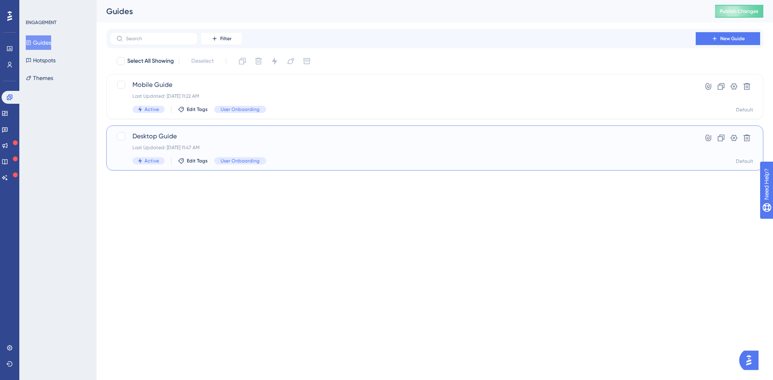
click at [161, 134] on span "Desktop Guide" at bounding box center [402, 137] width 540 height 10
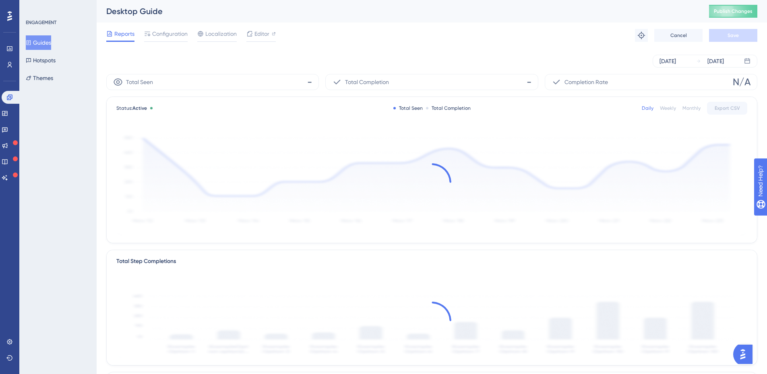
click at [177, 38] on span "Configuration" at bounding box center [169, 34] width 35 height 10
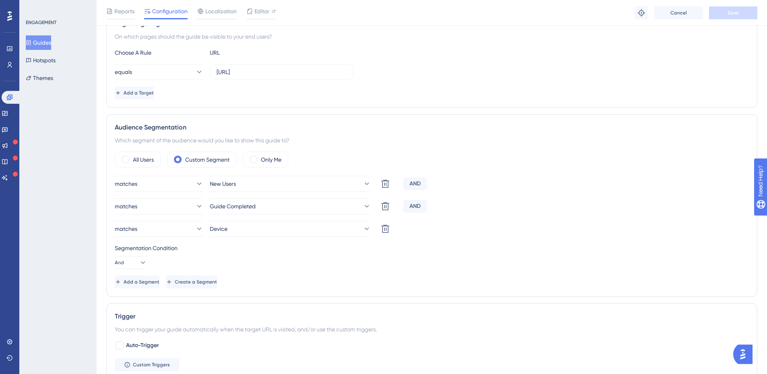
scroll to position [201, 0]
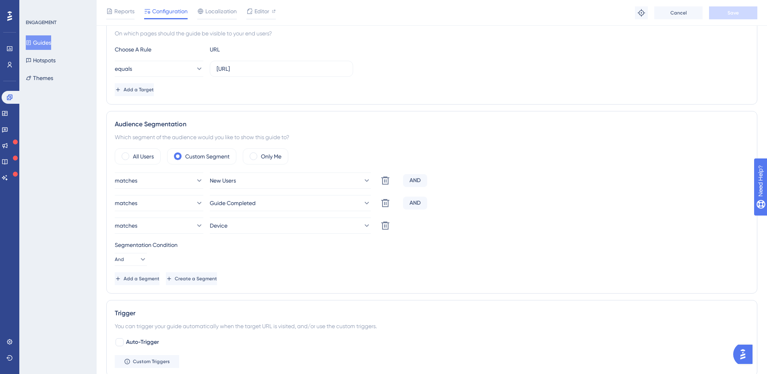
click at [144, 155] on label "All Users" at bounding box center [143, 157] width 21 height 10
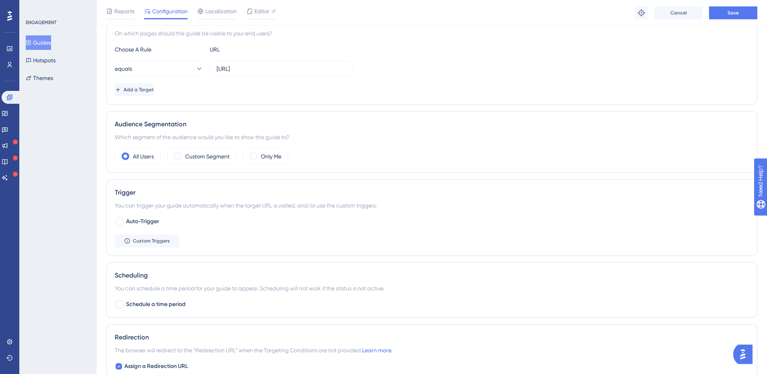
click at [207, 157] on label "Custom Segment" at bounding box center [207, 157] width 44 height 10
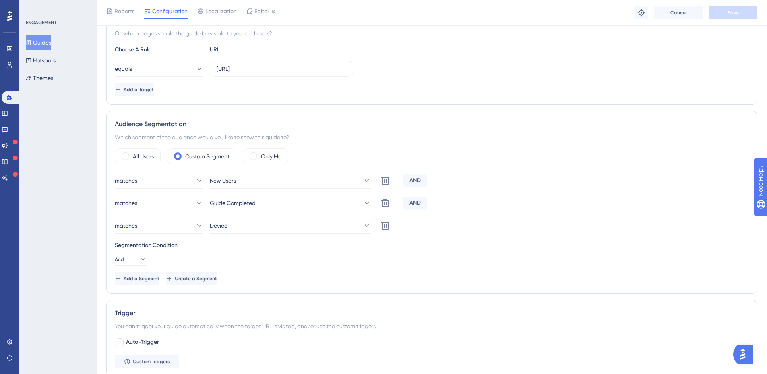
click at [146, 155] on label "All Users" at bounding box center [143, 157] width 21 height 10
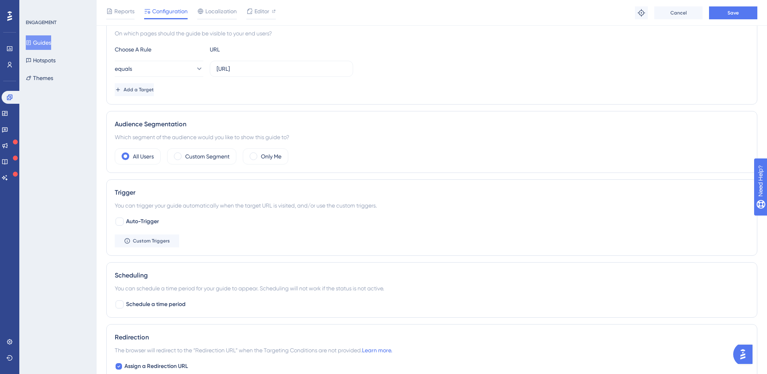
scroll to position [322, 0]
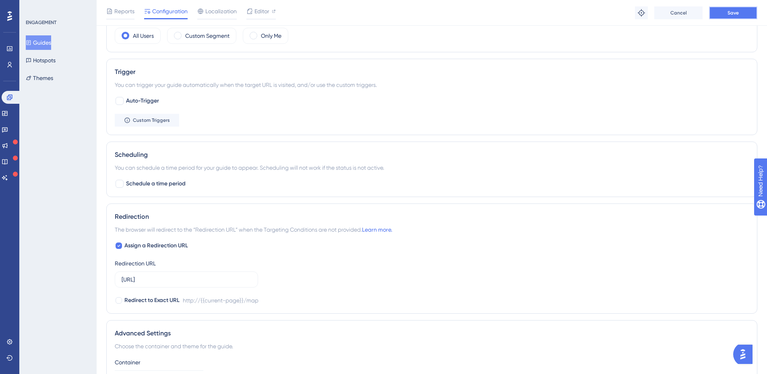
click at [723, 11] on button "Save" at bounding box center [733, 12] width 48 height 13
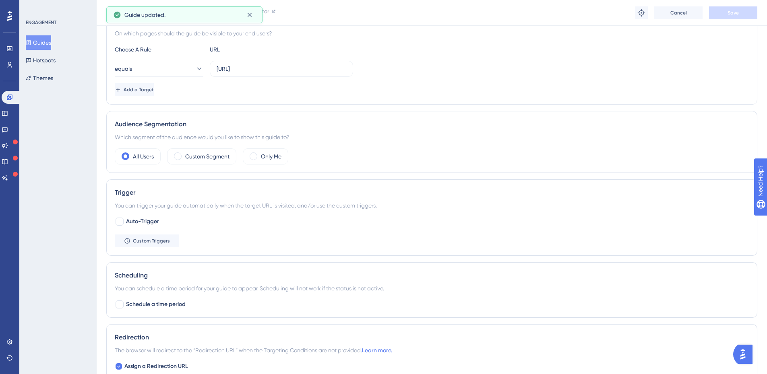
scroll to position [282, 0]
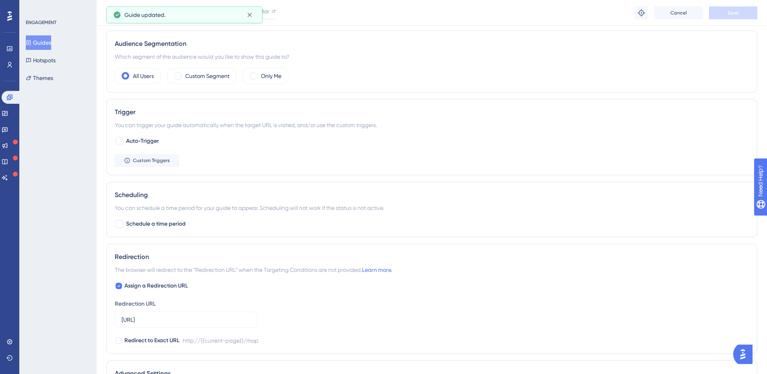
click at [117, 140] on div at bounding box center [119, 141] width 8 height 8
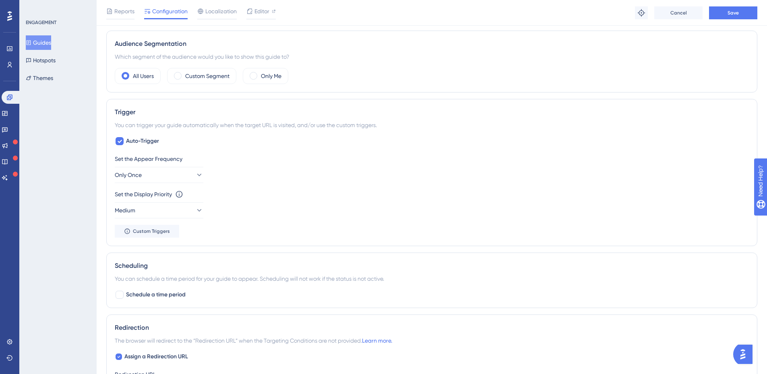
click at [121, 140] on icon at bounding box center [120, 141] width 4 height 3
checkbox input "false"
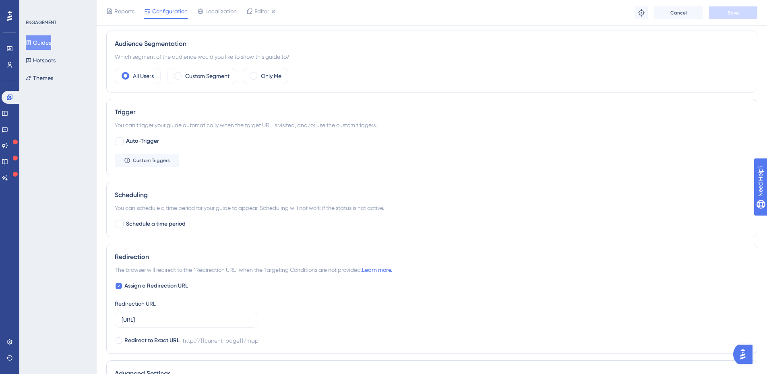
drag, startPoint x: 367, startPoint y: 153, endPoint x: 408, endPoint y: 150, distance: 41.6
click at [367, 153] on div "Auto-Trigger Custom Triggers" at bounding box center [432, 151] width 634 height 31
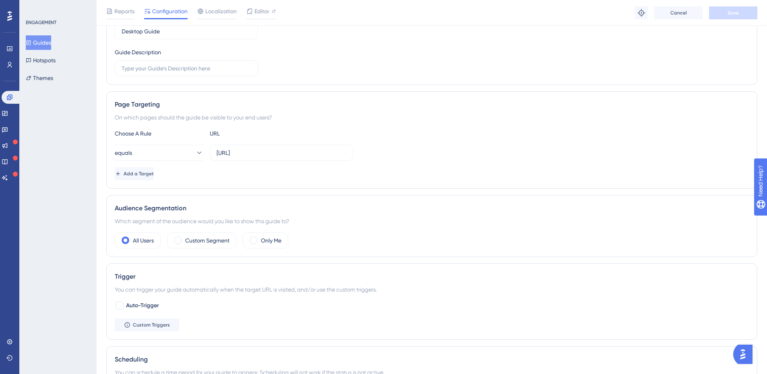
scroll to position [0, 0]
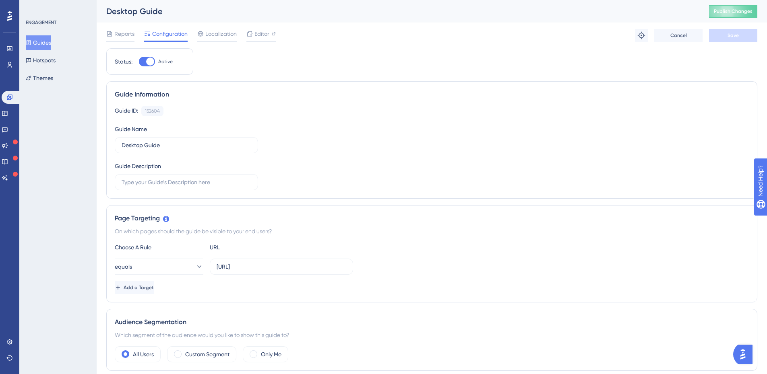
click at [720, 7] on button "Publish Changes" at bounding box center [733, 11] width 48 height 13
click at [6, 128] on icon at bounding box center [5, 129] width 6 height 6
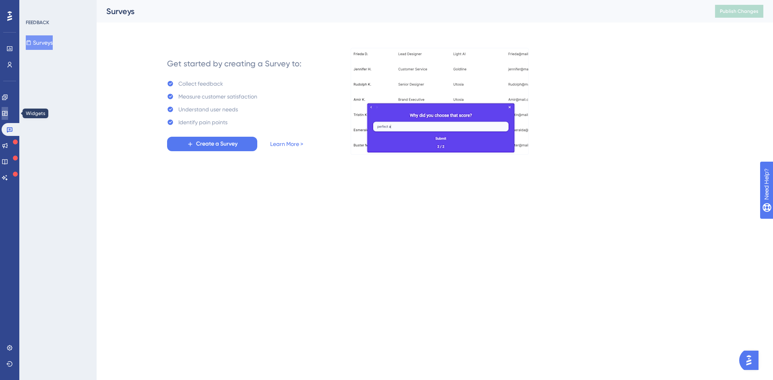
click at [7, 113] on icon at bounding box center [4, 113] width 5 height 5
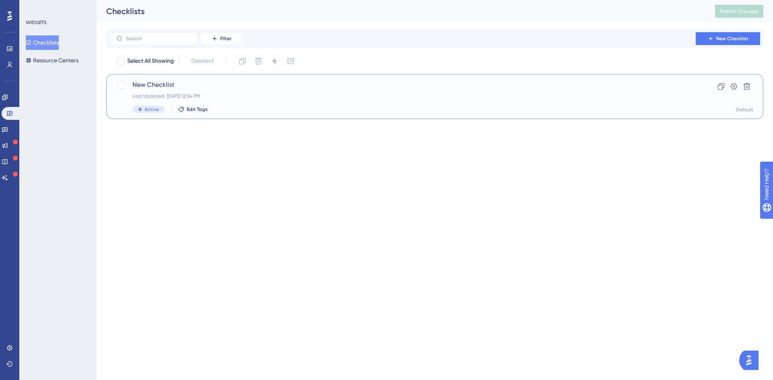
click at [217, 81] on span "New Checklist" at bounding box center [402, 85] width 540 height 10
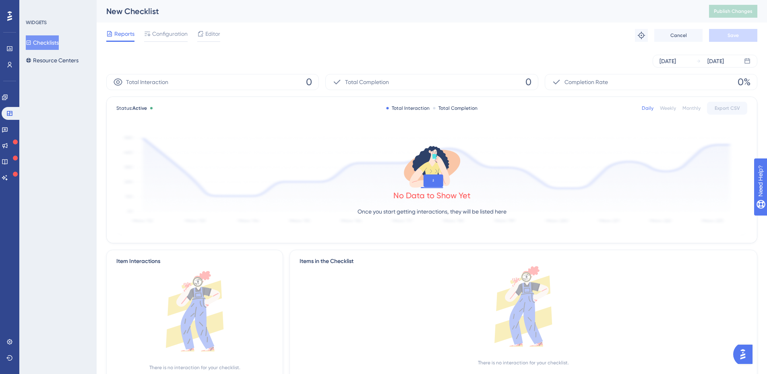
click at [161, 36] on span "Configuration" at bounding box center [169, 34] width 35 height 10
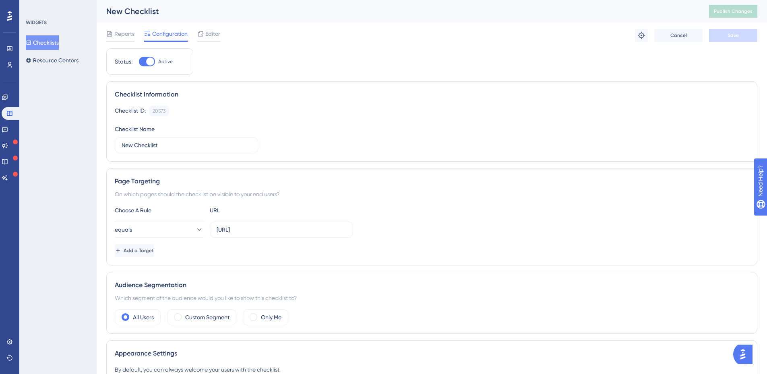
click at [201, 29] on div at bounding box center [200, 34] width 6 height 10
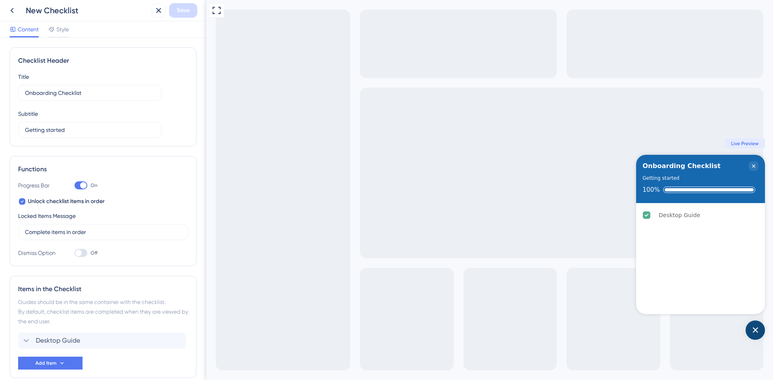
scroll to position [40, 0]
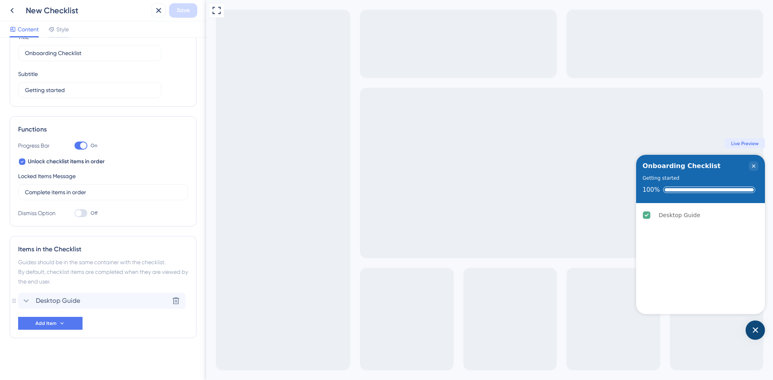
click at [80, 304] on div "Desktop Guide Delete" at bounding box center [101, 301] width 167 height 16
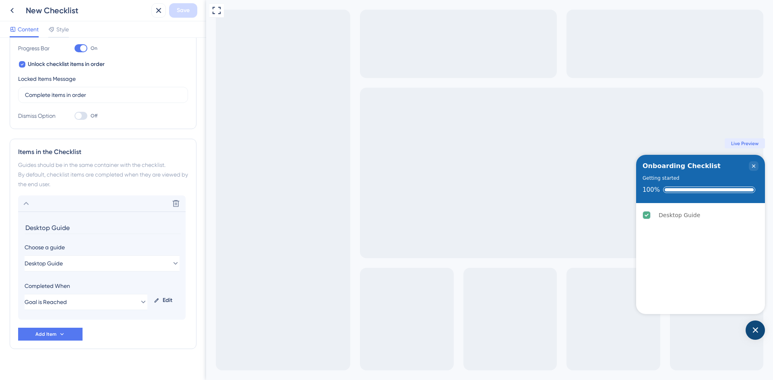
scroll to position [148, 0]
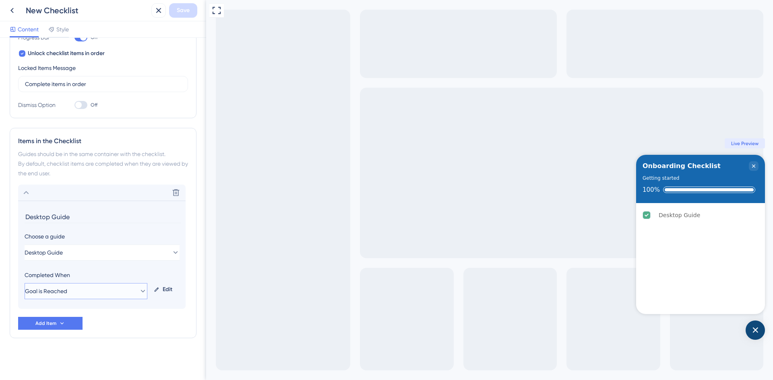
click at [97, 289] on button "Goal is Reached" at bounding box center [86, 291] width 123 height 16
click at [79, 328] on div "Goal is Reached Goal is Reached" at bounding box center [85, 332] width 99 height 16
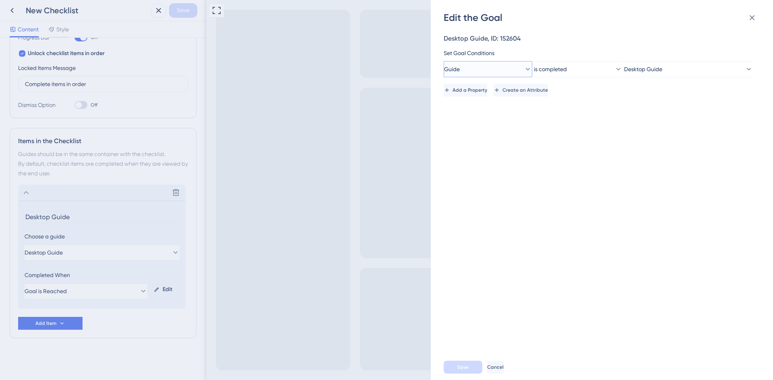
click at [518, 73] on button "Guide" at bounding box center [487, 69] width 89 height 16
click at [480, 138] on div "Guide Guide" at bounding box center [487, 142] width 65 height 16
click at [592, 65] on button "is seen" at bounding box center [578, 69] width 89 height 16
click at [602, 137] on div "is not completed is not completed" at bounding box center [577, 142] width 65 height 16
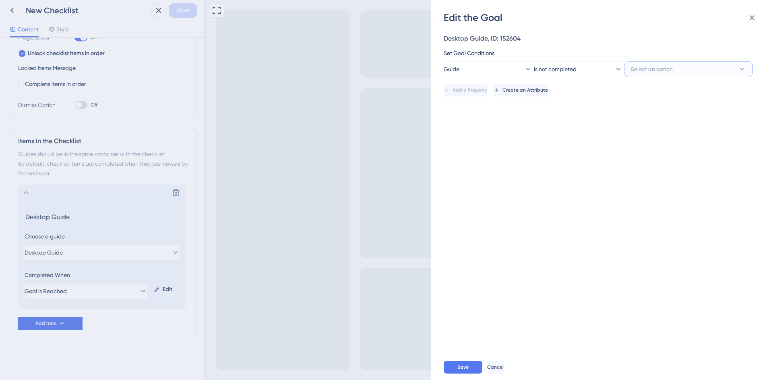
click at [676, 62] on button "Select an option" at bounding box center [688, 69] width 129 height 16
click at [664, 132] on span "Desktop Guide" at bounding box center [654, 135] width 38 height 10
click at [669, 66] on button "Desktop Guide" at bounding box center [688, 69] width 129 height 16
click at [657, 111] on div "Mobile Guide Mobile Guide" at bounding box center [687, 118] width 105 height 16
click at [466, 360] on button "Save" at bounding box center [462, 367] width 39 height 13
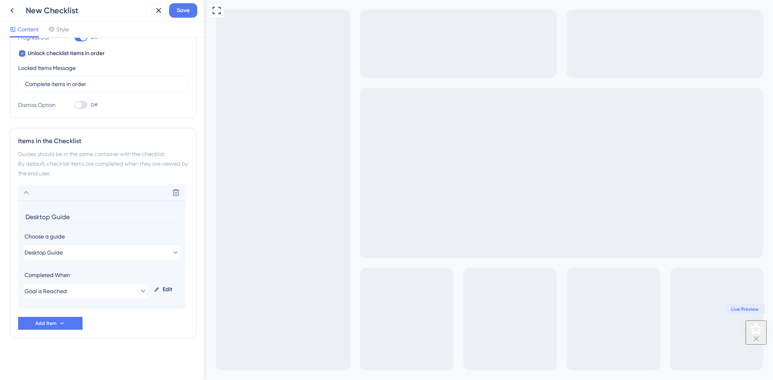
click at [761, 335] on div "Open Checklist" at bounding box center [755, 329] width 14 height 14
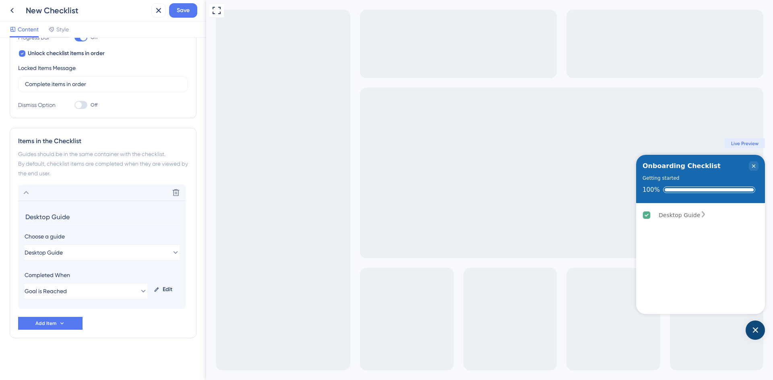
click at [645, 212] on icon "Desktop Guide is complete." at bounding box center [647, 216] width 8 height 8
click at [645, 214] on icon "Desktop Guide is complete." at bounding box center [647, 216] width 8 height 8
click at [695, 172] on div "Onboarding Checklist Getting started 100%" at bounding box center [700, 179] width 129 height 48
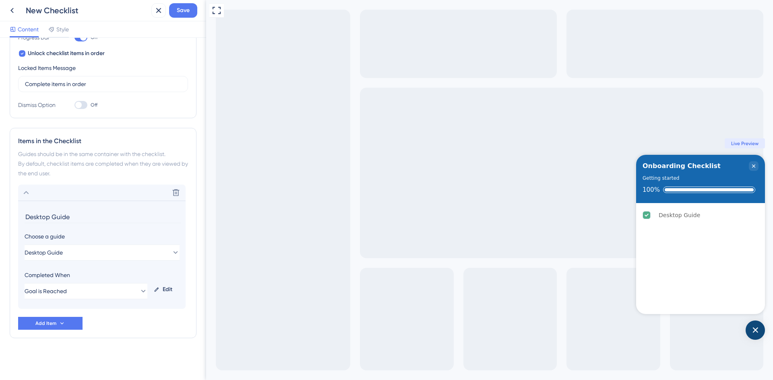
click at [692, 167] on div "Onboarding Checklist" at bounding box center [681, 166] width 78 height 10
drag, startPoint x: 692, startPoint y: 167, endPoint x: 658, endPoint y: 175, distance: 35.0
click at [663, 173] on div "Onboarding Checklist Getting started 100%" at bounding box center [700, 179] width 129 height 48
click at [658, 175] on div "Getting started" at bounding box center [660, 178] width 37 height 8
click at [663, 186] on div "Onboarding Checklist Getting started 100%" at bounding box center [700, 179] width 129 height 48
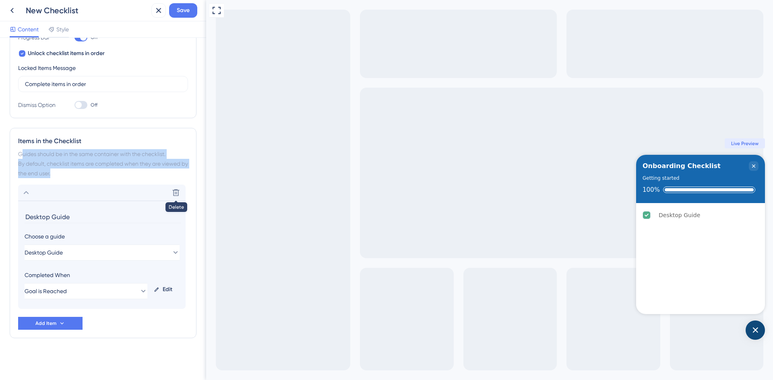
drag, startPoint x: 66, startPoint y: 173, endPoint x: 21, endPoint y: 153, distance: 49.2
click at [21, 153] on div "Guides should be in the same container with the checklist. By default, checklis…" at bounding box center [103, 163] width 170 height 29
drag, startPoint x: 15, startPoint y: 153, endPoint x: 87, endPoint y: 173, distance: 74.6
click at [87, 173] on div "Items in the Checklist Guides should be in the same container with the checklis…" at bounding box center [103, 233] width 187 height 210
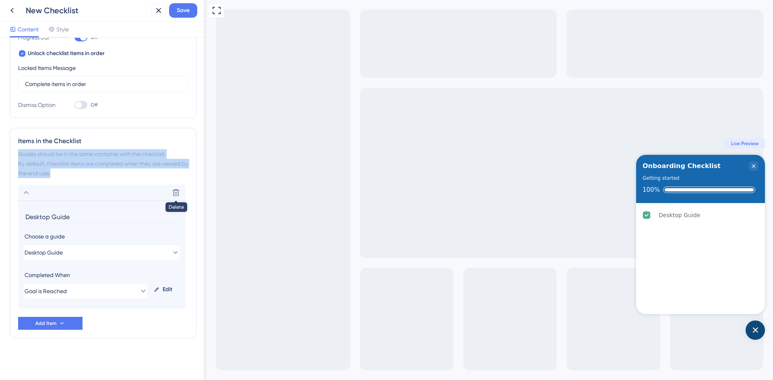
click at [87, 173] on div "Guides should be in the same container with the checklist. By default, checklis…" at bounding box center [103, 163] width 170 height 29
drag, startPoint x: 87, startPoint y: 173, endPoint x: 51, endPoint y: 166, distance: 36.9
click at [51, 166] on div "Guides should be in the same container with the checklist. By default, checklis…" at bounding box center [103, 163] width 170 height 29
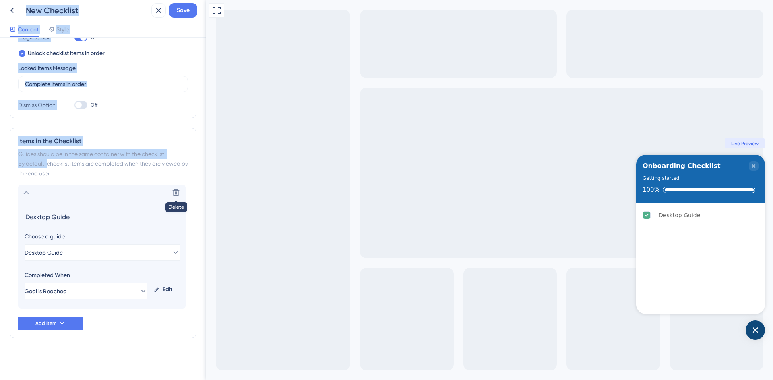
drag, startPoint x: 51, startPoint y: 166, endPoint x: 67, endPoint y: 174, distance: 18.5
click at [67, 174] on div "Guides should be in the same container with the checklist. By default, checklis…" at bounding box center [103, 163] width 170 height 29
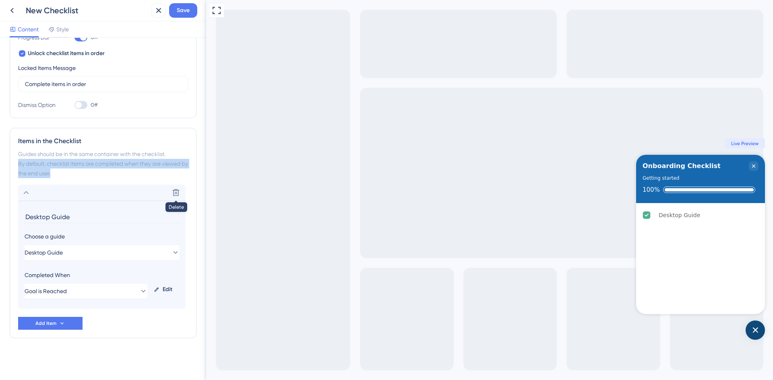
drag, startPoint x: 45, startPoint y: 174, endPoint x: 16, endPoint y: 164, distance: 30.5
click at [16, 164] on div "Items in the Checklist Guides should be in the same container with the checklis…" at bounding box center [103, 233] width 187 height 210
drag, startPoint x: 19, startPoint y: 156, endPoint x: 138, endPoint y: 159, distance: 120.0
click at [138, 159] on div "Guides should be in the same container with the checklist. By default, checklis…" at bounding box center [103, 163] width 170 height 29
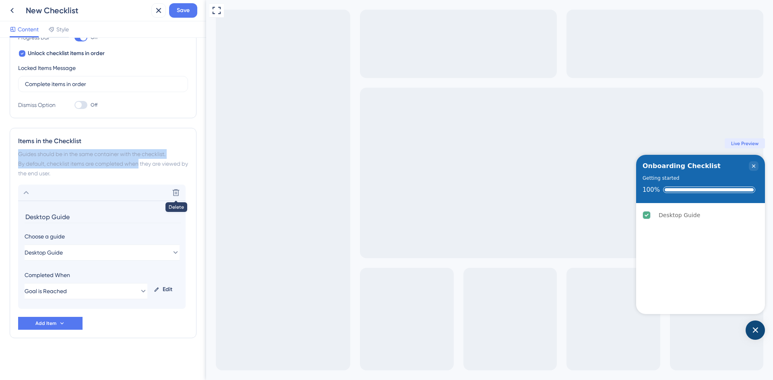
click at [138, 159] on div "Guides should be in the same container with the checklist. By default, checklis…" at bounding box center [103, 163] width 170 height 29
click at [127, 167] on div "Guides should be in the same container with the checklist. By default, checklis…" at bounding box center [103, 163] width 170 height 29
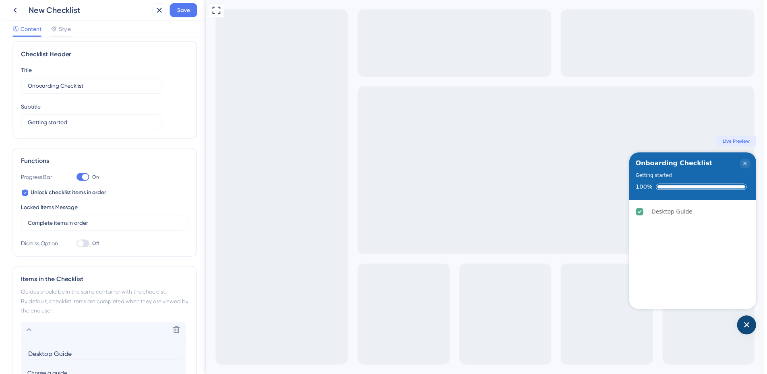
scroll to position [0, 0]
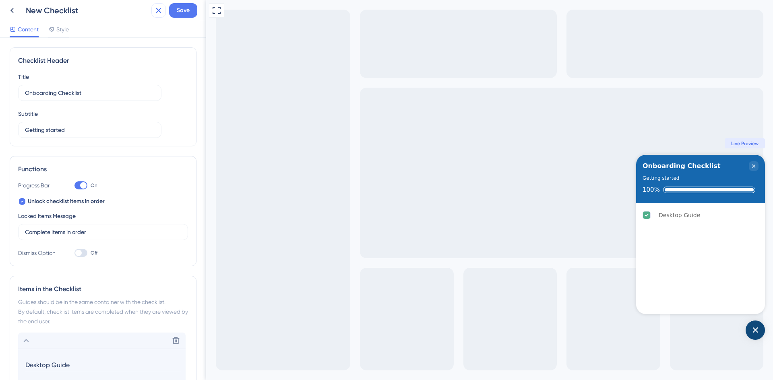
click at [157, 10] on icon at bounding box center [159, 11] width 10 height 10
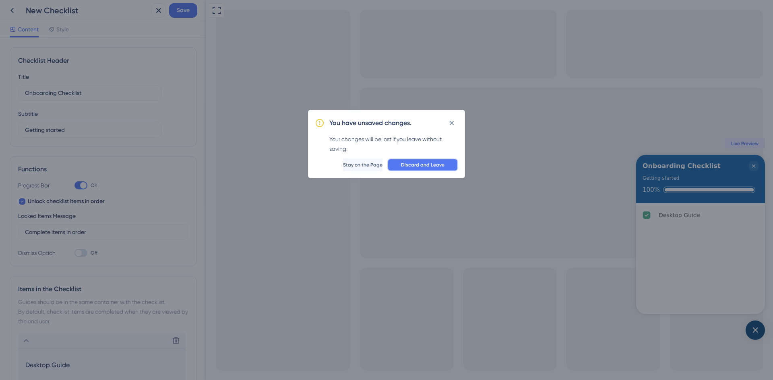
click at [412, 167] on span "Discard and Leave" at bounding box center [422, 165] width 43 height 6
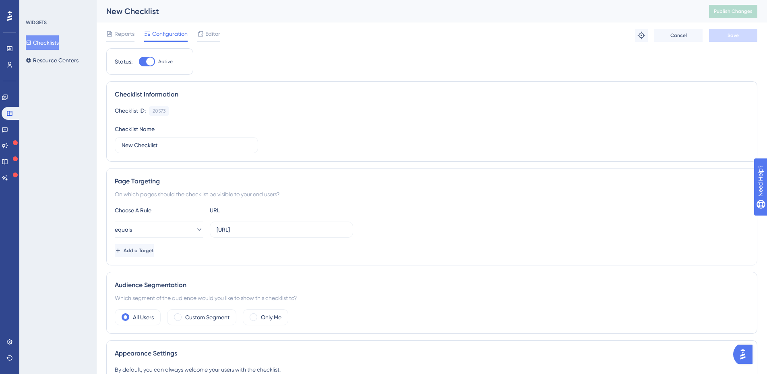
click at [646, 36] on button at bounding box center [641, 35] width 13 height 13
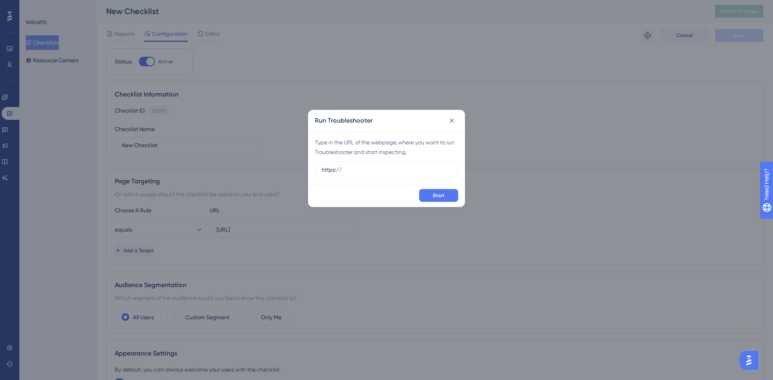
click at [385, 169] on input "https://" at bounding box center [387, 169] width 130 height 9
drag, startPoint x: 384, startPoint y: 169, endPoint x: 308, endPoint y: 174, distance: 75.8
click at [308, 174] on div "Type in the URL of the webpage, where you want to run Troubleshooter and start …" at bounding box center [386, 157] width 156 height 53
paste input "[URL]"
type input "[URL]"
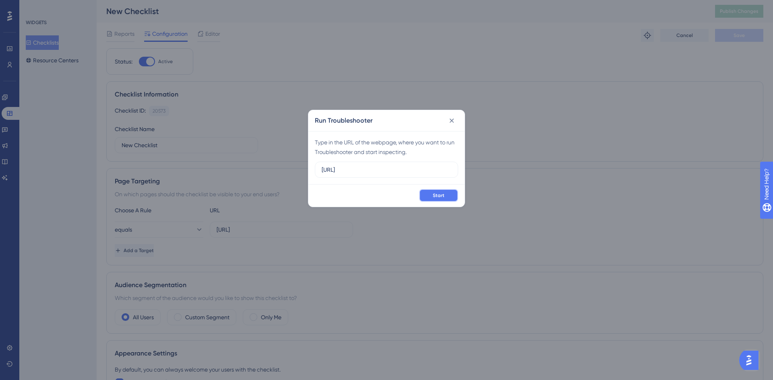
click at [431, 198] on button "Start" at bounding box center [438, 195] width 39 height 13
click at [456, 123] on button at bounding box center [451, 120] width 13 height 13
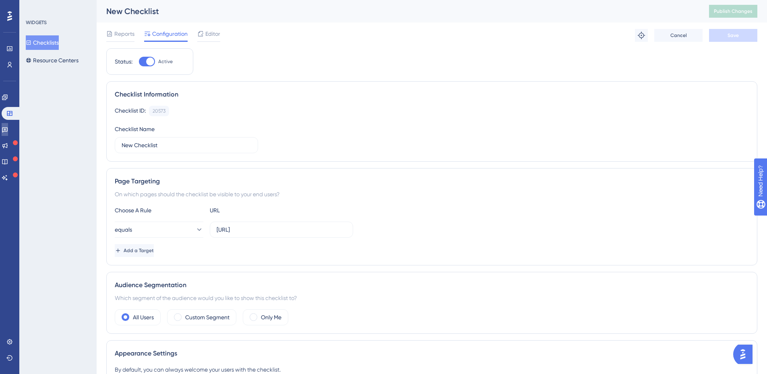
click at [8, 129] on icon at bounding box center [5, 129] width 6 height 6
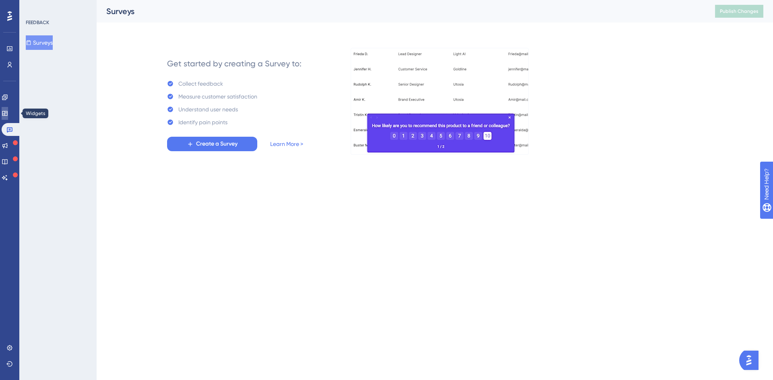
click at [7, 115] on icon at bounding box center [4, 113] width 5 height 5
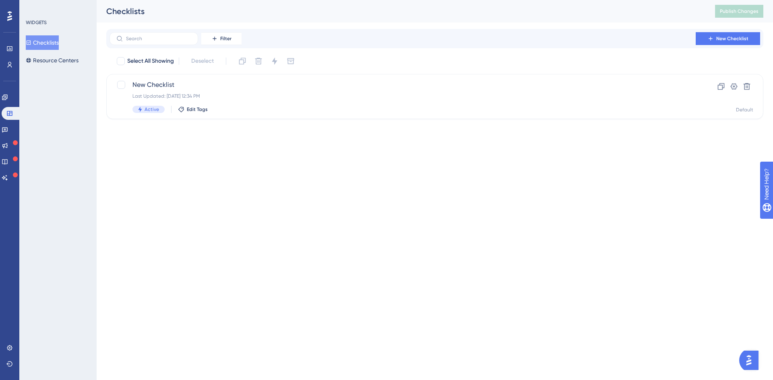
click at [168, 64] on span "Select All Showing" at bounding box center [150, 61] width 47 height 10
checkbox input "true"
click at [163, 60] on span "Select All Showing" at bounding box center [150, 61] width 47 height 10
checkbox input "false"
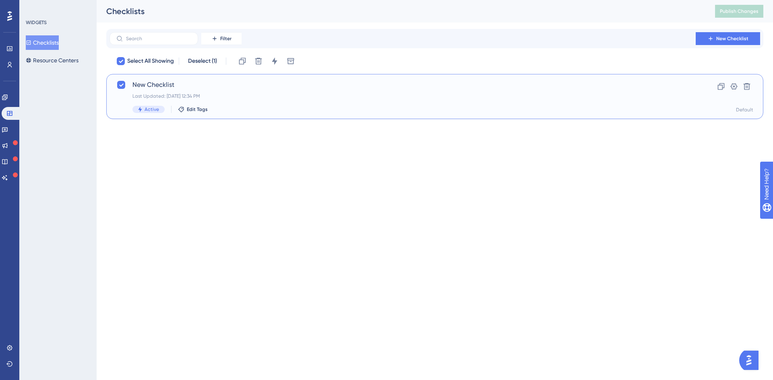
checkbox input "false"
click at [242, 87] on span "New Checklist" at bounding box center [402, 85] width 540 height 10
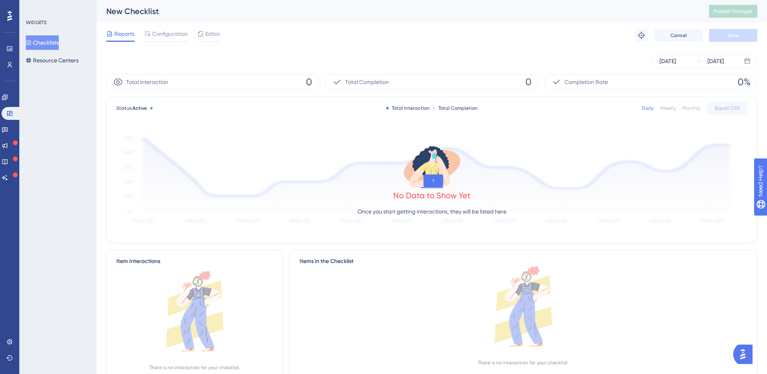
click at [299, 82] on div "Total Interaction 0" at bounding box center [212, 82] width 212 height 16
click at [367, 85] on span "Total Completion" at bounding box center [367, 82] width 44 height 10
click at [586, 88] on div "Completion Rate 0%" at bounding box center [650, 82] width 212 height 16
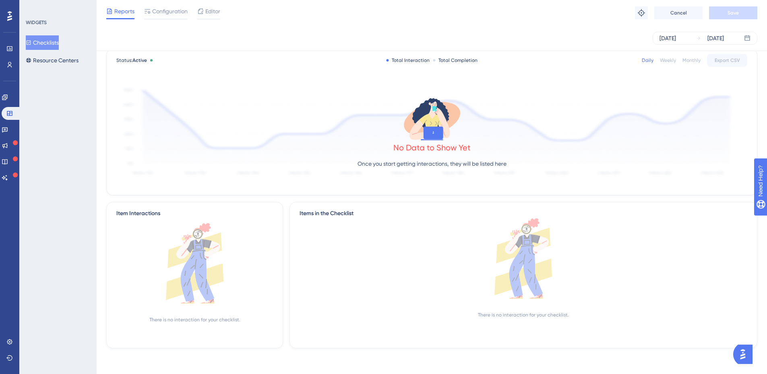
scroll to position [45, 0]
click at [340, 216] on div "Items in the Checklist" at bounding box center [522, 214] width 447 height 10
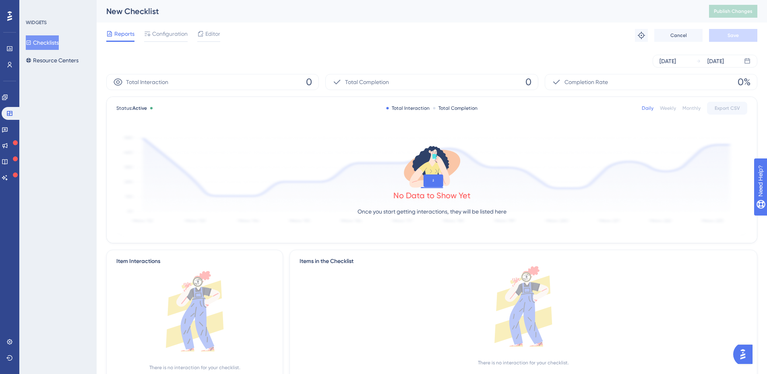
click at [171, 27] on div "Reports Configuration Editor Troubleshoot Cancel Save" at bounding box center [431, 36] width 651 height 26
click at [169, 32] on span "Configuration" at bounding box center [169, 34] width 35 height 10
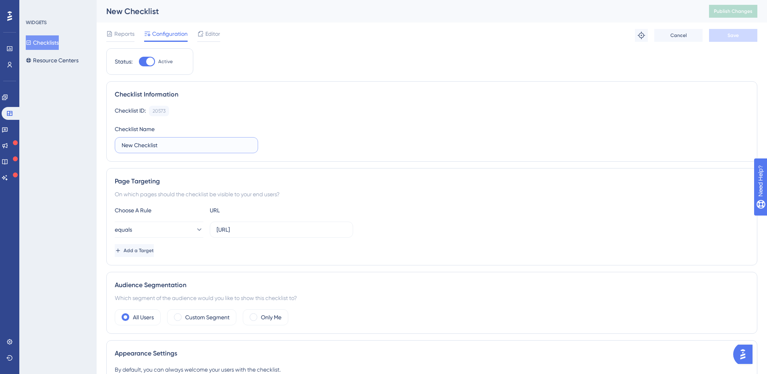
click at [166, 142] on input "New Checklist" at bounding box center [187, 145] width 130 height 9
click at [181, 124] on div "Checklist Name New Checklist" at bounding box center [186, 138] width 143 height 29
drag, startPoint x: 168, startPoint y: 110, endPoint x: 151, endPoint y: 112, distance: 17.0
click at [151, 112] on div "20573 Copy" at bounding box center [159, 111] width 20 height 10
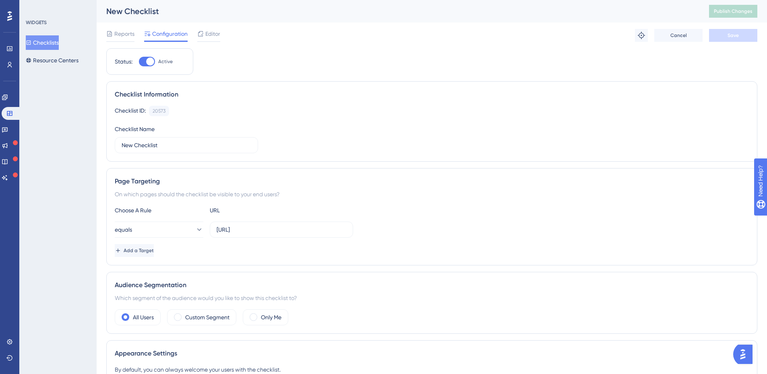
click at [171, 107] on div "Checklist ID: 20573 Copy" at bounding box center [432, 111] width 634 height 10
click at [118, 35] on span "Reports" at bounding box center [124, 34] width 20 height 10
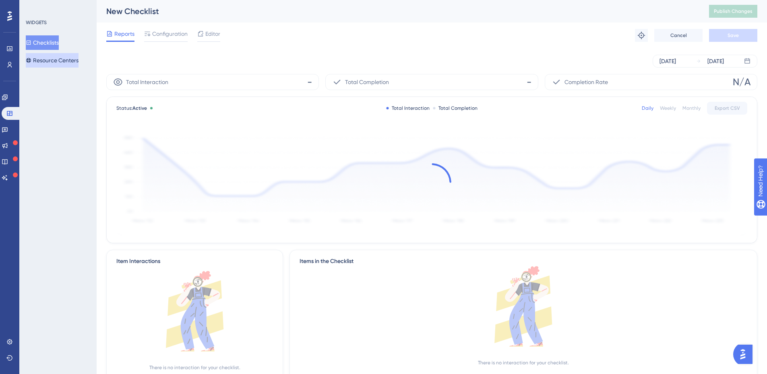
click at [71, 54] on button "Resource Centers" at bounding box center [52, 60] width 53 height 14
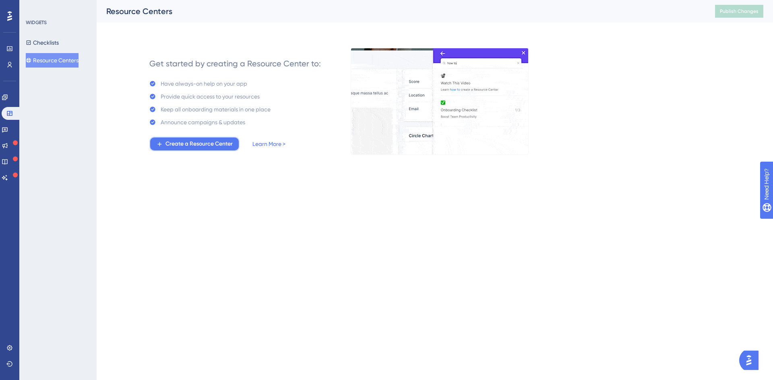
click at [176, 143] on span "Create a Resource Center" at bounding box center [198, 144] width 67 height 10
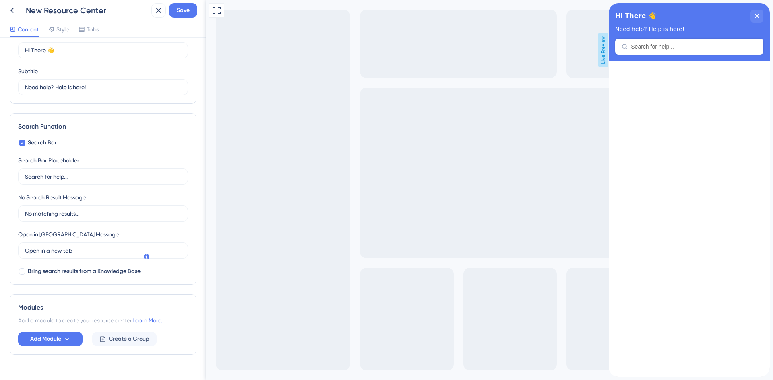
scroll to position [59, 0]
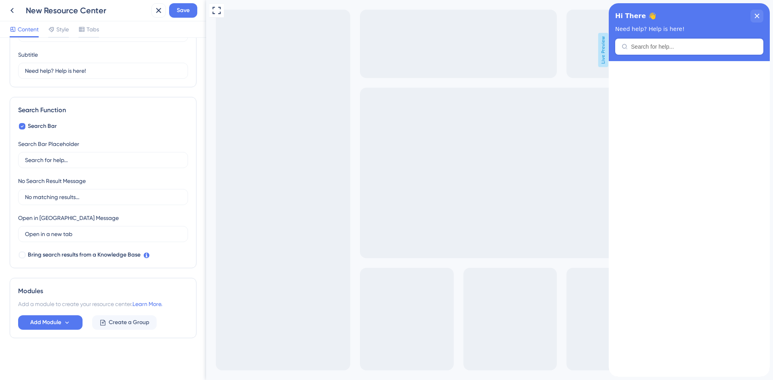
click at [755, 13] on div "close resource center" at bounding box center [756, 16] width 13 height 13
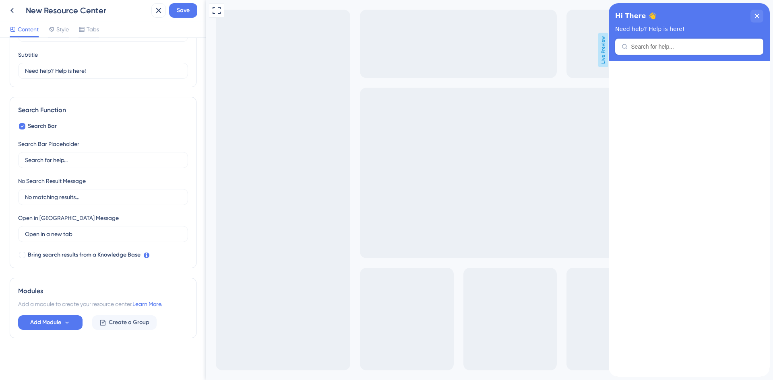
drag, startPoint x: 761, startPoint y: 8, endPoint x: 756, endPoint y: 10, distance: 5.2
click at [760, 8] on div "Hi There 👋 Need help? Help is here!" at bounding box center [688, 32] width 161 height 58
drag, startPoint x: 755, startPoint y: 10, endPoint x: 936, endPoint y: 36, distance: 182.9
click at [755, 10] on div "close resource center" at bounding box center [756, 16] width 13 height 13
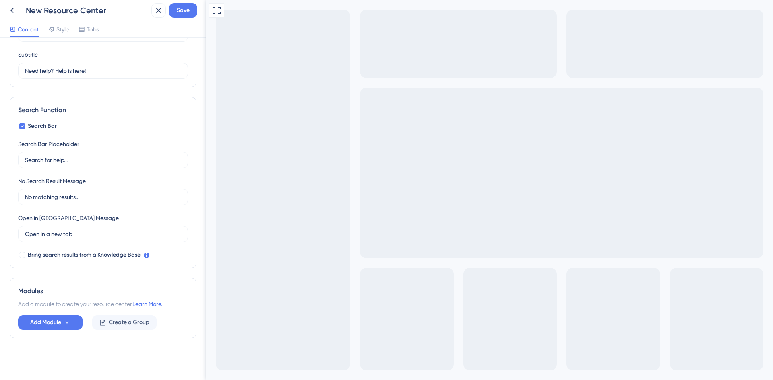
click at [93, 30] on span "Tabs" at bounding box center [93, 30] width 12 height 10
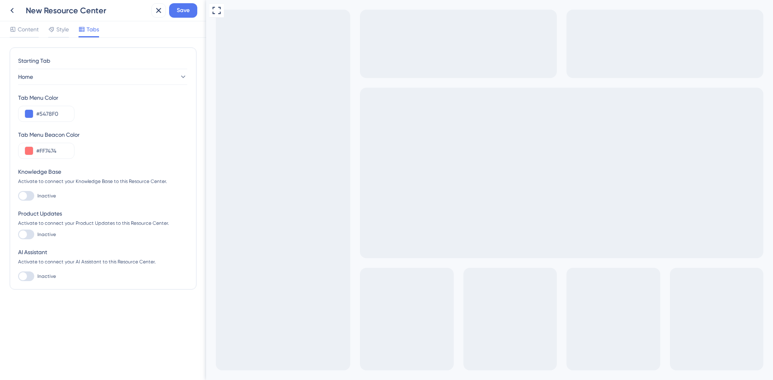
click at [58, 31] on span "Style" at bounding box center [62, 30] width 12 height 10
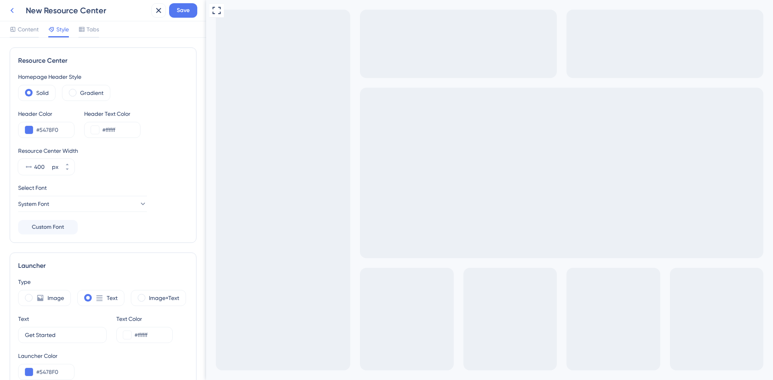
click at [14, 6] on icon at bounding box center [12, 11] width 10 height 10
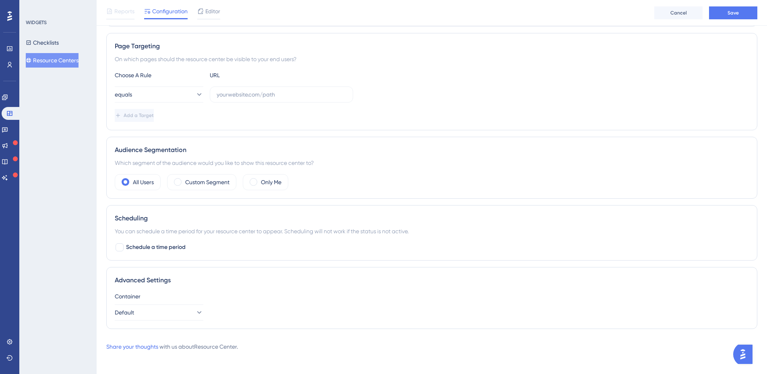
scroll to position [123, 0]
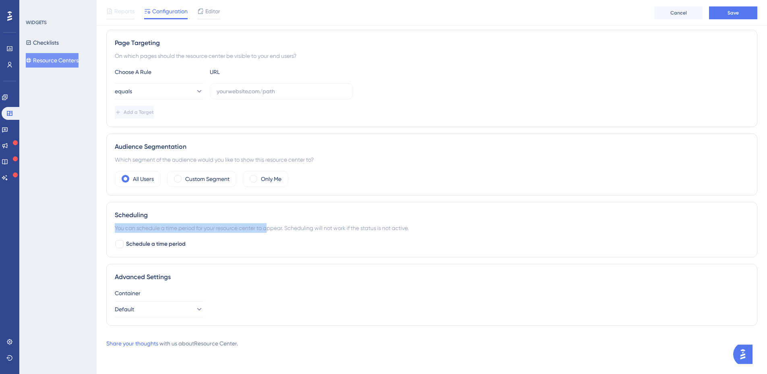
drag, startPoint x: 111, startPoint y: 228, endPoint x: 270, endPoint y: 230, distance: 159.0
click at [270, 230] on div "Scheduling You can schedule a time period for your resource center to appear. S…" at bounding box center [431, 230] width 651 height 56
click at [270, 230] on div "You can schedule a time period for your resource center to appear. Scheduling w…" at bounding box center [432, 228] width 634 height 10
click at [55, 40] on button "Checklists" at bounding box center [42, 42] width 33 height 14
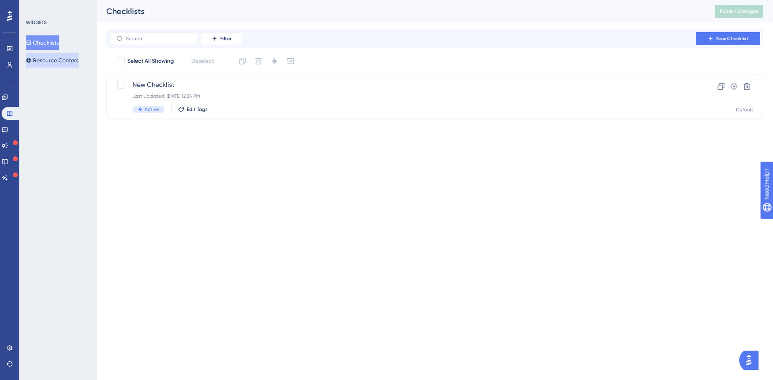
click at [63, 58] on button "Resource Centers" at bounding box center [52, 60] width 53 height 14
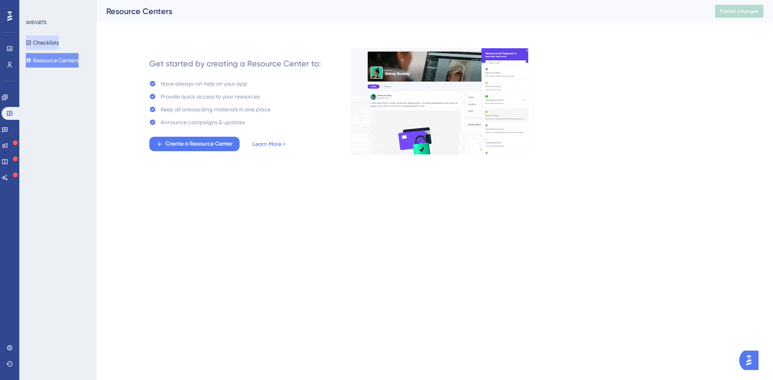
click at [59, 43] on button "Checklists" at bounding box center [42, 42] width 33 height 14
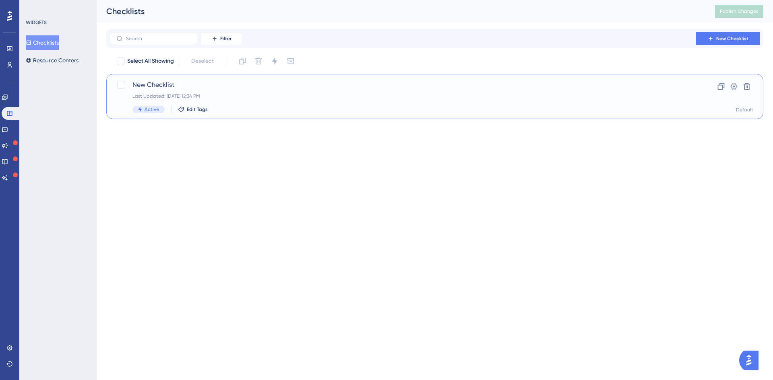
click at [249, 103] on div "New Checklist Last Updated: [DATE] 12:34 PM Active Edit Tags" at bounding box center [402, 96] width 540 height 33
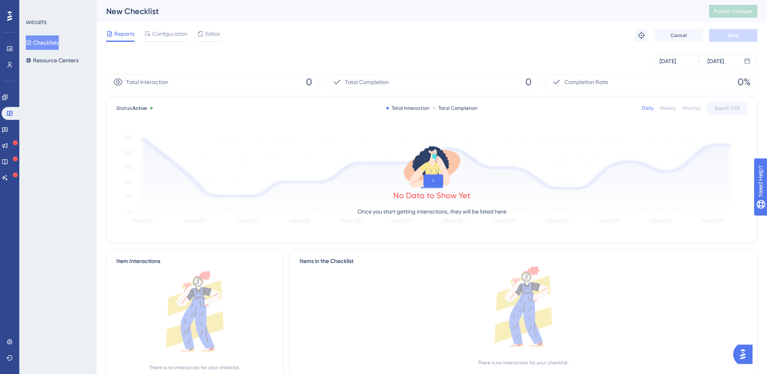
click at [163, 19] on div "New Checklist Publish Changes" at bounding box center [432, 11] width 670 height 23
click at [164, 31] on span "Configuration" at bounding box center [169, 34] width 35 height 10
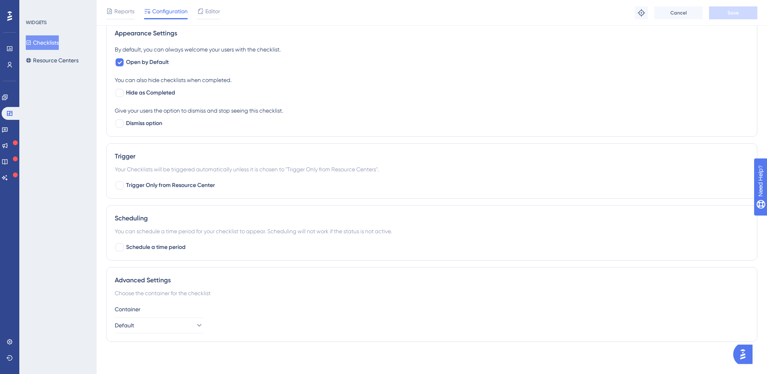
scroll to position [203, 0]
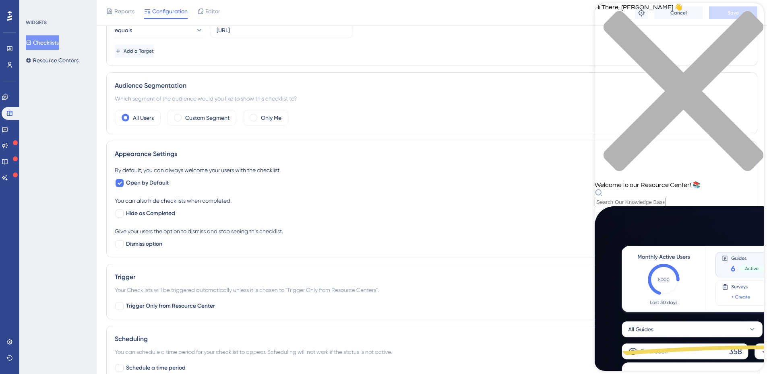
click at [554, 222] on div "By default, you can always welcome your users with the checklist. Open by Defau…" at bounding box center [432, 207] width 634 height 84
click at [674, 47] on div "Hi There, [PERSON_NAME] 👋 Welcome to our Resource Center! 📚" at bounding box center [678, 104] width 169 height 203
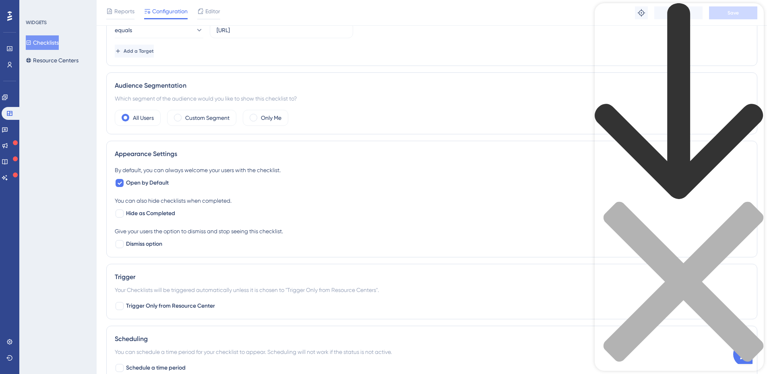
scroll to position [322, 0]
type input "launch checklist"
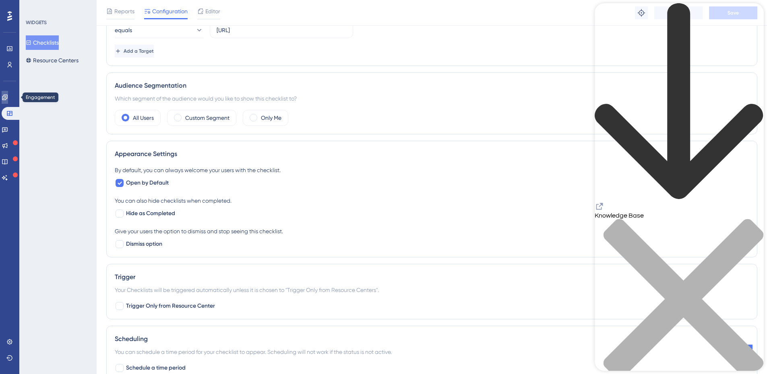
click at [8, 99] on icon at bounding box center [5, 97] width 6 height 6
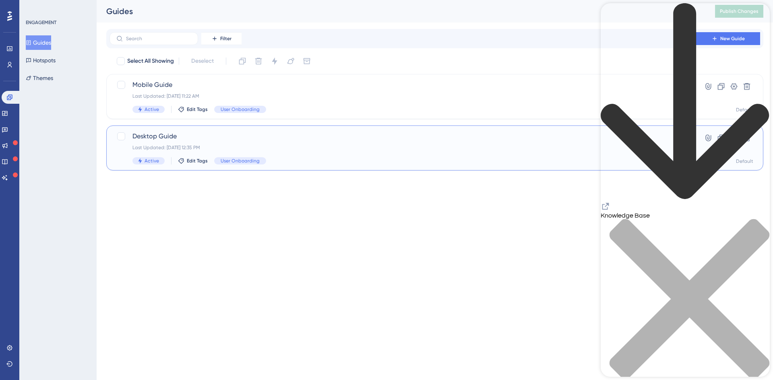
click at [200, 136] on span "Desktop Guide" at bounding box center [402, 137] width 540 height 10
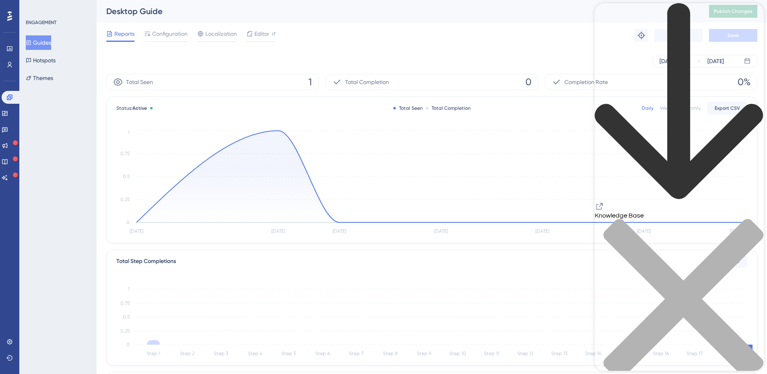
click at [258, 32] on span "Editor" at bounding box center [261, 34] width 15 height 10
click at [121, 39] on div "Reports" at bounding box center [120, 35] width 28 height 13
click at [127, 36] on span "Reports" at bounding box center [124, 34] width 20 height 10
click at [186, 36] on span "Configuration" at bounding box center [169, 34] width 35 height 10
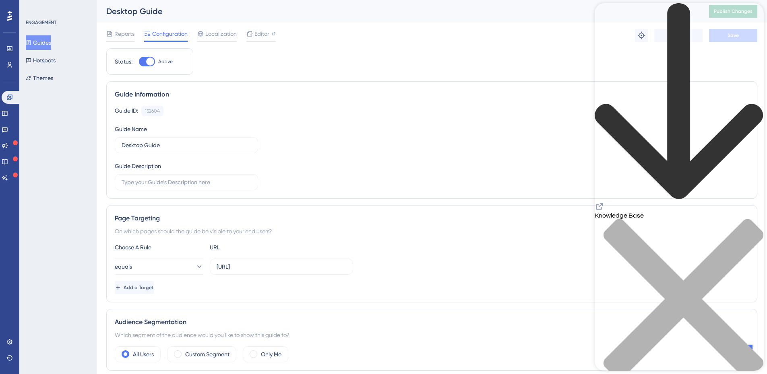
click at [128, 33] on span "Reports" at bounding box center [124, 34] width 20 height 10
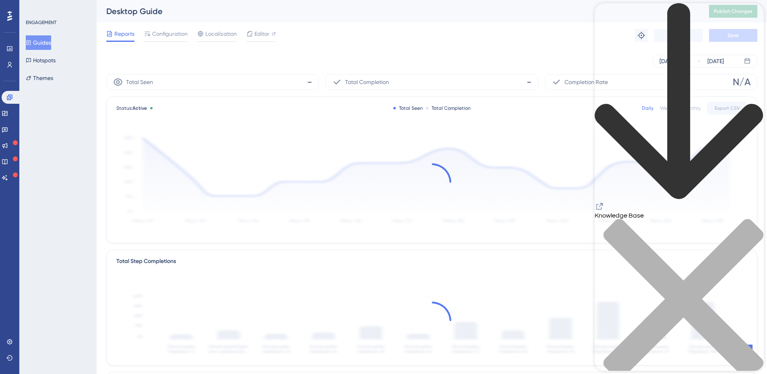
click at [752, 219] on icon "close resource center" at bounding box center [683, 299] width 160 height 160
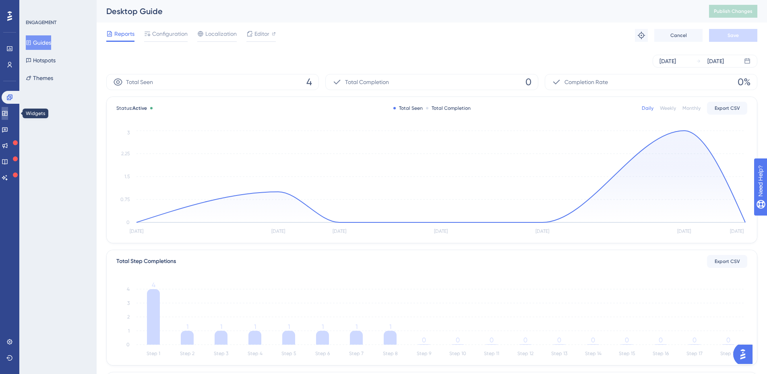
click at [6, 111] on link at bounding box center [5, 113] width 6 height 13
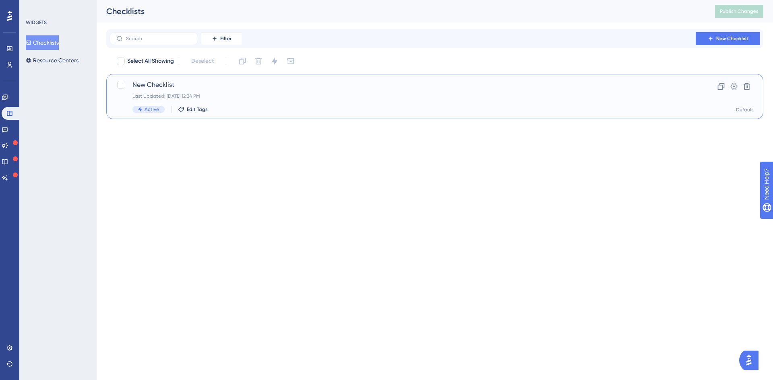
click at [208, 95] on div "Last Updated: [DATE] 12:34 PM" at bounding box center [402, 96] width 540 height 6
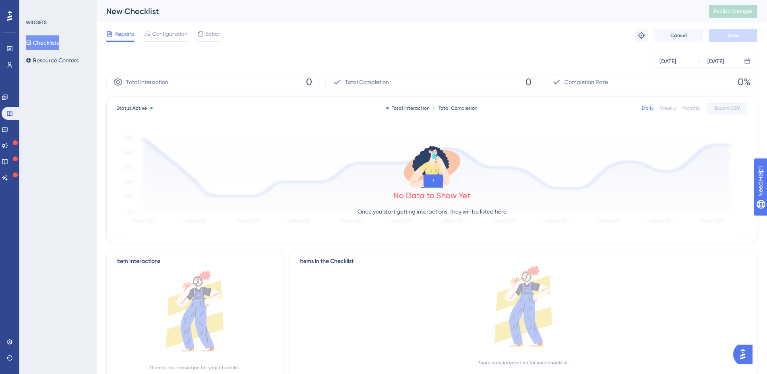
click at [158, 33] on span "Configuration" at bounding box center [169, 34] width 35 height 10
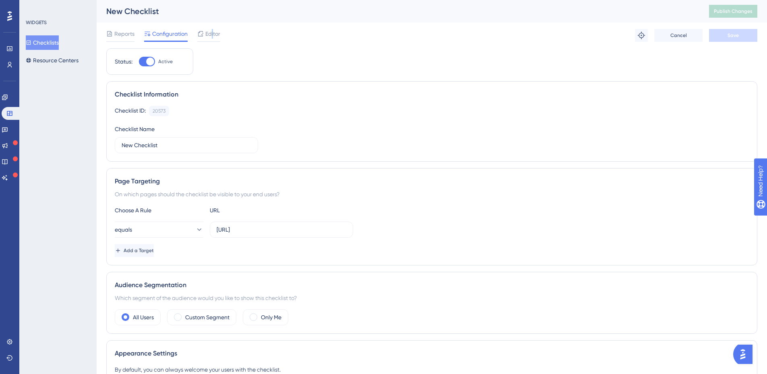
click at [212, 29] on span "Editor" at bounding box center [212, 34] width 15 height 10
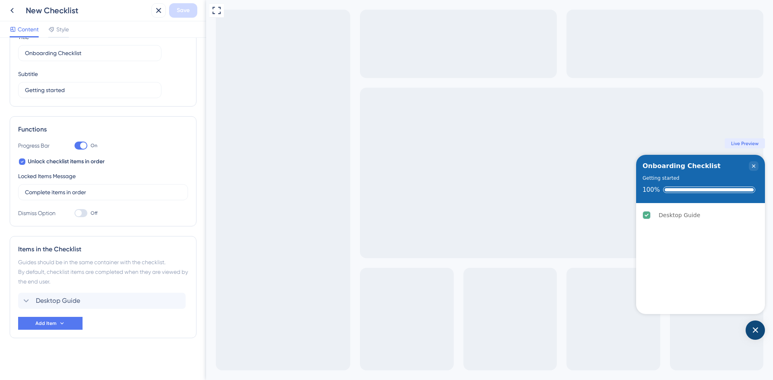
click at [120, 296] on div "Desktop Guide" at bounding box center [101, 301] width 167 height 16
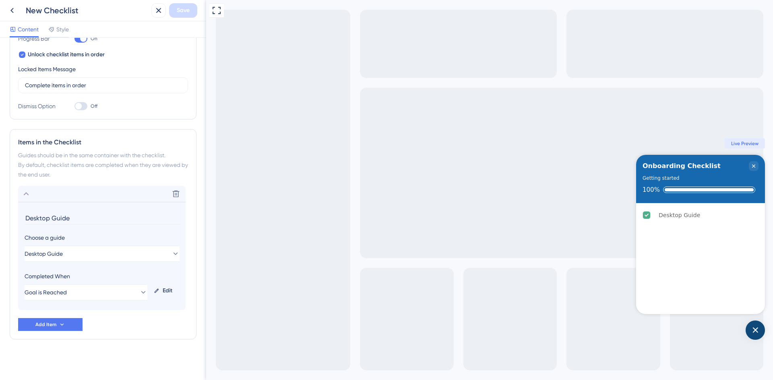
scroll to position [148, 0]
click at [92, 197] on div "Delete" at bounding box center [101, 193] width 167 height 16
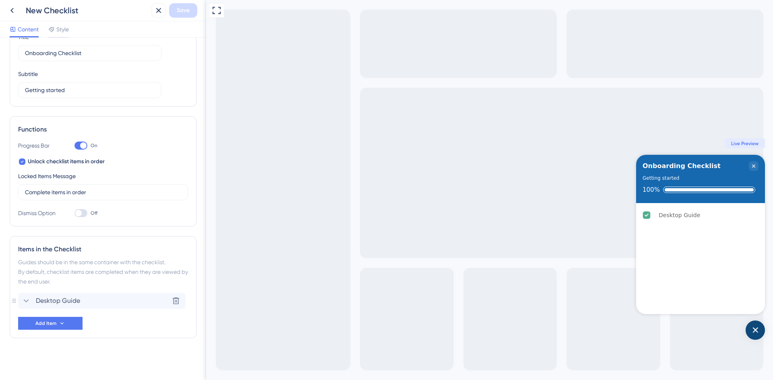
click at [81, 294] on div "Desktop Guide Delete" at bounding box center [101, 301] width 167 height 16
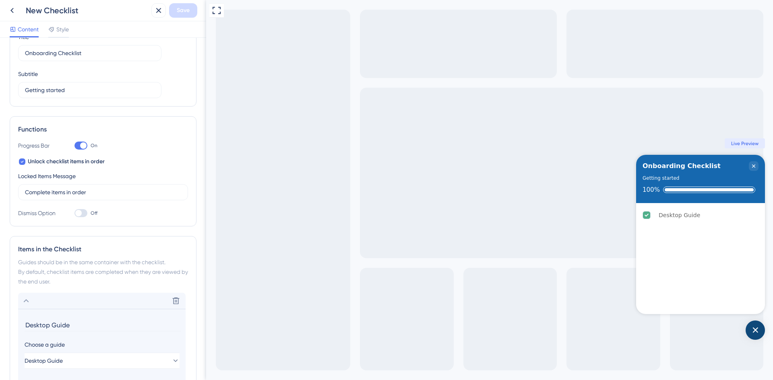
scroll to position [148, 0]
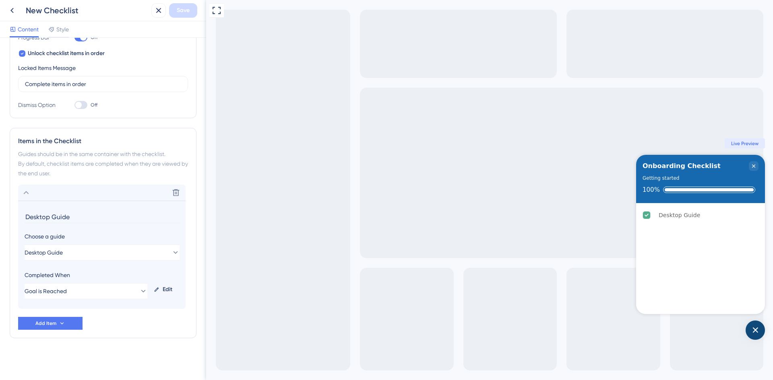
click at [100, 286] on button "Goal is Reached" at bounding box center [86, 291] width 123 height 16
click at [109, 268] on section "Desktop Guide Choose a guide Desktop Guide Completed When Goal is Reached Guide…" at bounding box center [101, 255] width 167 height 108
click at [98, 294] on button "Goal is Reached" at bounding box center [86, 291] width 123 height 16
click at [118, 314] on div "Guide is Completed Guide is Completed" at bounding box center [85, 316] width 99 height 16
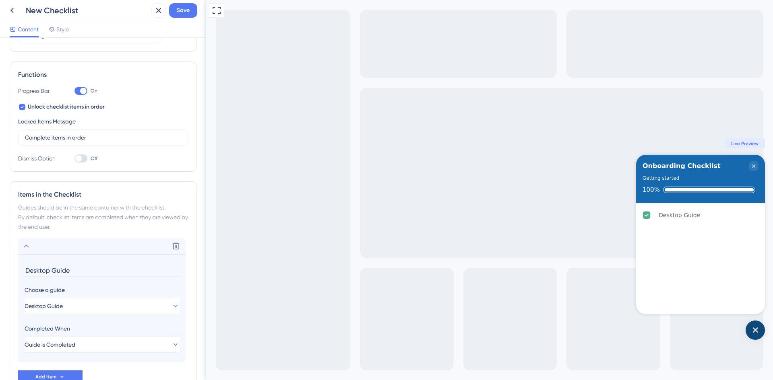
scroll to position [68, 0]
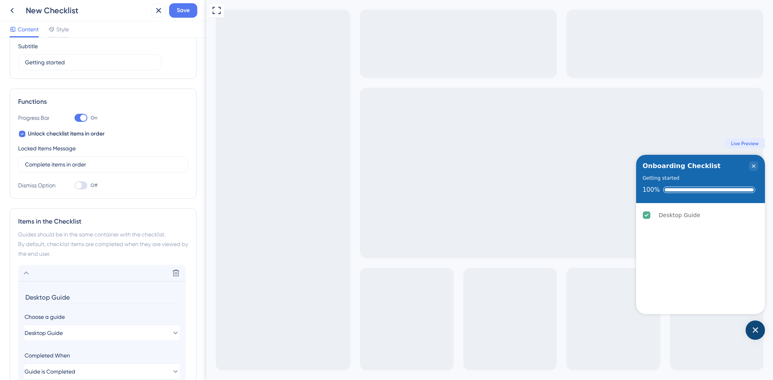
click at [81, 188] on div at bounding box center [80, 185] width 13 height 8
click at [74, 186] on input "Off" at bounding box center [74, 186] width 0 height 0
click at [81, 188] on div at bounding box center [78, 185] width 6 height 6
click at [74, 186] on input "Off" at bounding box center [74, 186] width 0 height 0
checkbox input "false"
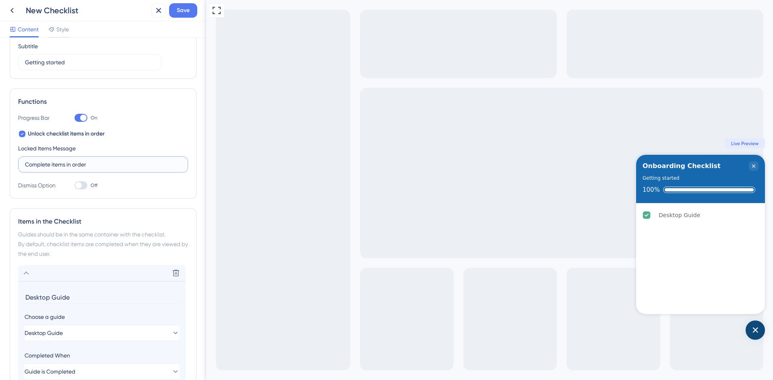
click at [75, 168] on input "Complete items in order" at bounding box center [103, 164] width 156 height 9
drag, startPoint x: 108, startPoint y: 167, endPoint x: 15, endPoint y: 168, distance: 93.0
click at [15, 168] on div "Functions Progress Bar On Unlock checklist items in order Locked Items Message …" at bounding box center [103, 144] width 187 height 110
drag, startPoint x: 19, startPoint y: 163, endPoint x: 120, endPoint y: 163, distance: 101.0
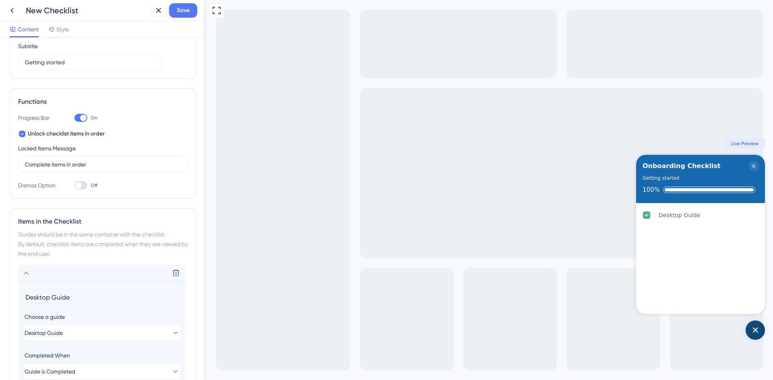
click at [120, 163] on label "Complete items in order" at bounding box center [103, 165] width 170 height 16
click at [120, 163] on input "Complete items in order" at bounding box center [103, 164] width 156 height 9
drag, startPoint x: 120, startPoint y: 163, endPoint x: 26, endPoint y: 164, distance: 94.6
click at [26, 164] on input "Complete items in order" at bounding box center [103, 164] width 156 height 9
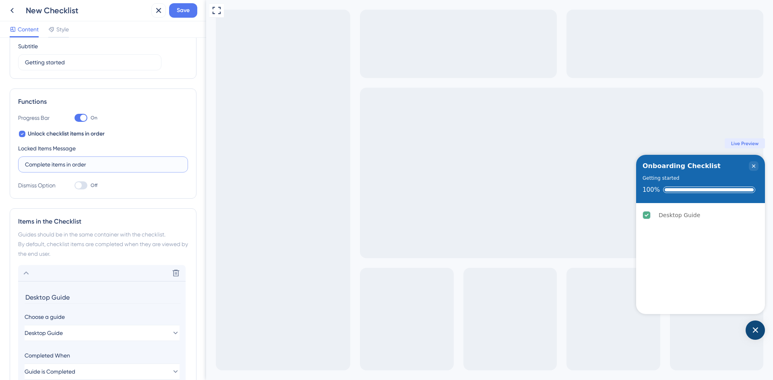
click at [26, 164] on input "Complete items in order" at bounding box center [103, 164] width 156 height 9
drag, startPoint x: 26, startPoint y: 164, endPoint x: 109, endPoint y: 165, distance: 83.7
click at [109, 165] on input "Complete items in order" at bounding box center [103, 164] width 156 height 9
drag, startPoint x: 109, startPoint y: 165, endPoint x: 17, endPoint y: 164, distance: 92.6
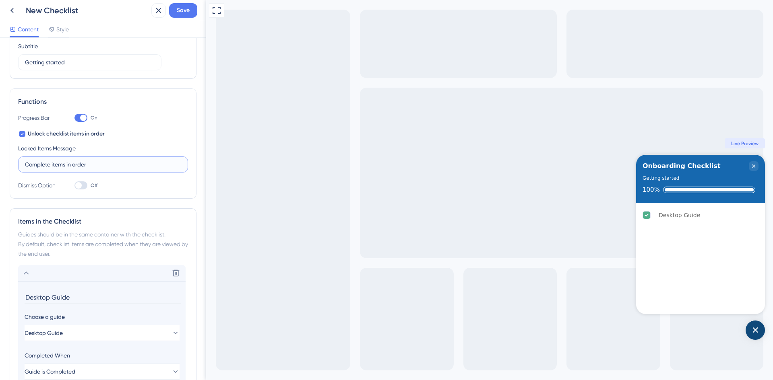
click at [17, 164] on div "Functions Progress Bar On Unlock checklist items in order Locked Items Message …" at bounding box center [103, 144] width 187 height 110
click at [45, 132] on span "Unlock checklist items in order" at bounding box center [66, 134] width 77 height 10
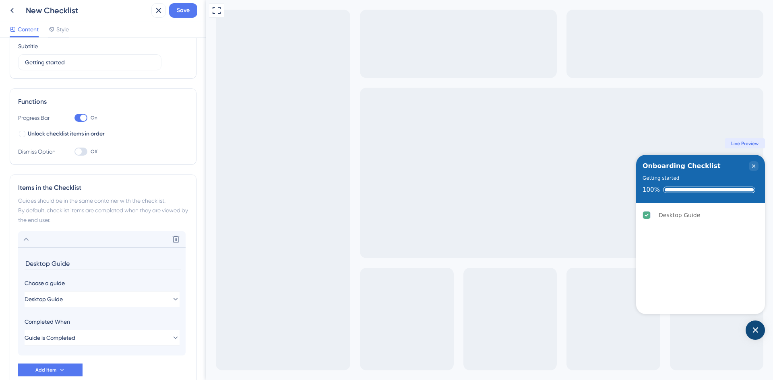
click at [45, 132] on span "Unlock checklist items in order" at bounding box center [66, 134] width 77 height 10
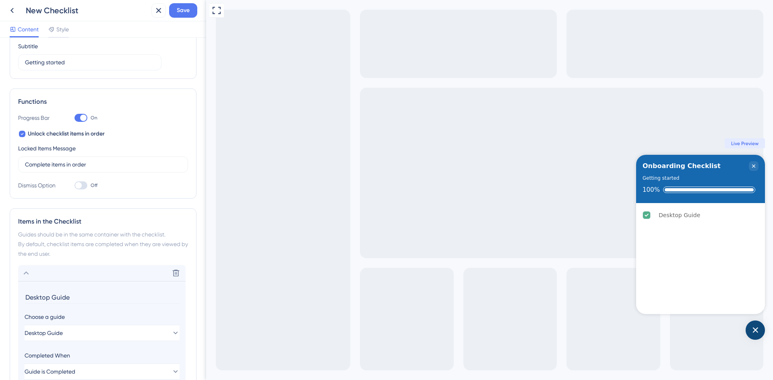
click at [45, 132] on span "Unlock checklist items in order" at bounding box center [66, 134] width 77 height 10
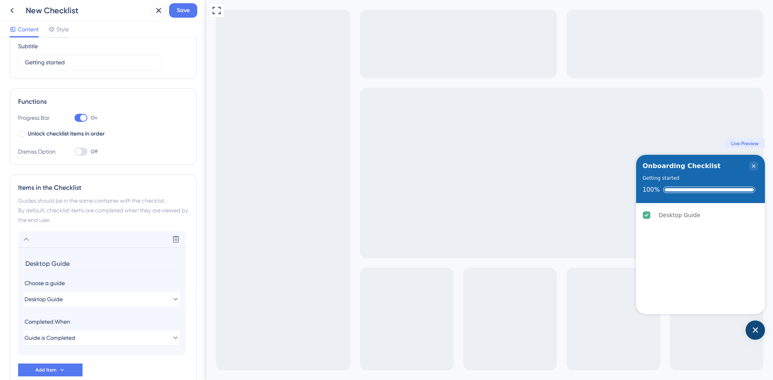
click at [45, 132] on span "Unlock checklist items in order" at bounding box center [66, 134] width 77 height 10
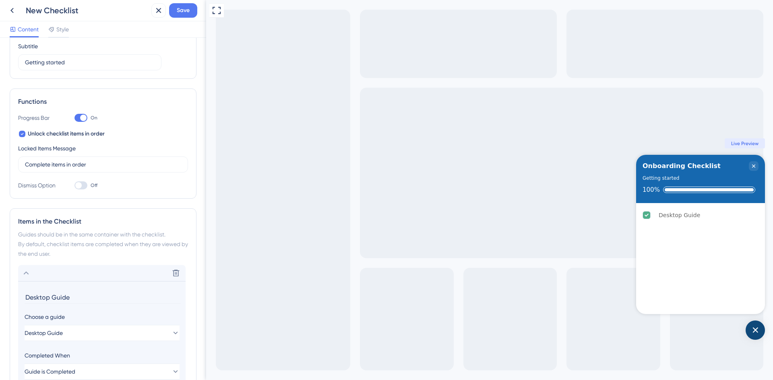
click at [45, 132] on span "Unlock checklist items in order" at bounding box center [66, 134] width 77 height 10
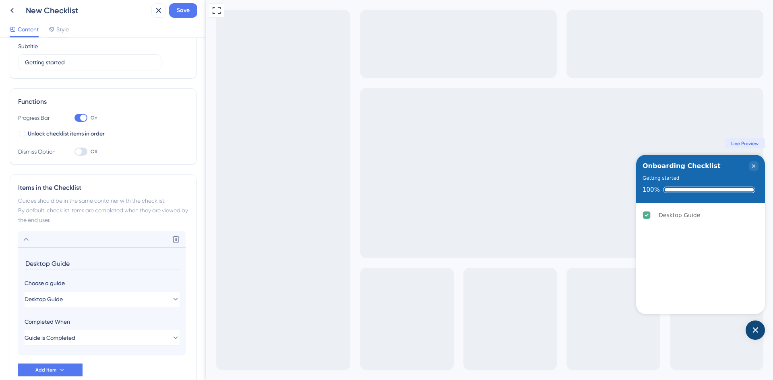
click at [45, 132] on span "Unlock checklist items in order" at bounding box center [66, 134] width 77 height 10
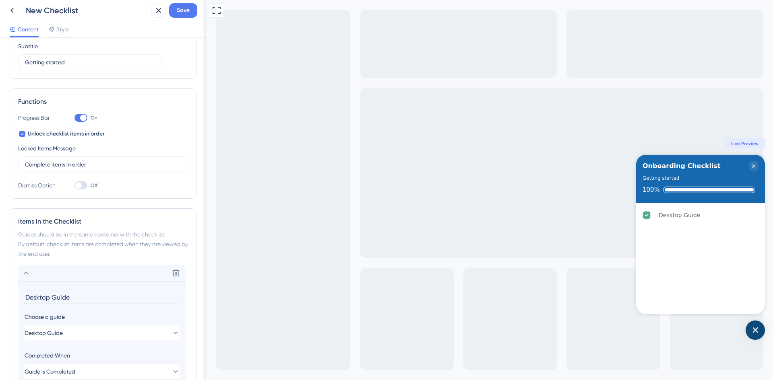
click at [45, 132] on span "Unlock checklist items in order" at bounding box center [66, 134] width 77 height 10
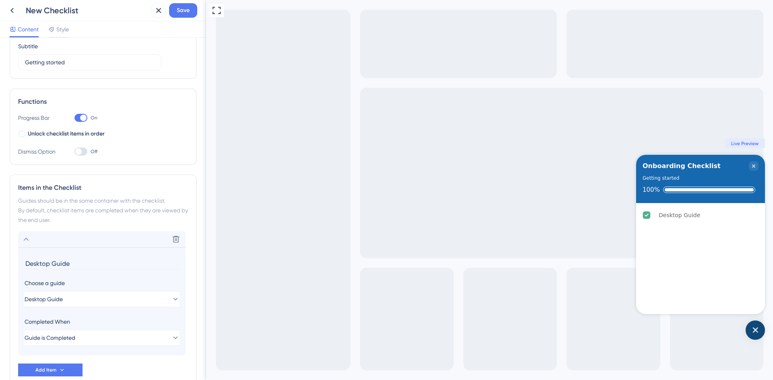
click at [45, 132] on span "Unlock checklist items in order" at bounding box center [66, 134] width 77 height 10
checkbox input "true"
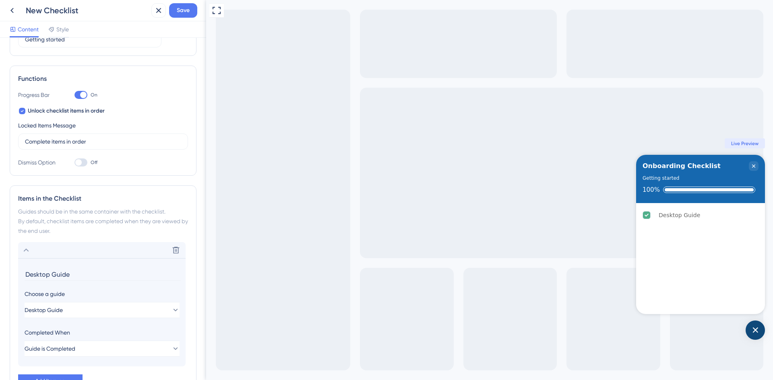
scroll to position [148, 0]
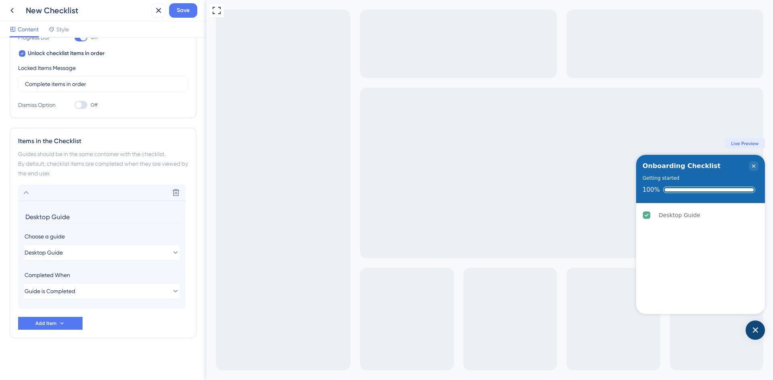
click at [99, 187] on div "Delete" at bounding box center [101, 193] width 167 height 16
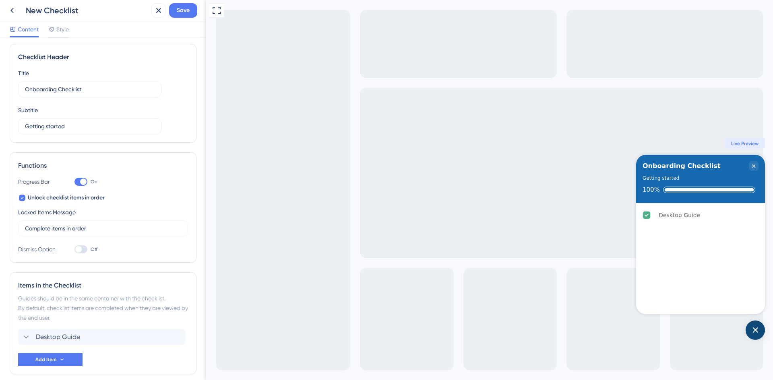
scroll to position [0, 0]
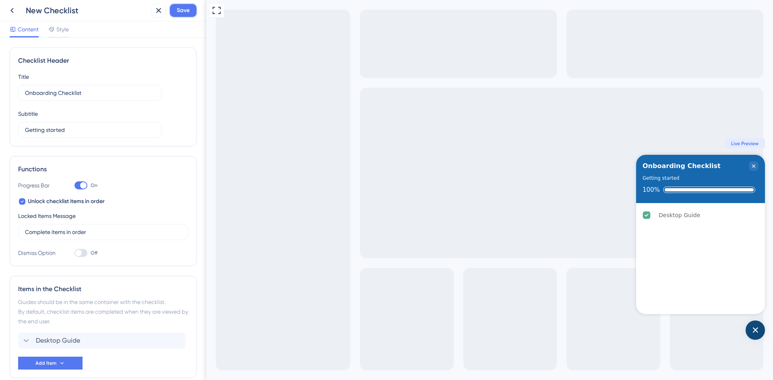
click at [188, 7] on span "Save" at bounding box center [183, 11] width 13 height 10
